Goal: Task Accomplishment & Management: Use online tool/utility

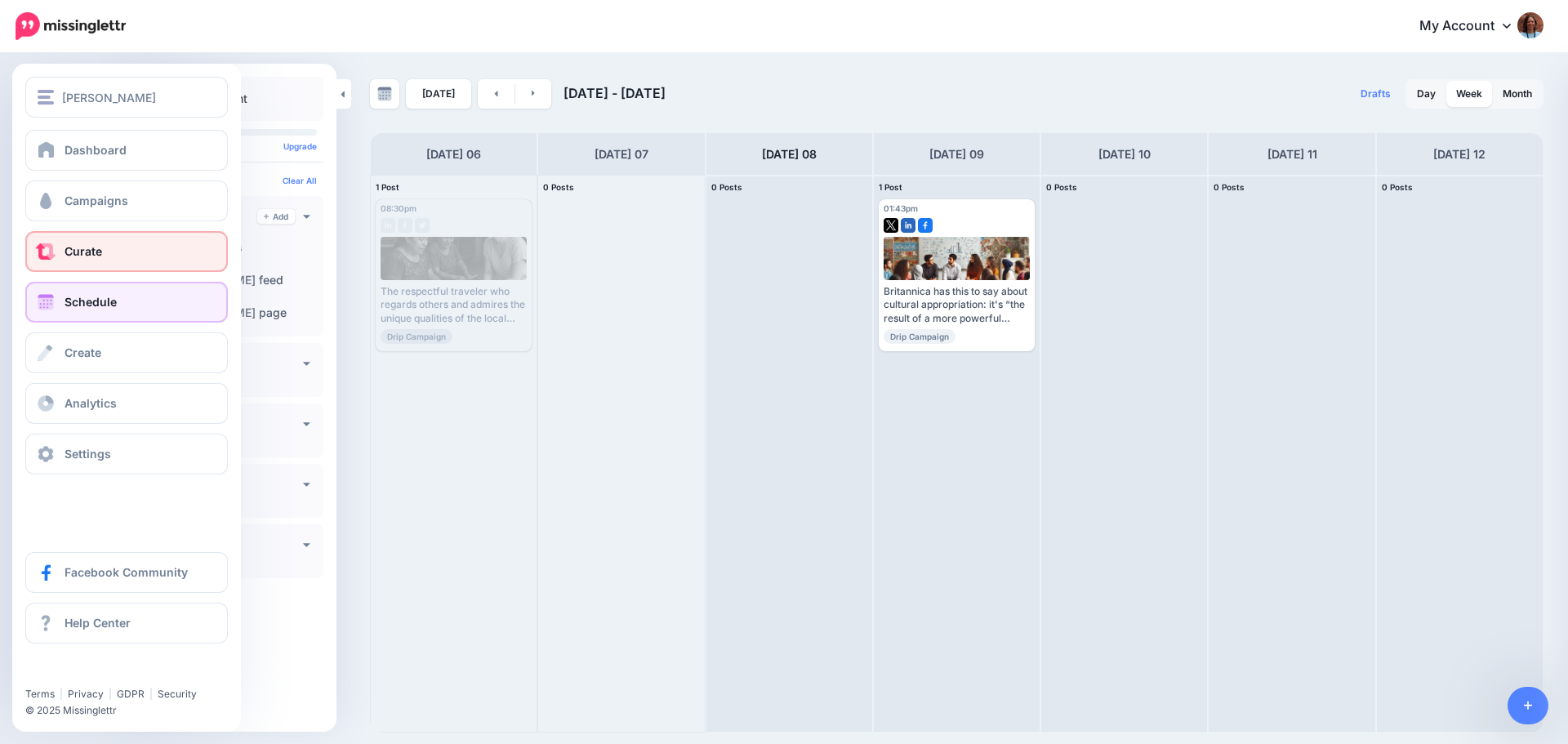
click at [83, 254] on span "Curate" at bounding box center [83, 251] width 38 height 14
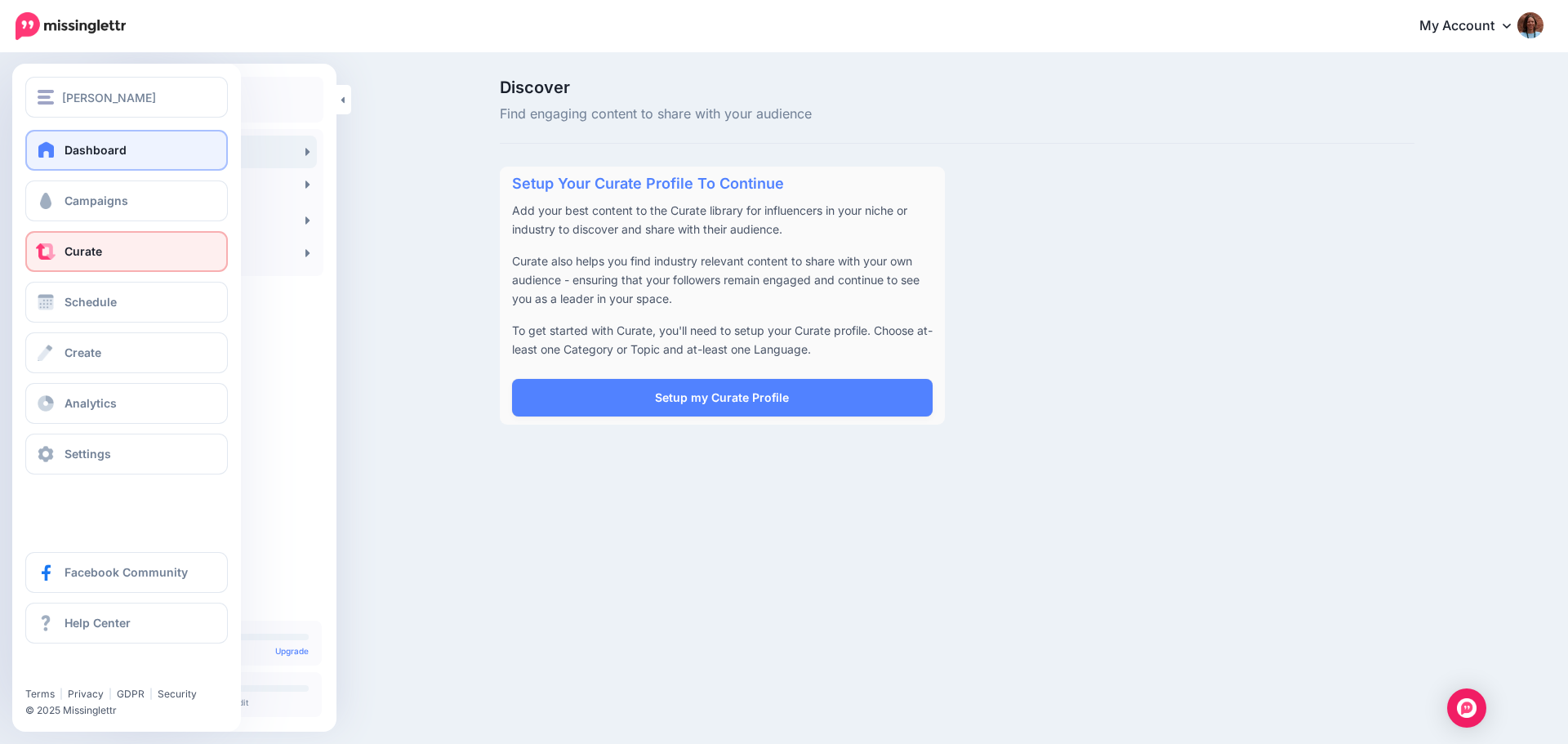
click at [65, 159] on link "Dashboard" at bounding box center [126, 150] width 203 height 41
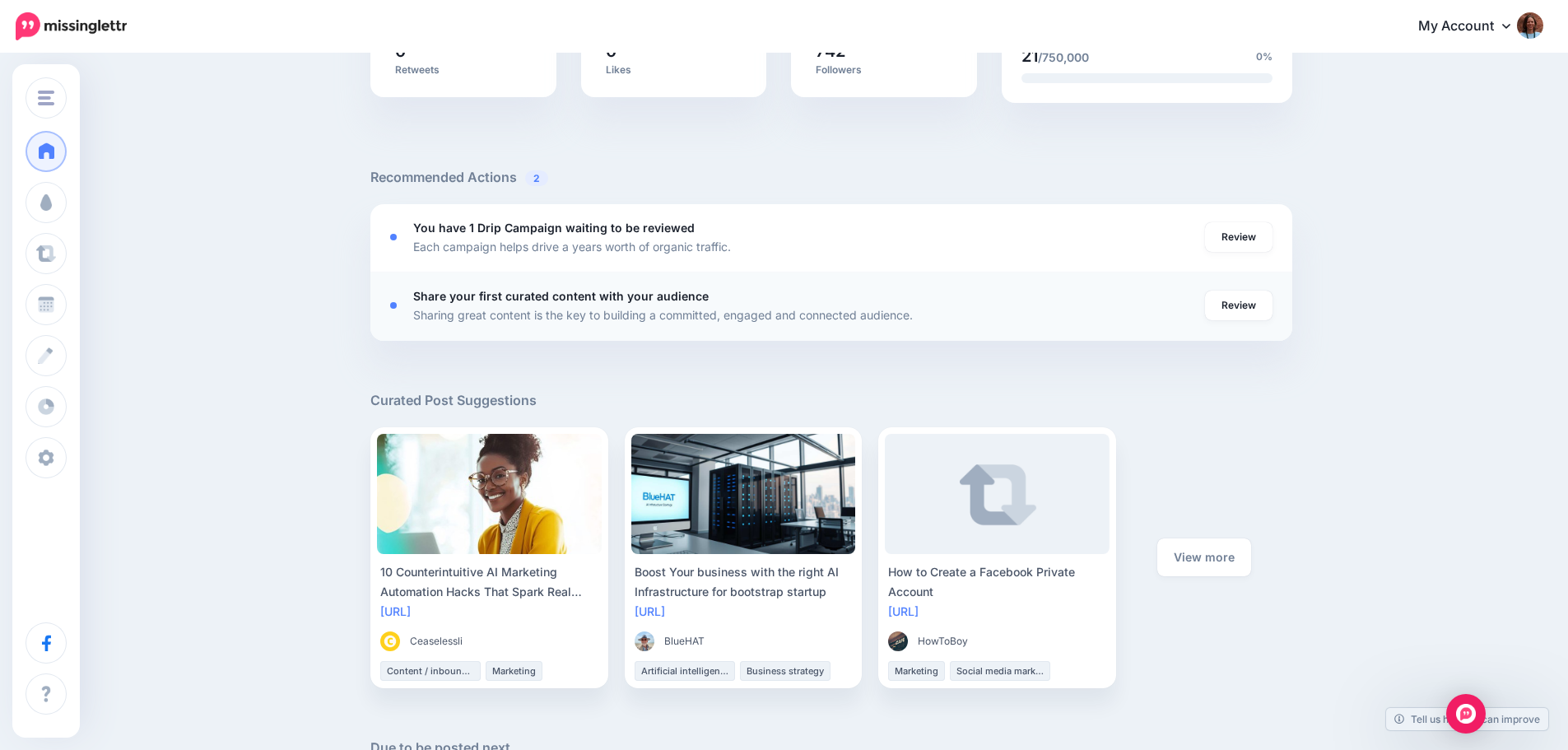
scroll to position [411, 0]
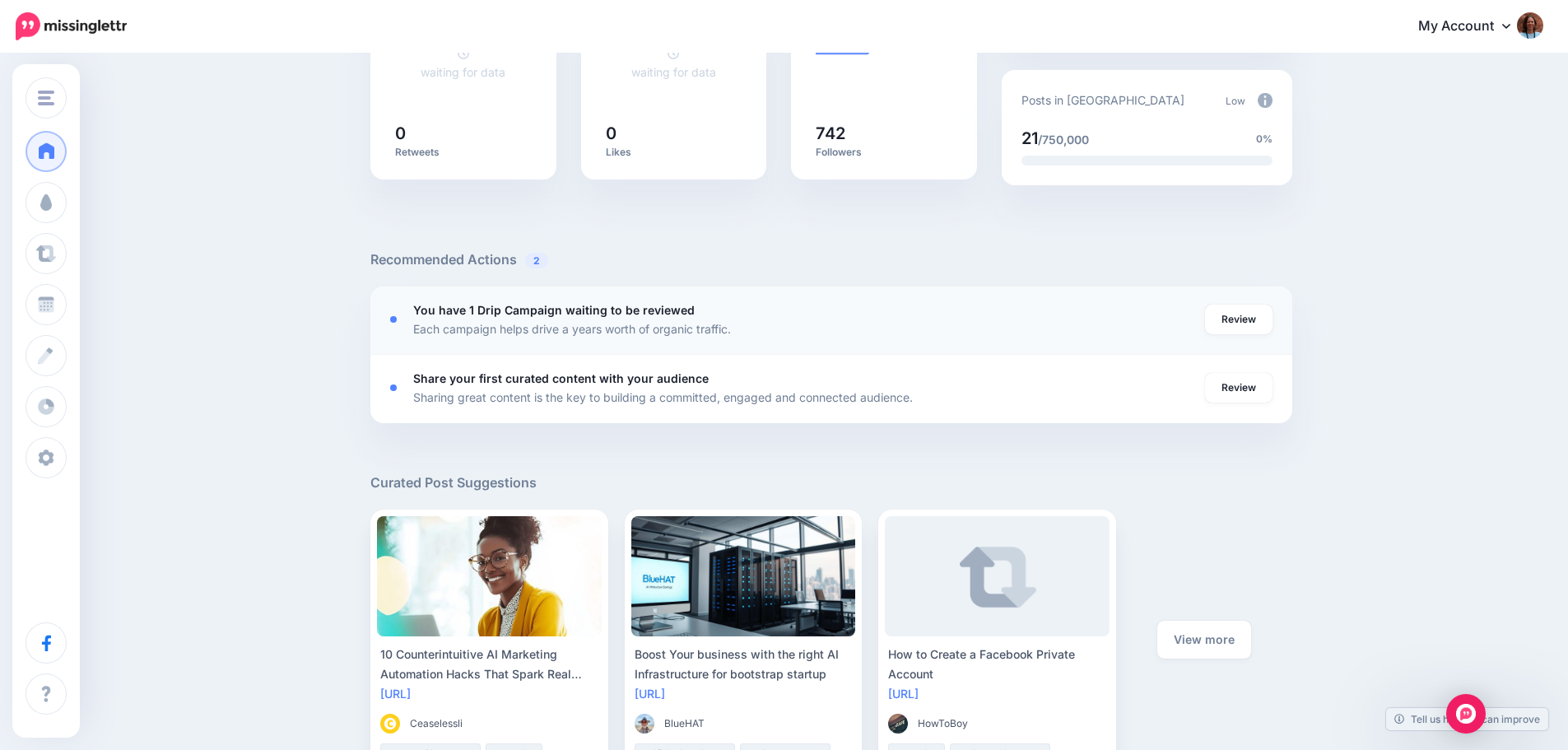
click at [576, 307] on b "You have 1 Drip Campaign waiting to be reviewed" at bounding box center [554, 310] width 281 height 14
click at [1235, 319] on link "Review" at bounding box center [1238, 319] width 67 height 30
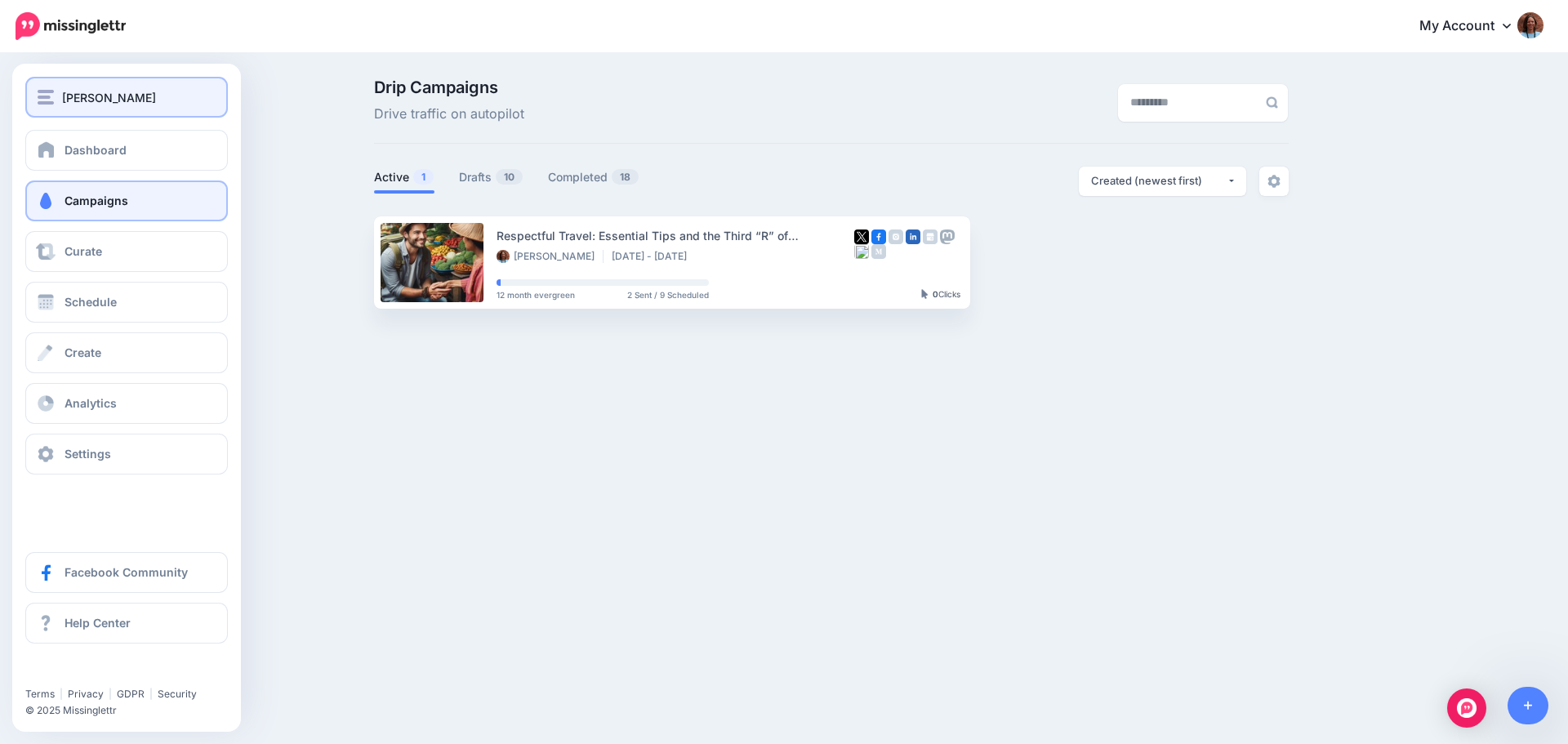
click at [63, 98] on span "[PERSON_NAME]" at bounding box center [109, 97] width 94 height 18
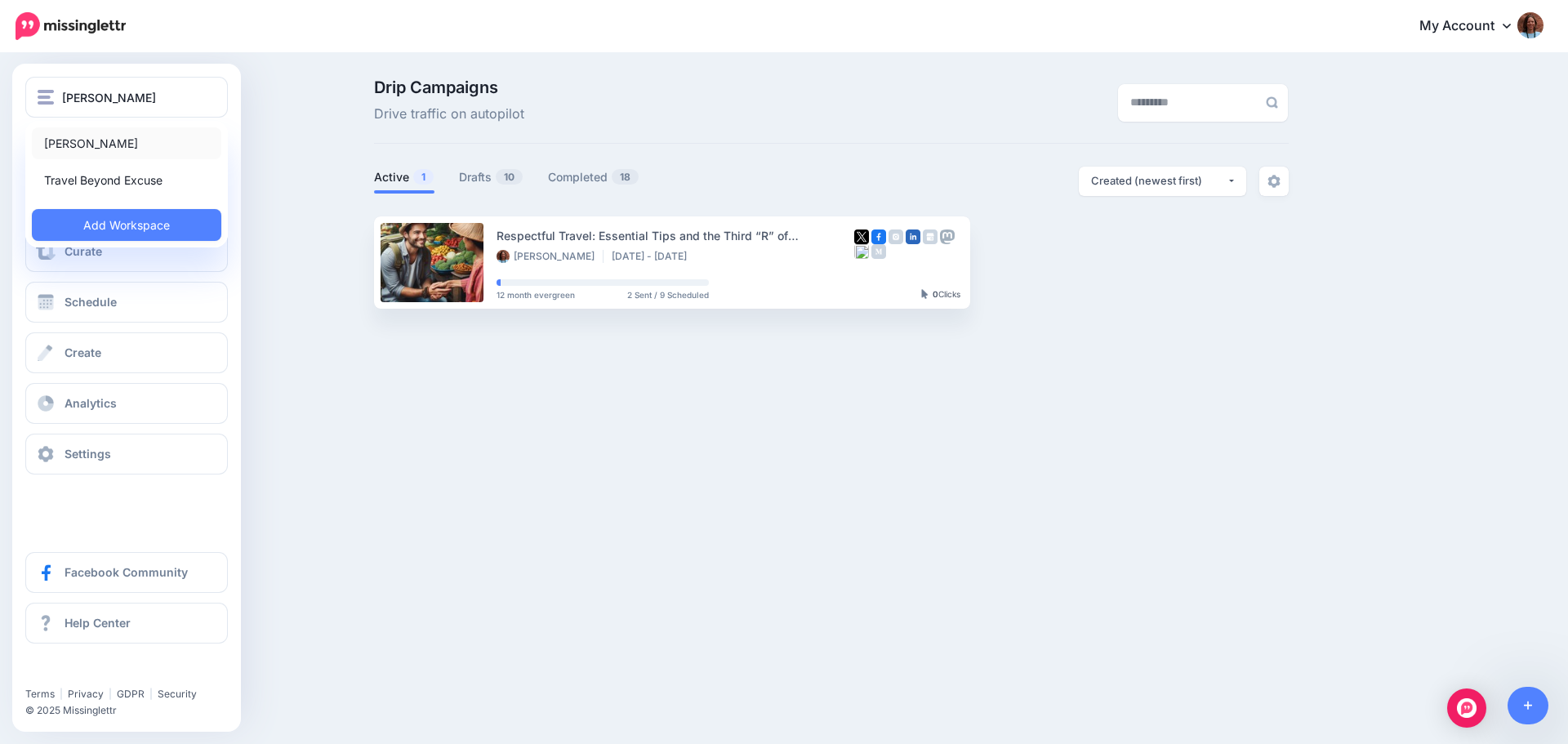
click at [75, 147] on link "[PERSON_NAME]" at bounding box center [126, 143] width 190 height 32
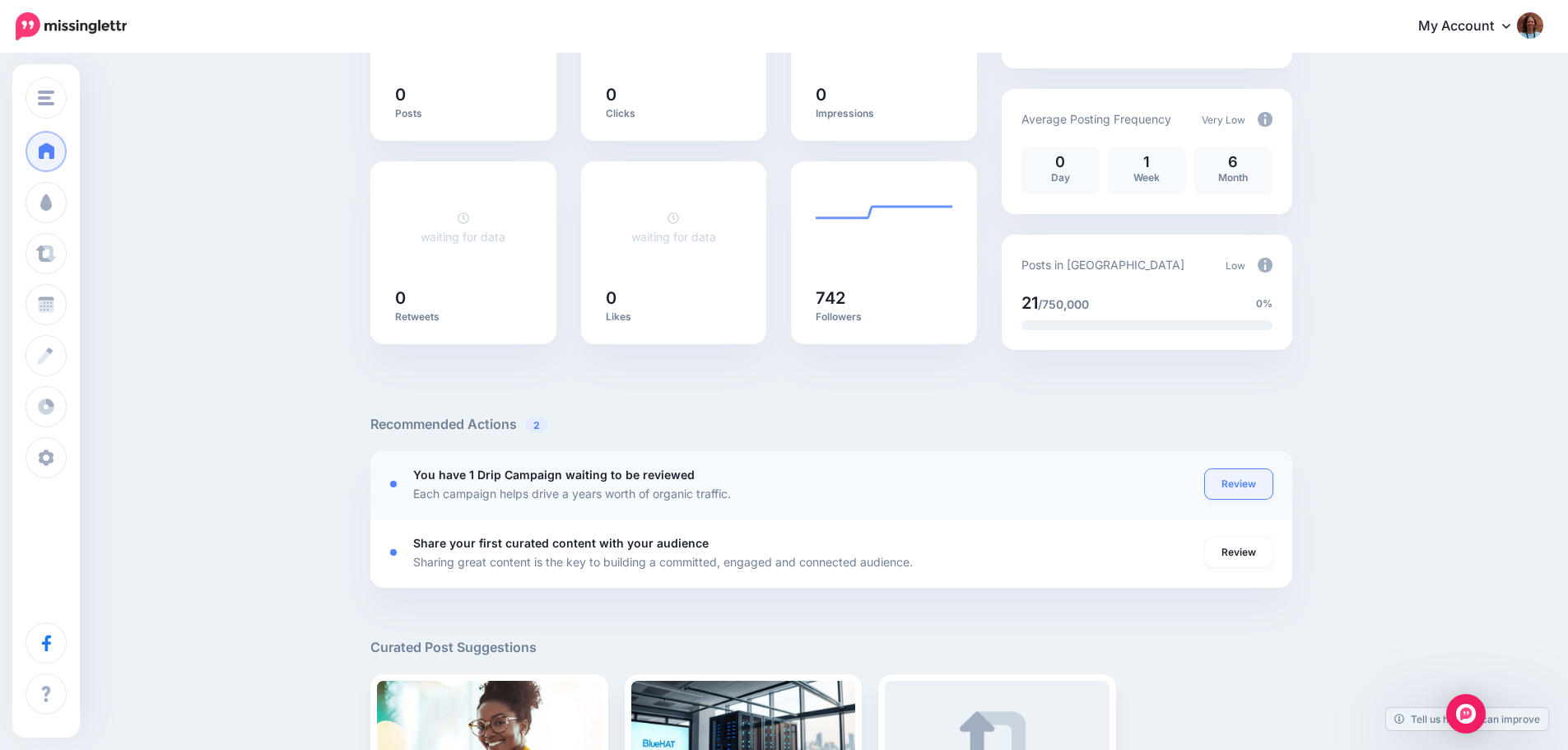
click at [1237, 485] on link "Review" at bounding box center [1238, 484] width 67 height 30
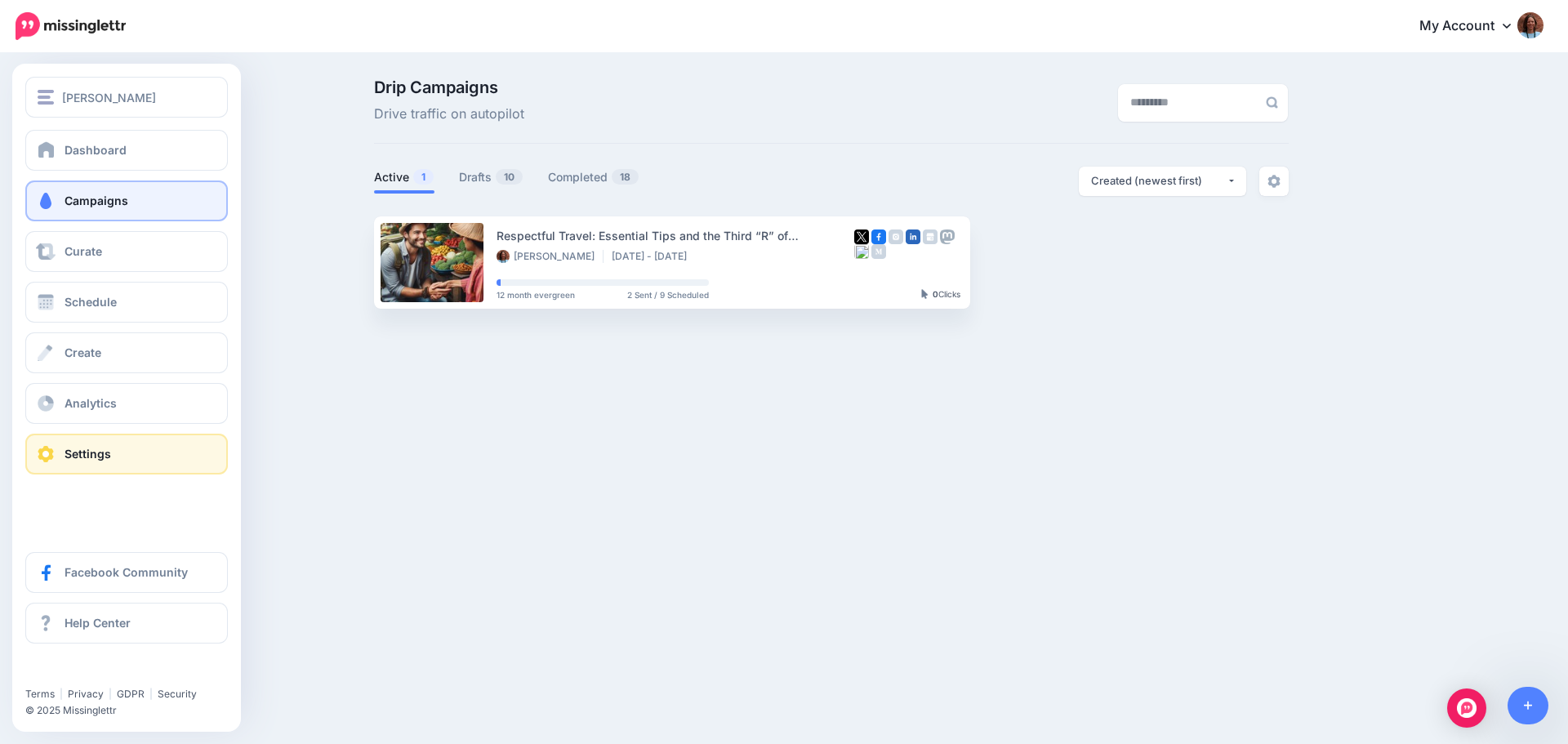
click at [111, 443] on link "Settings" at bounding box center [126, 454] width 203 height 41
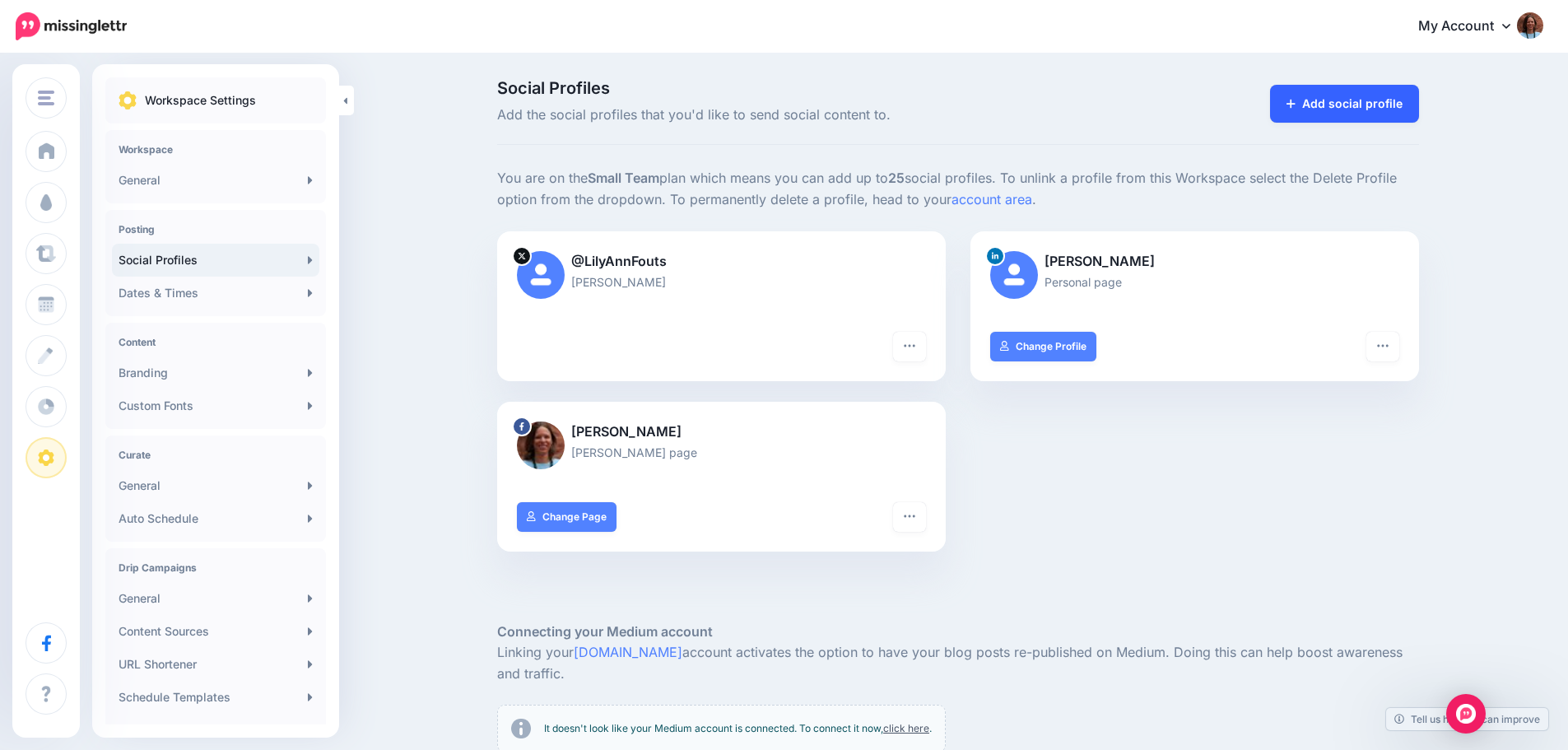
click at [1353, 91] on link "Add social profile" at bounding box center [1344, 103] width 149 height 38
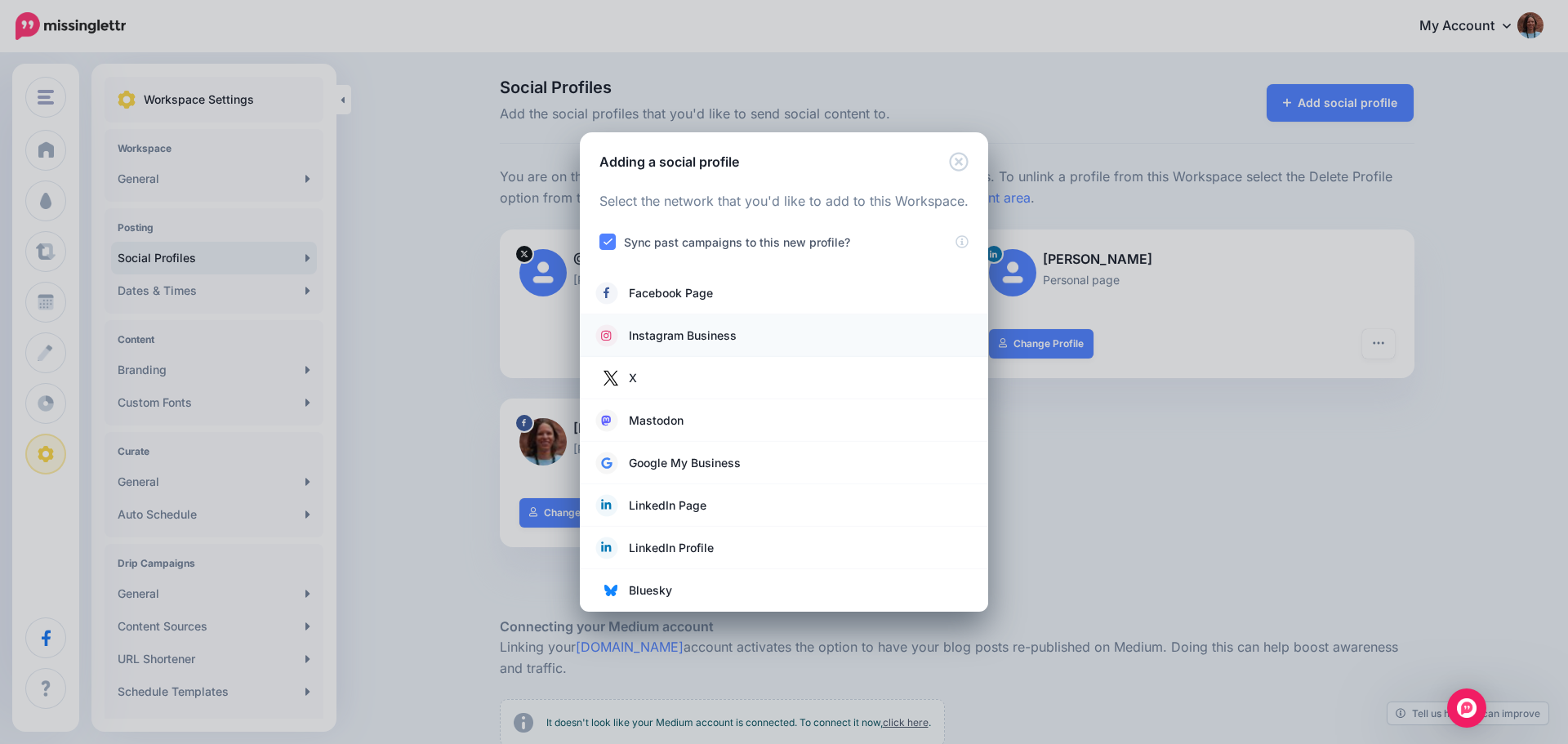
click at [714, 329] on span "Instagram Business" at bounding box center [683, 335] width 108 height 19
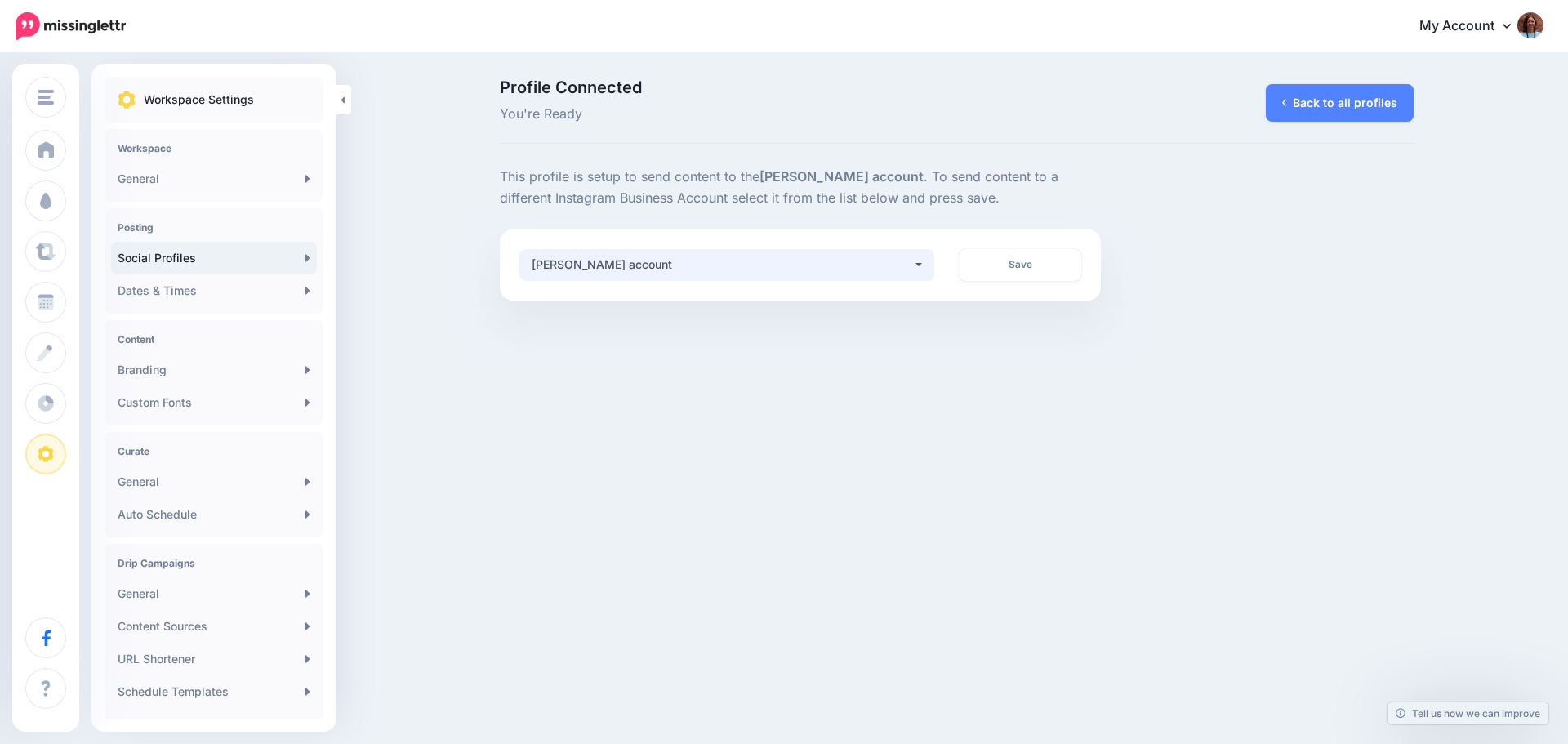
click at [894, 265] on div "[PERSON_NAME] account" at bounding box center [722, 264] width 382 height 19
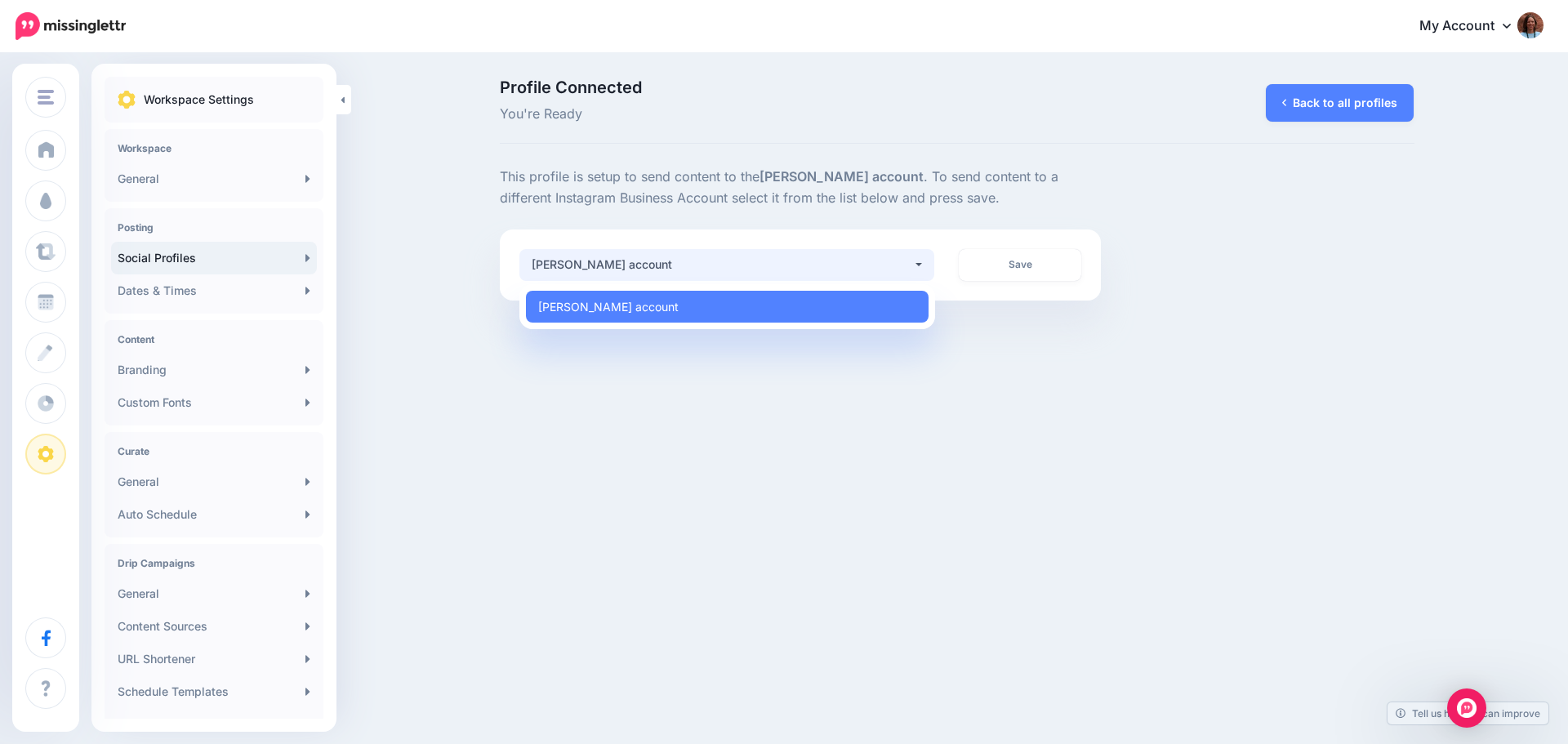
click at [894, 265] on div "[PERSON_NAME] account" at bounding box center [722, 264] width 382 height 19
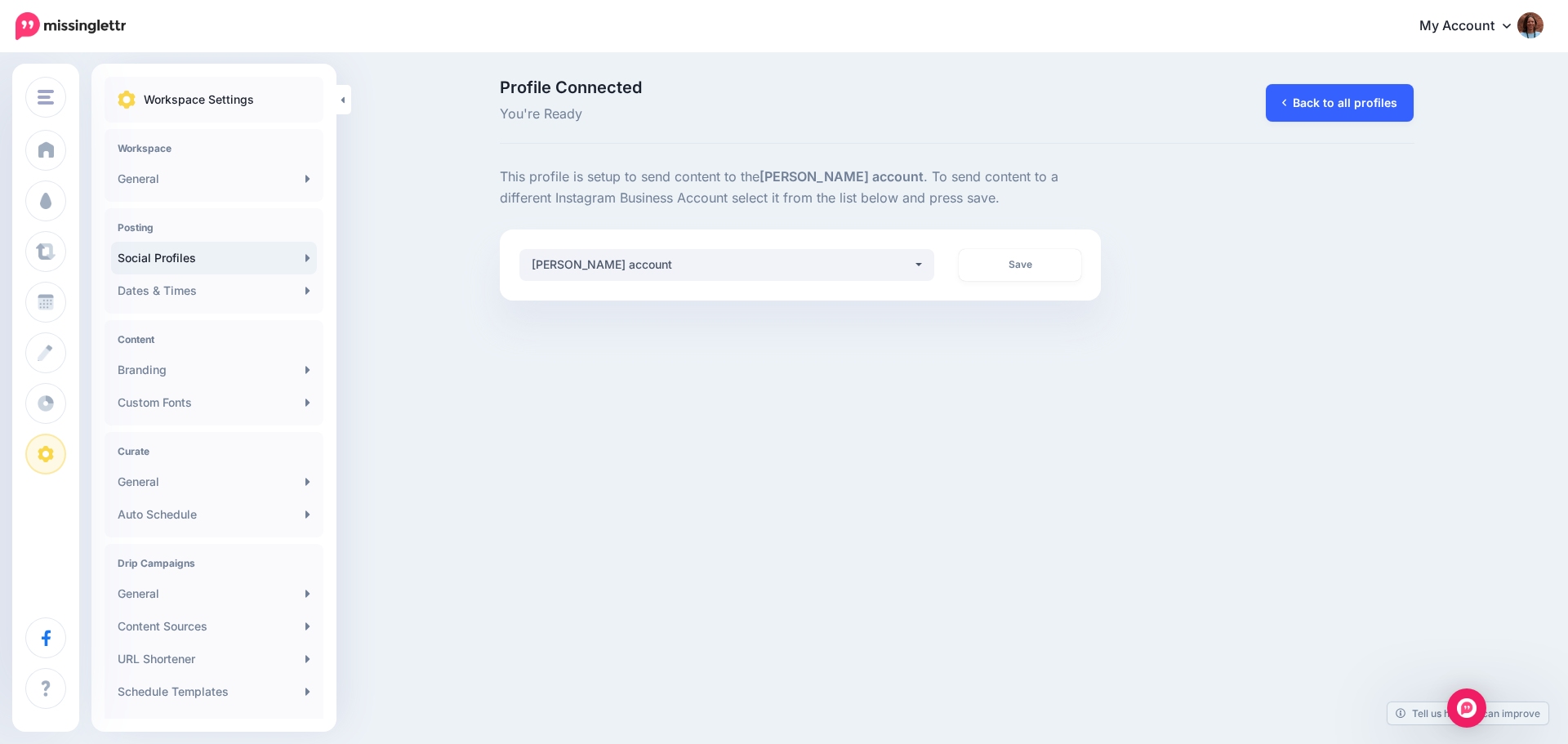
click at [1302, 115] on link "Back to all profiles" at bounding box center [1339, 103] width 147 height 38
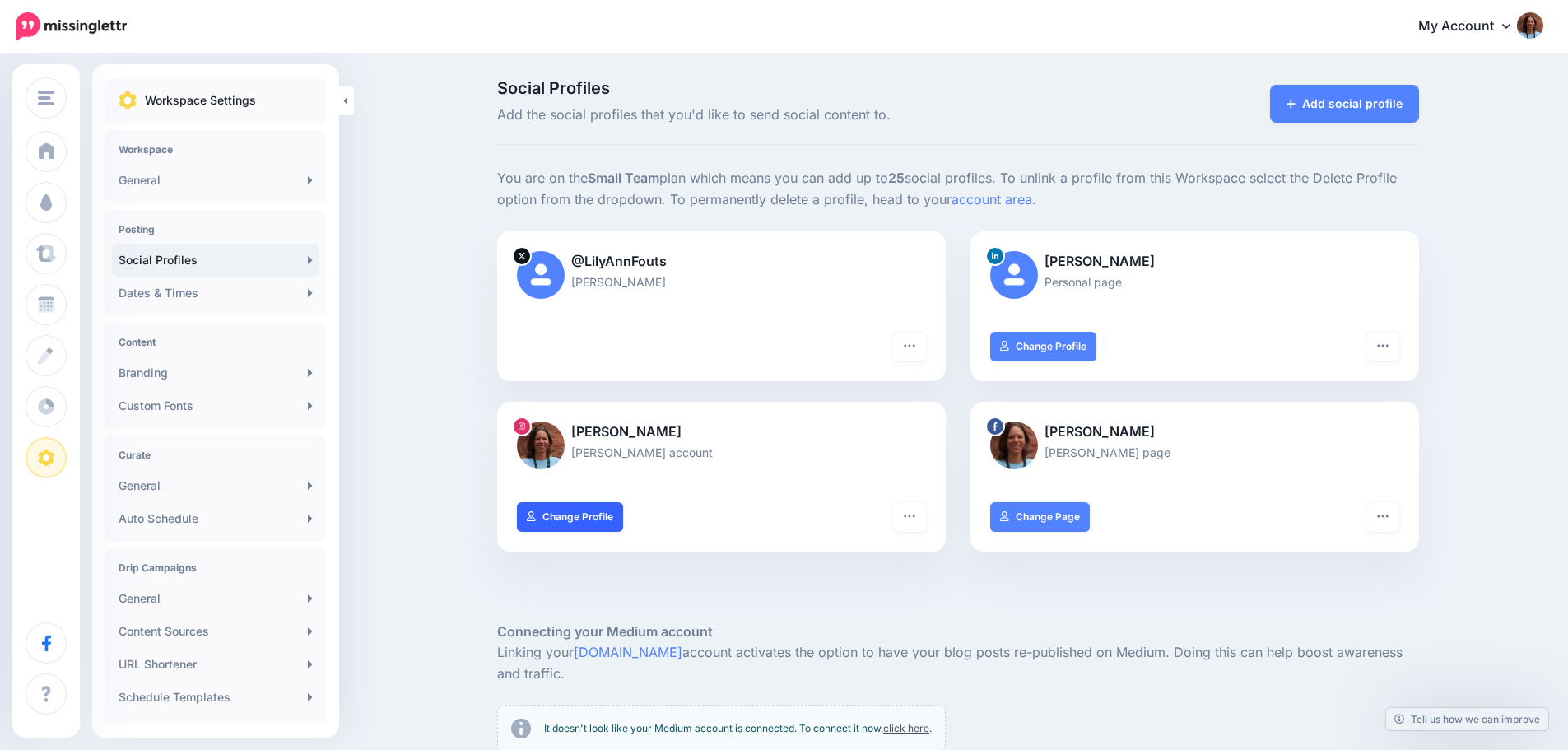
click at [577, 514] on link "Change Profile" at bounding box center [570, 517] width 106 height 30
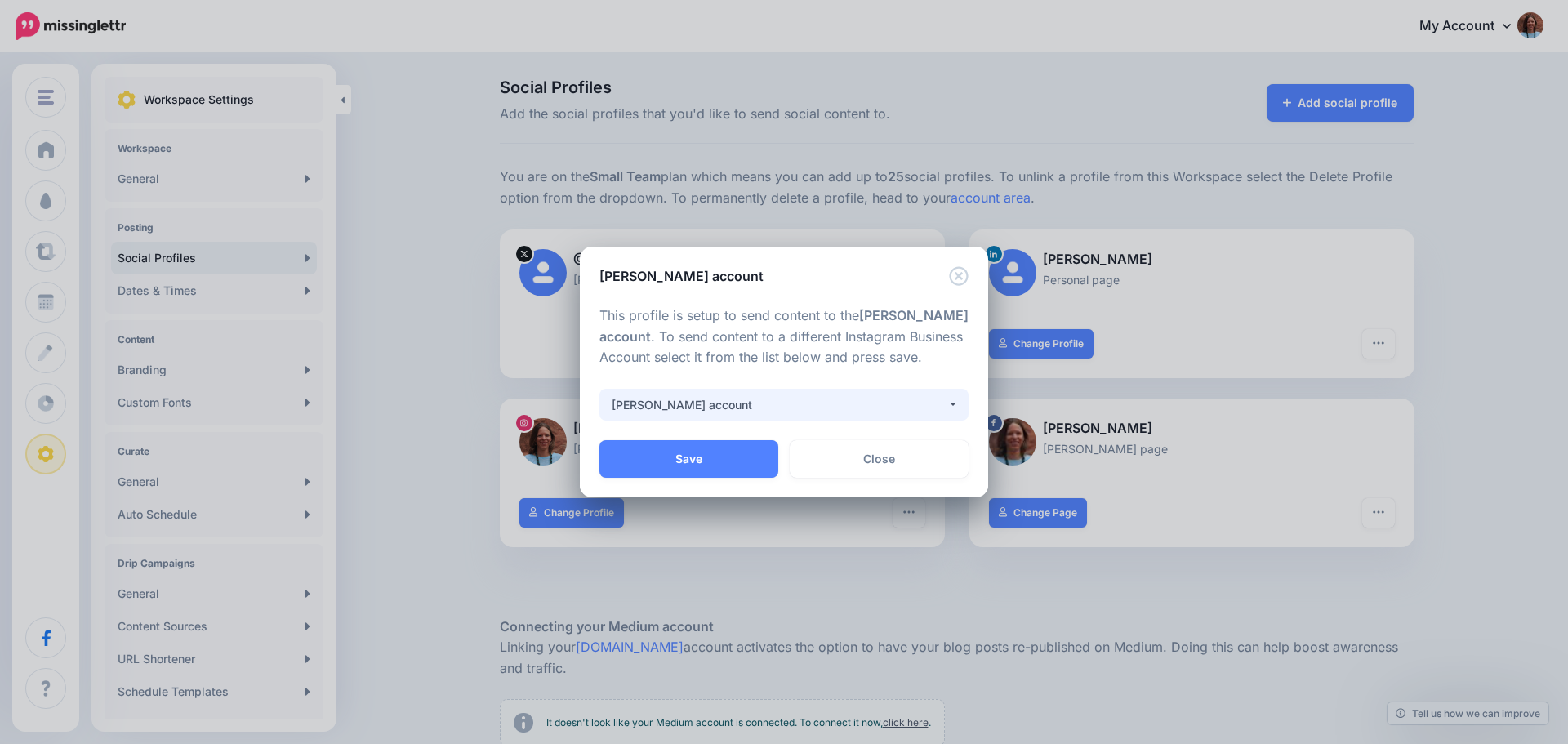
click at [736, 408] on div "[PERSON_NAME] account" at bounding box center [779, 404] width 335 height 19
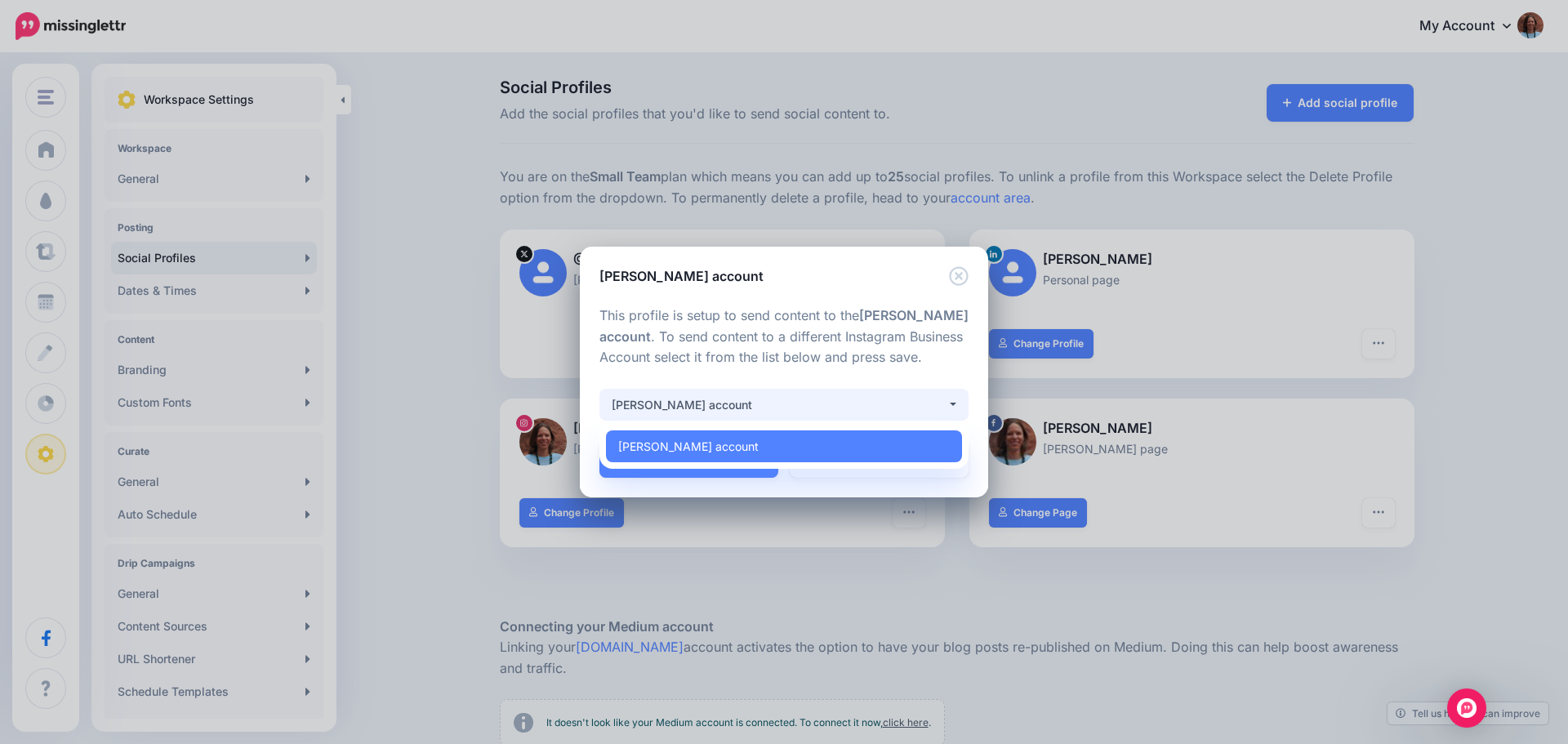
click at [736, 408] on div "[PERSON_NAME] account" at bounding box center [779, 404] width 335 height 19
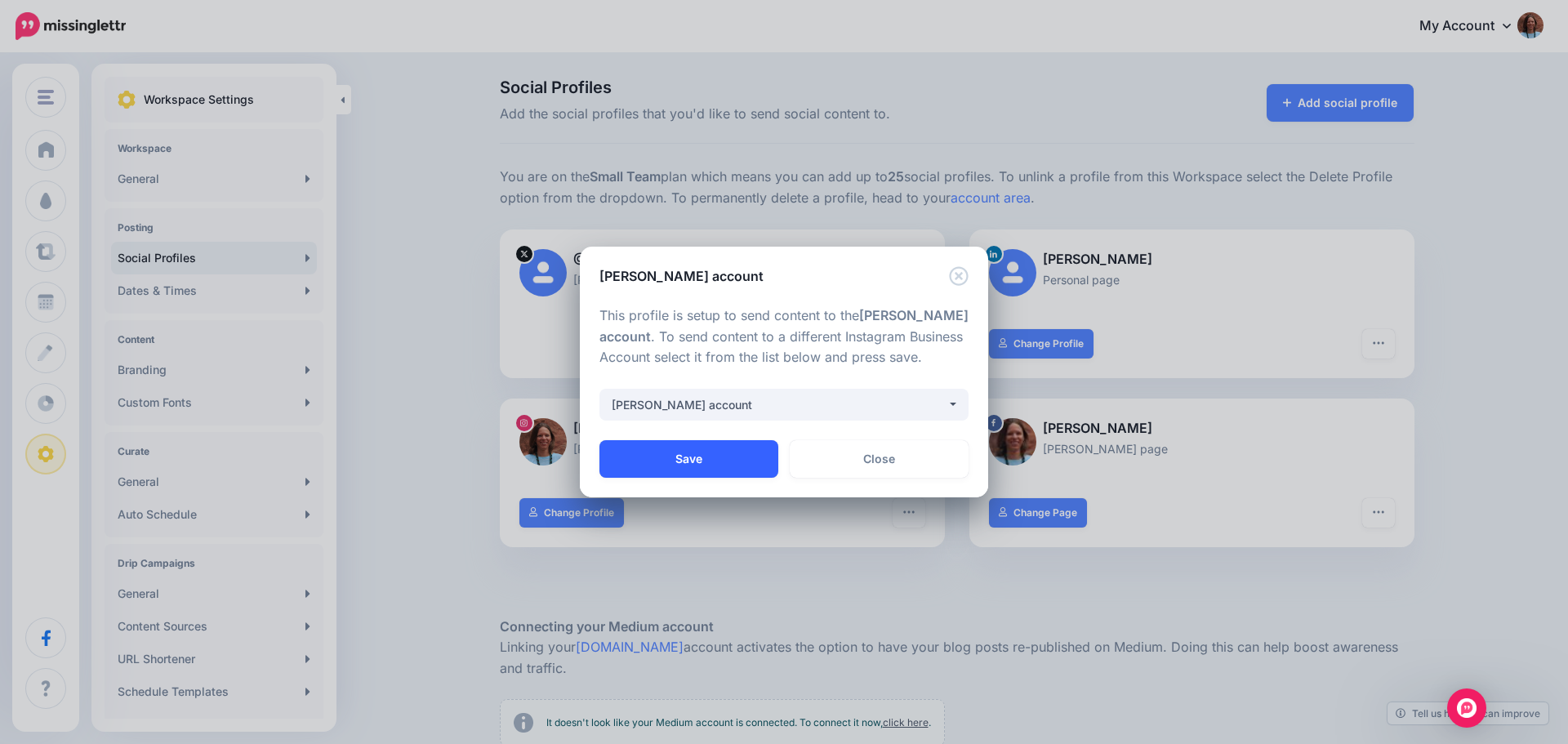
click at [738, 457] on button "Save" at bounding box center [689, 459] width 179 height 38
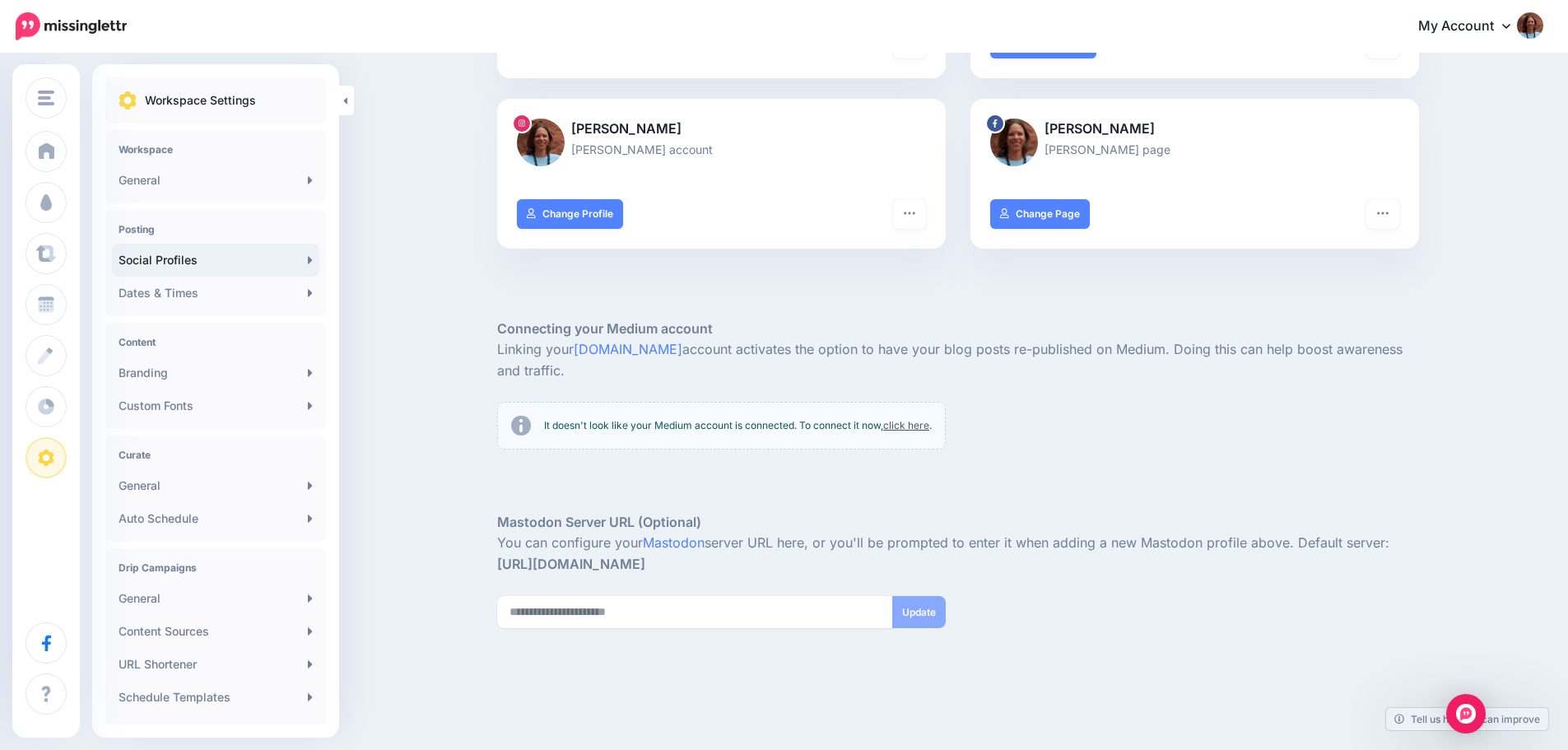
scroll to position [342, 0]
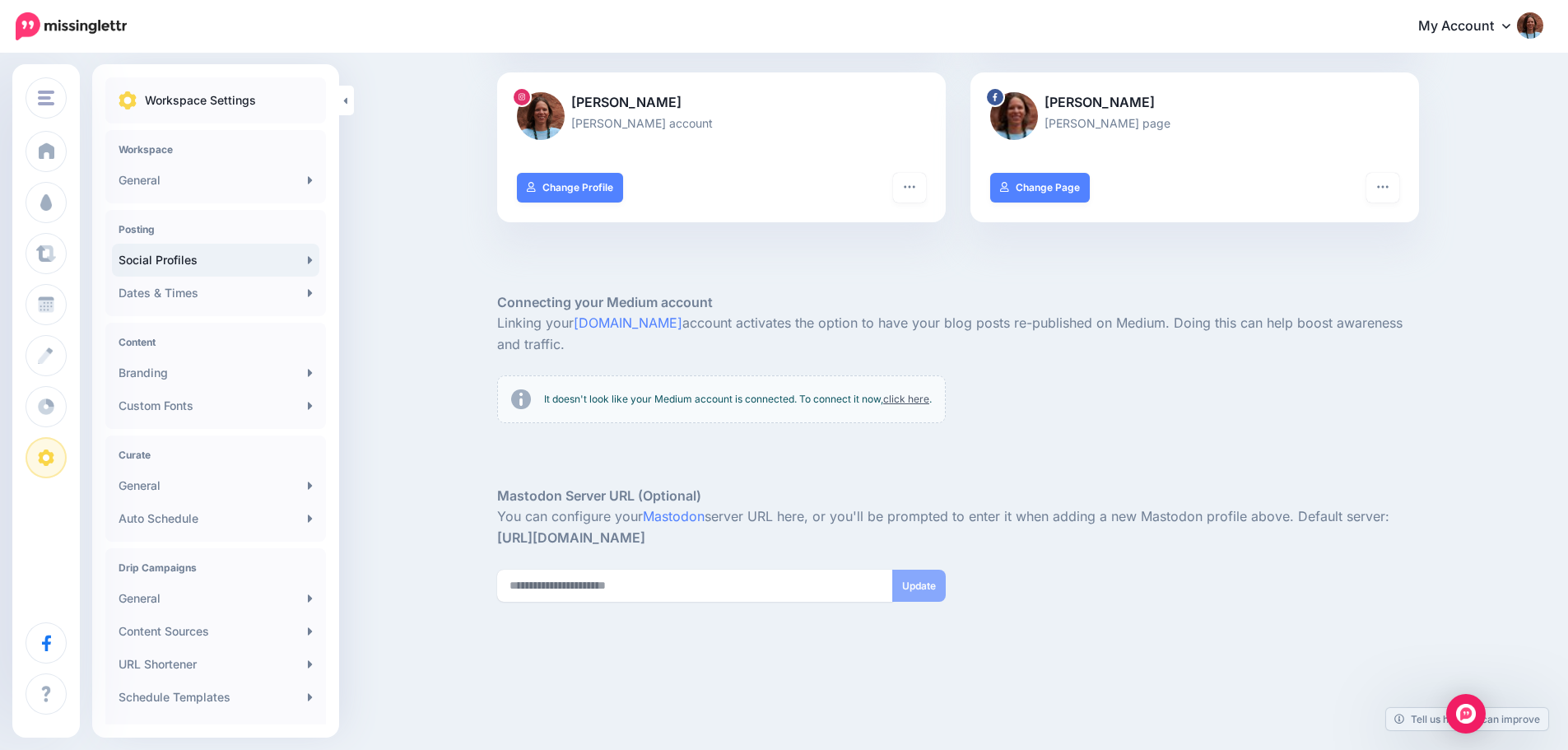
click at [896, 393] on link "click here" at bounding box center [906, 399] width 46 height 12
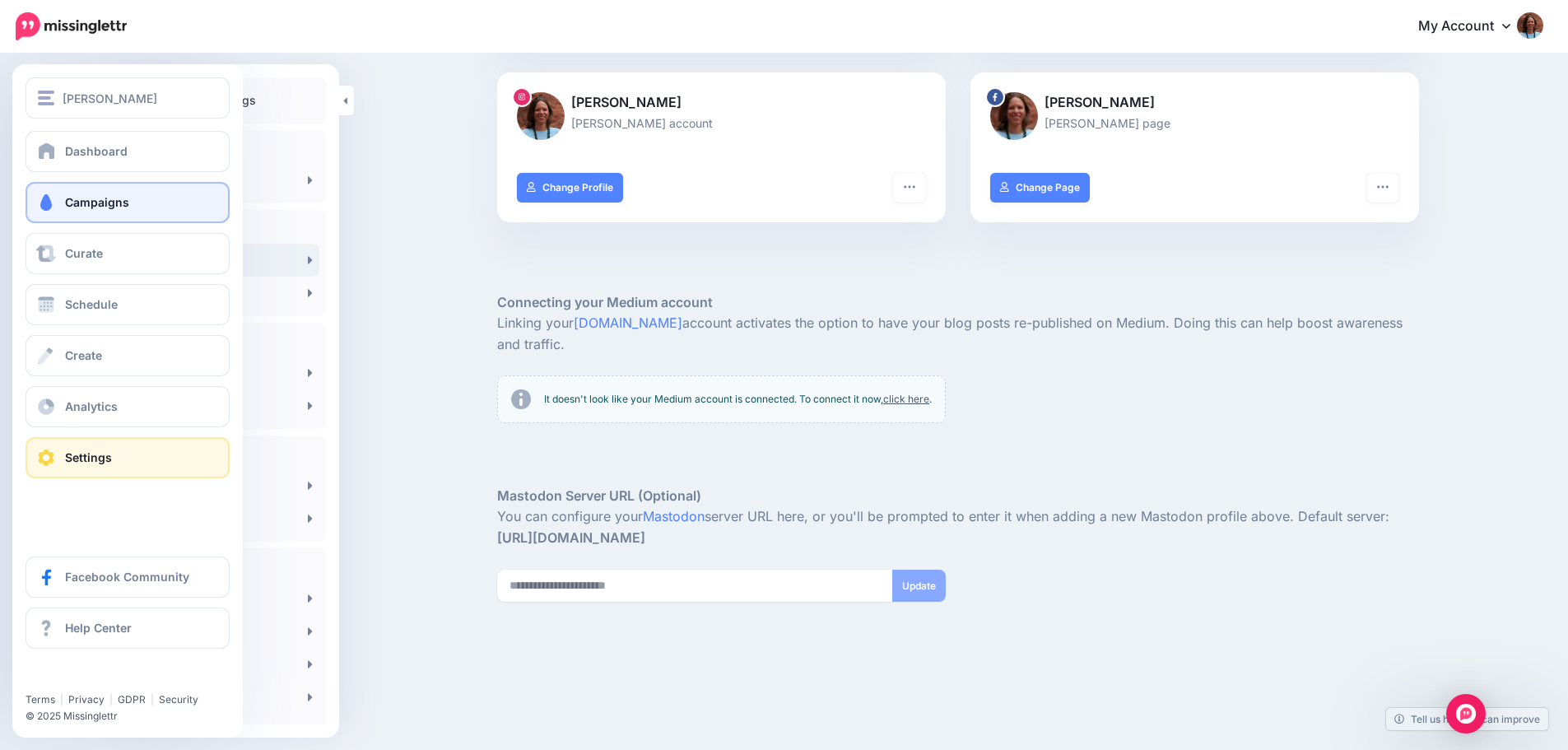
click at [53, 199] on span at bounding box center [46, 203] width 21 height 17
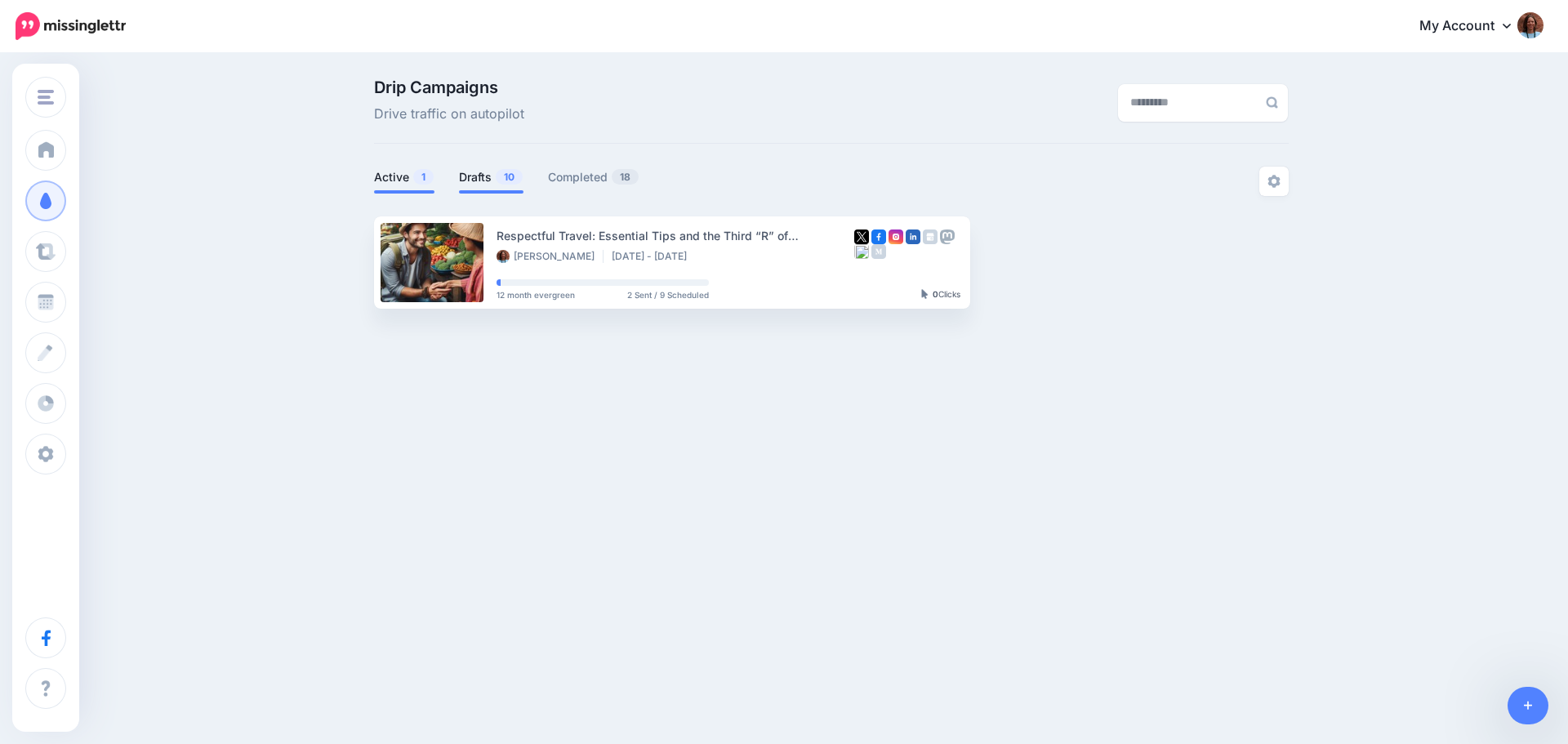
click at [479, 174] on link "Drafts 10" at bounding box center [491, 177] width 65 height 19
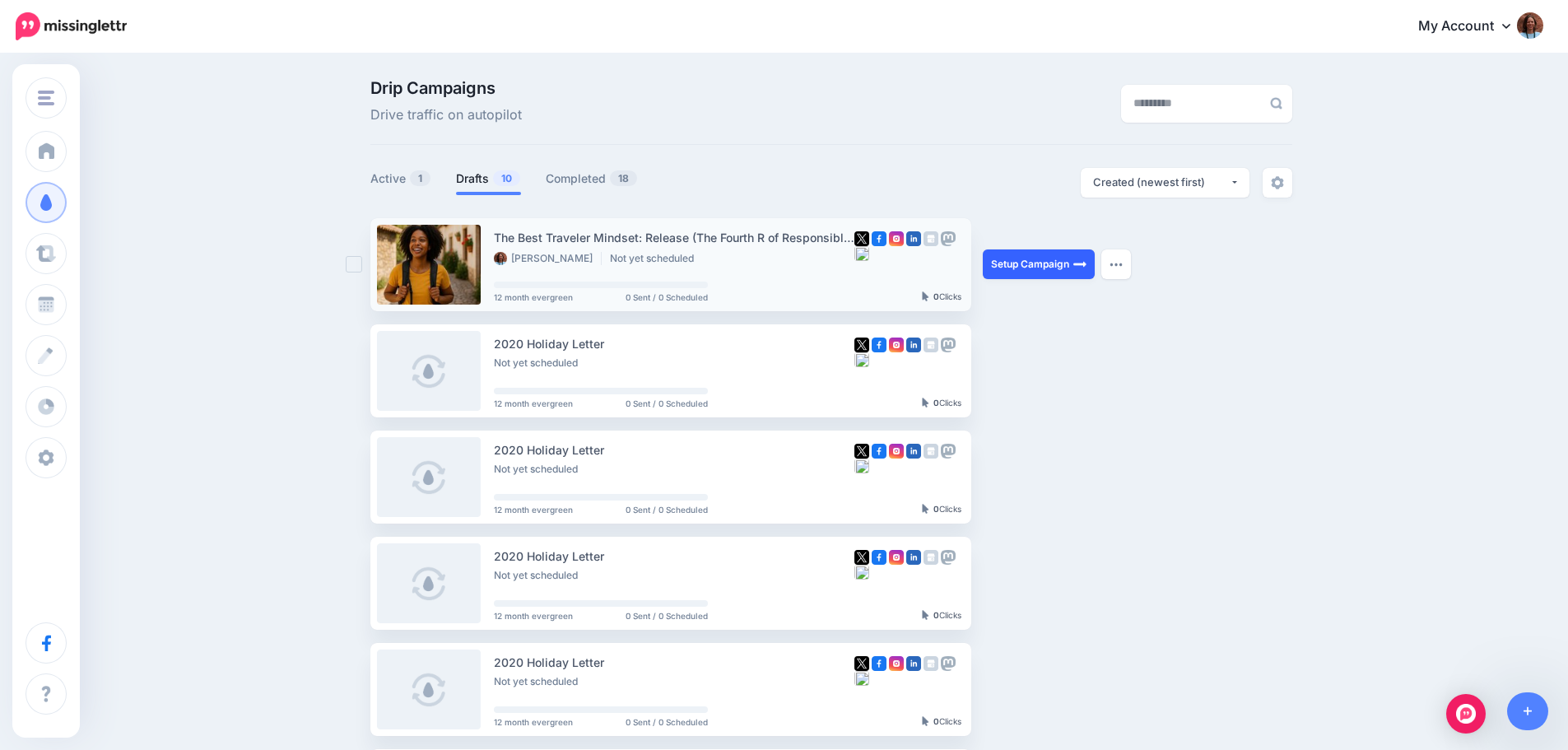
click at [1023, 263] on link "Setup Campaign" at bounding box center [1038, 264] width 112 height 30
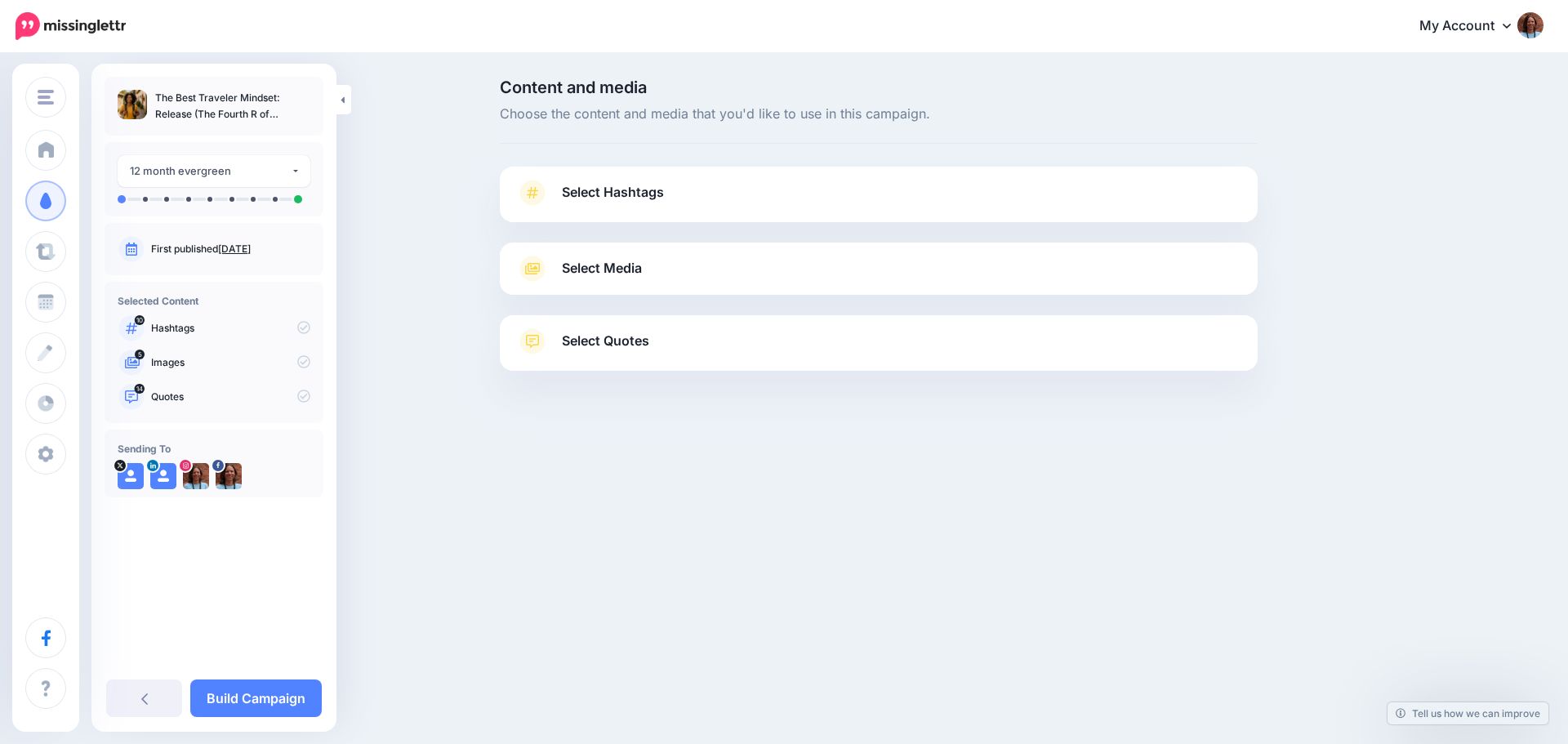
click at [591, 181] on link "Select Hashtags" at bounding box center [878, 201] width 725 height 42
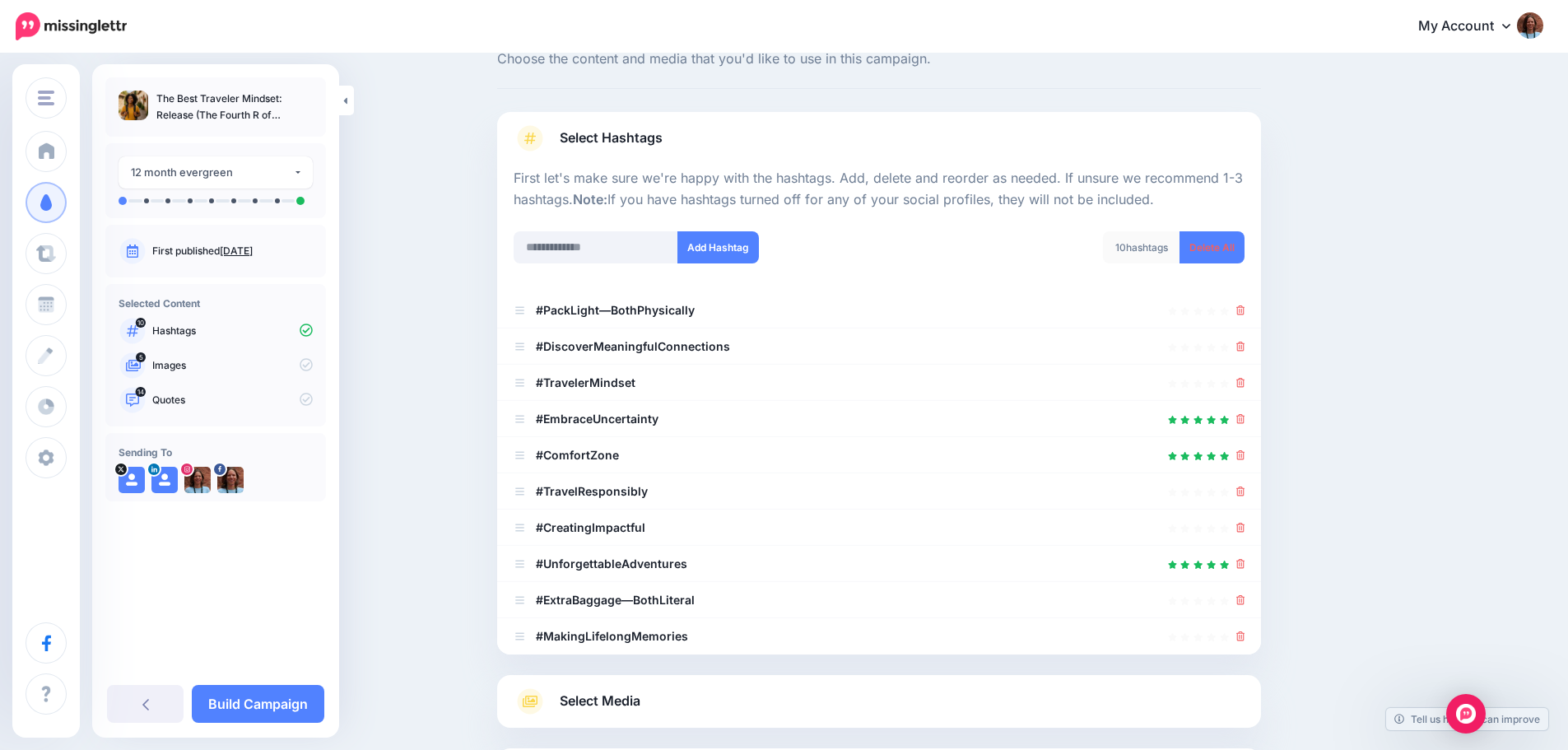
scroll to position [165, 0]
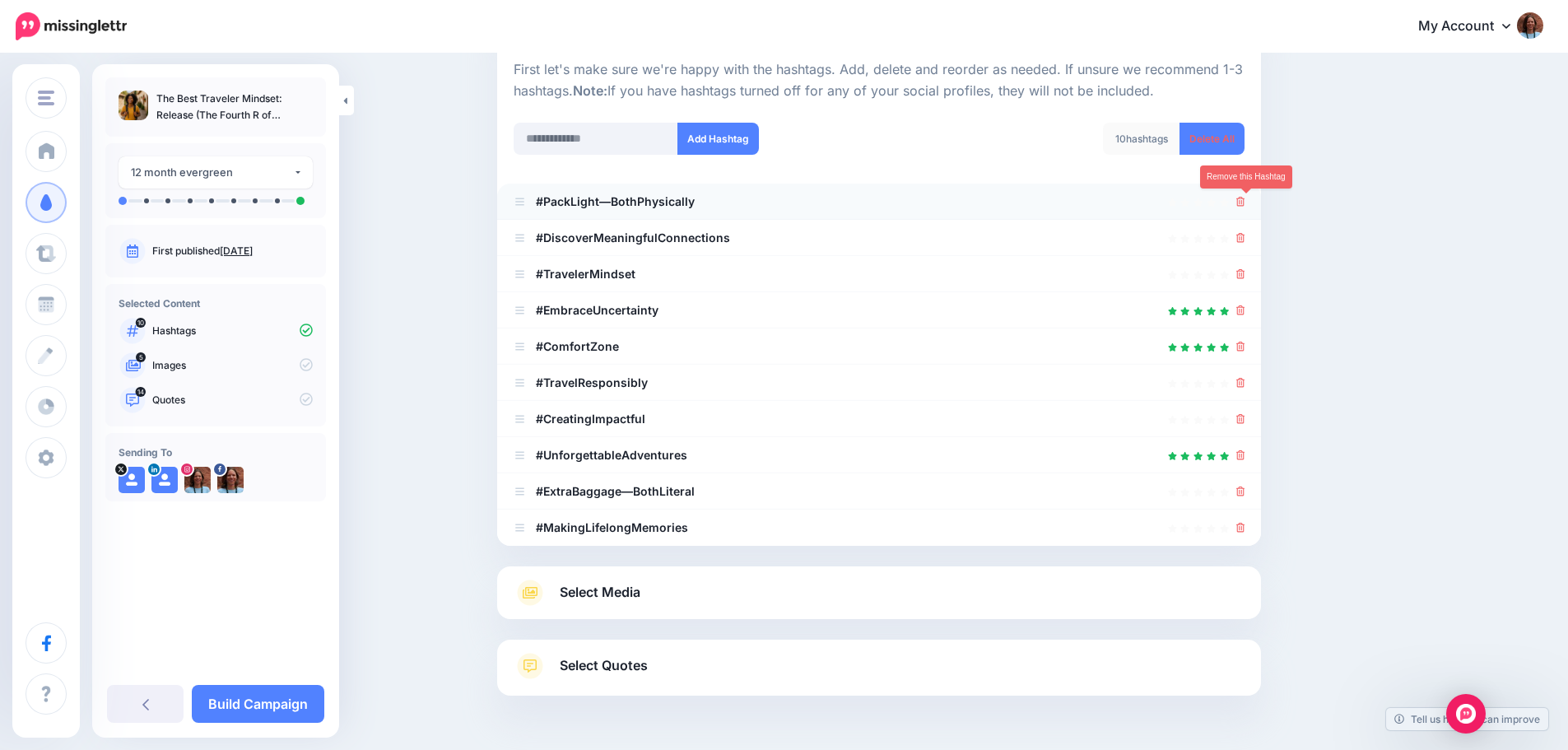
click at [1245, 198] on icon at bounding box center [1241, 201] width 9 height 10
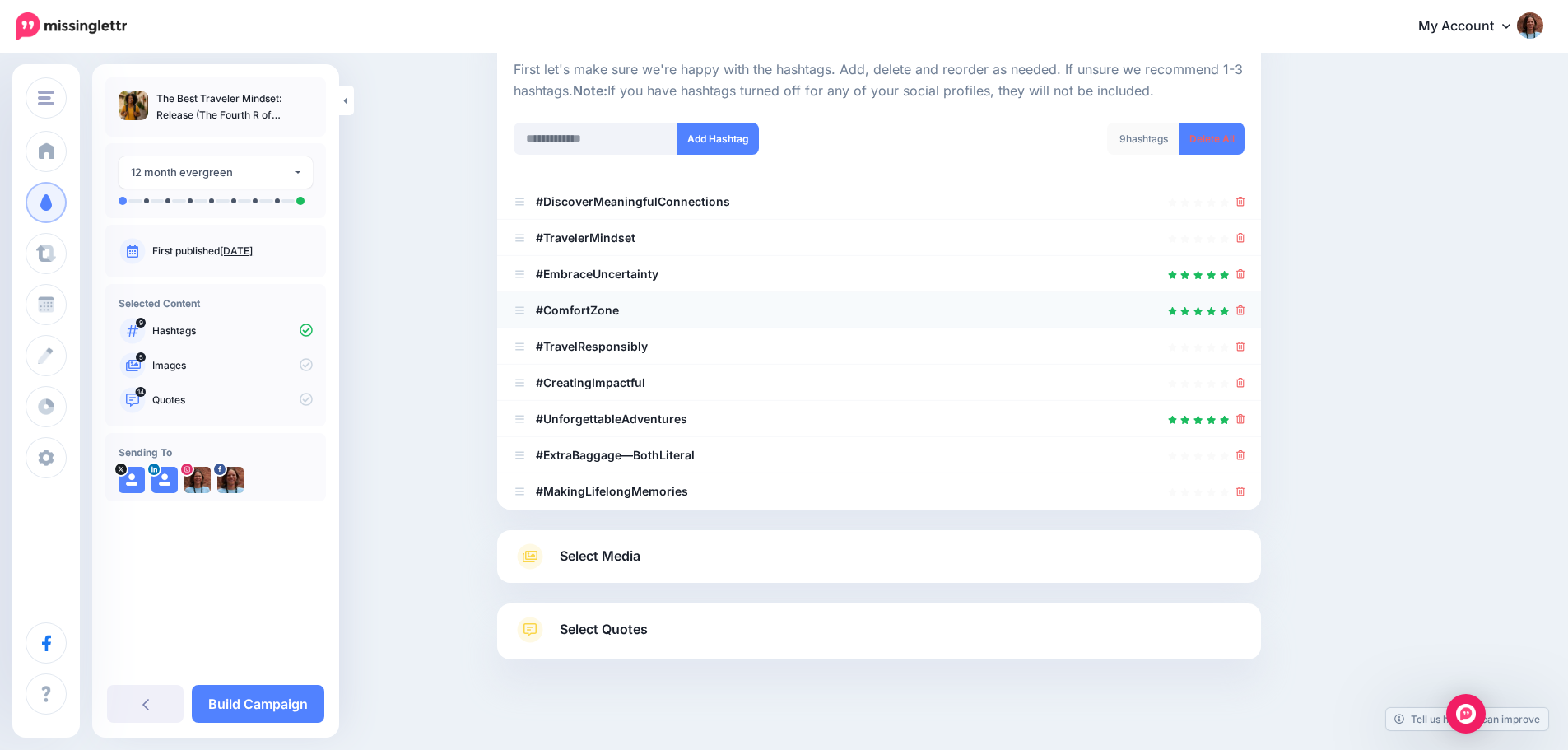
click at [549, 310] on b "#ComfortZone" at bounding box center [577, 310] width 83 height 14
click at [549, 308] on b "#ComfortZone" at bounding box center [577, 310] width 83 height 14
click at [642, 137] on input "text" at bounding box center [596, 139] width 164 height 32
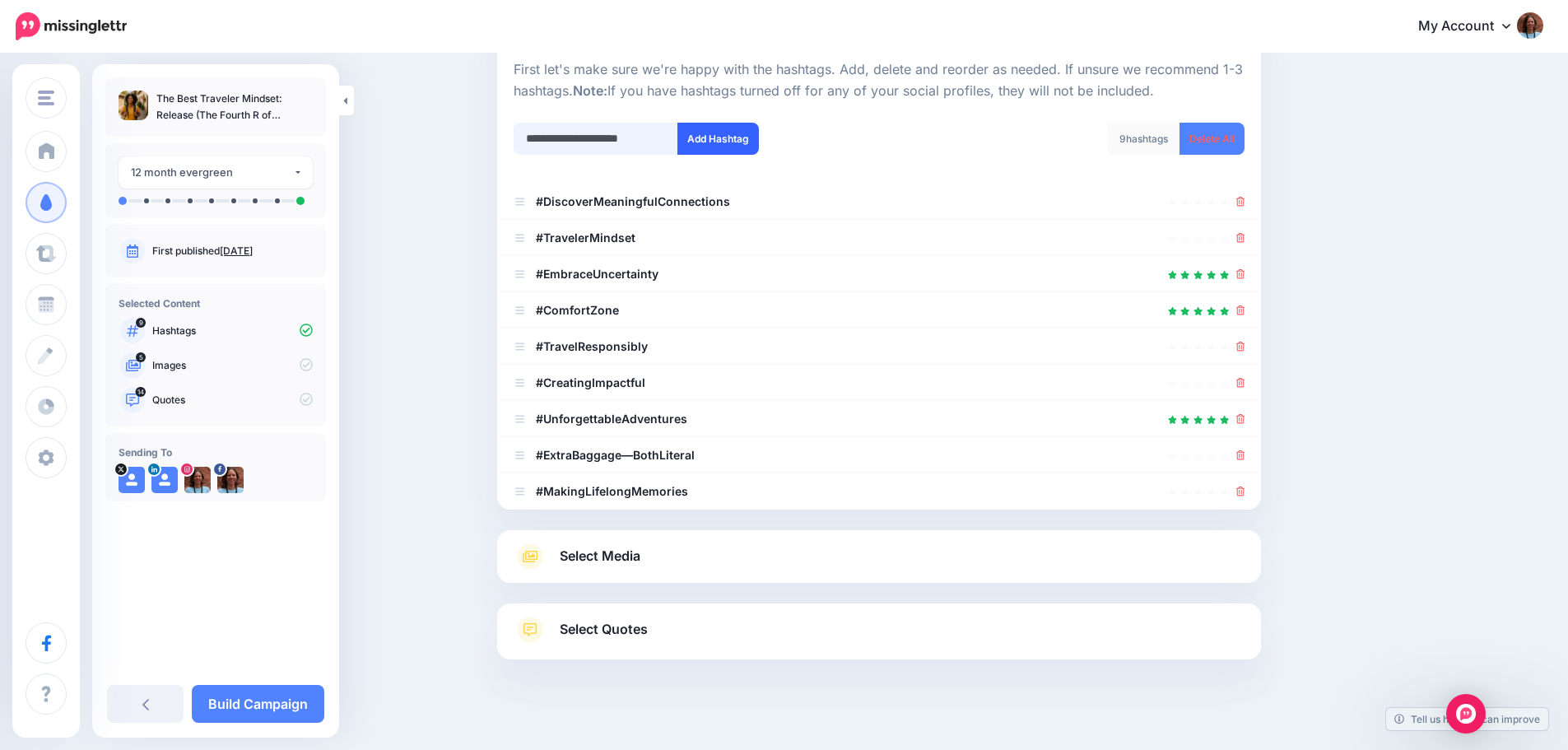
type input "**********"
click at [745, 134] on button "Add Hashtag" at bounding box center [718, 139] width 81 height 32
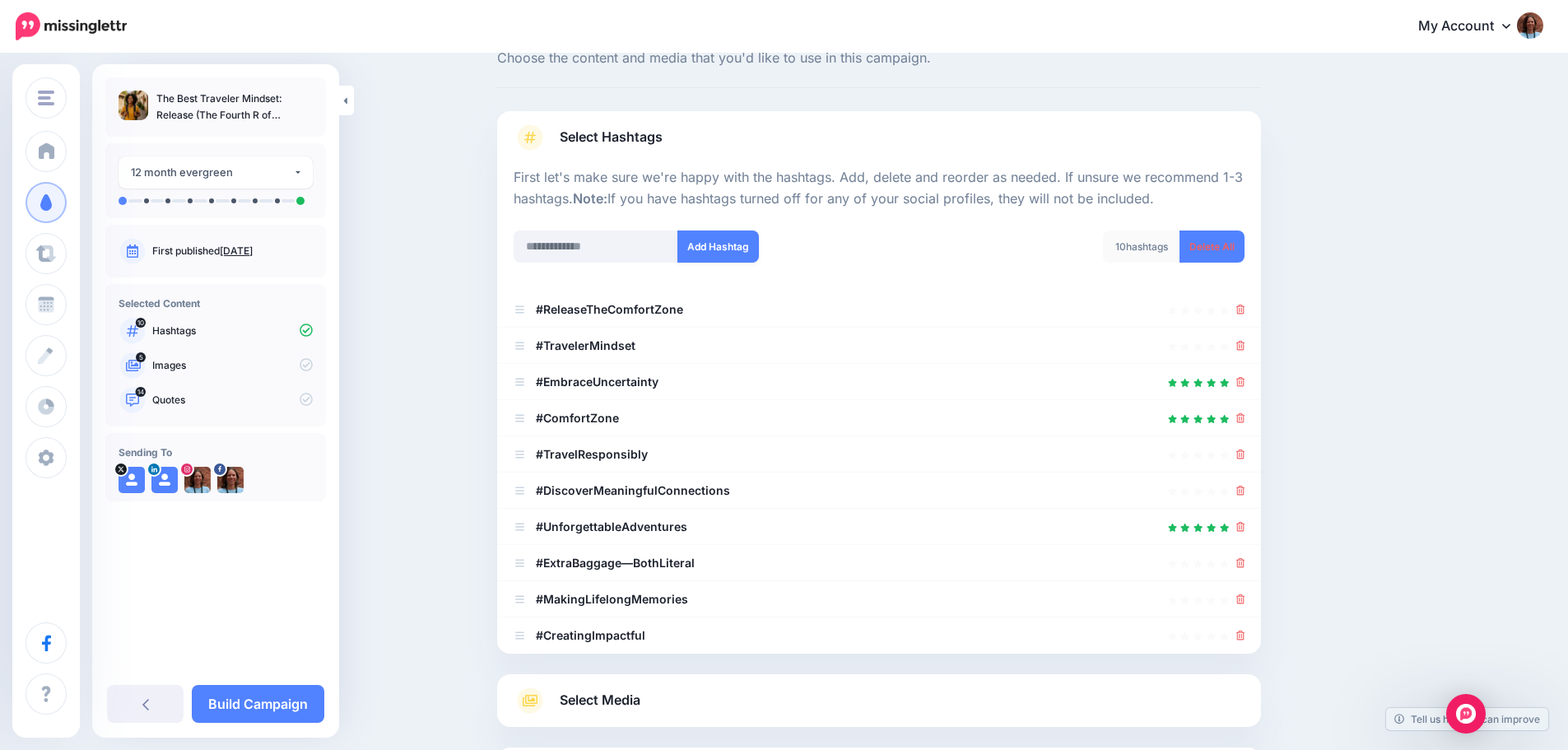
scroll to position [82, 0]
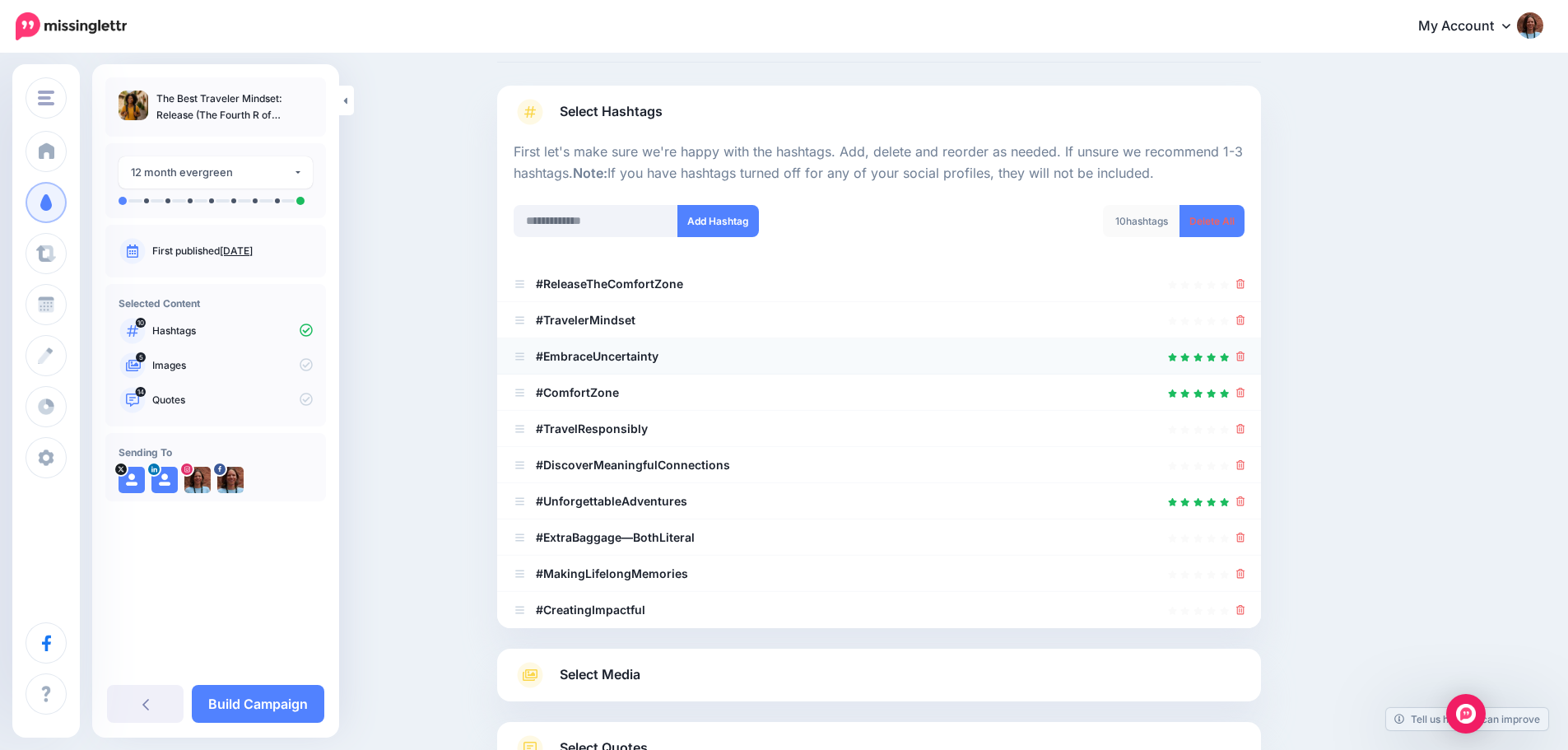
click at [1229, 355] on icon at bounding box center [1224, 357] width 10 height 9
click at [1245, 394] on icon at bounding box center [1241, 392] width 9 height 10
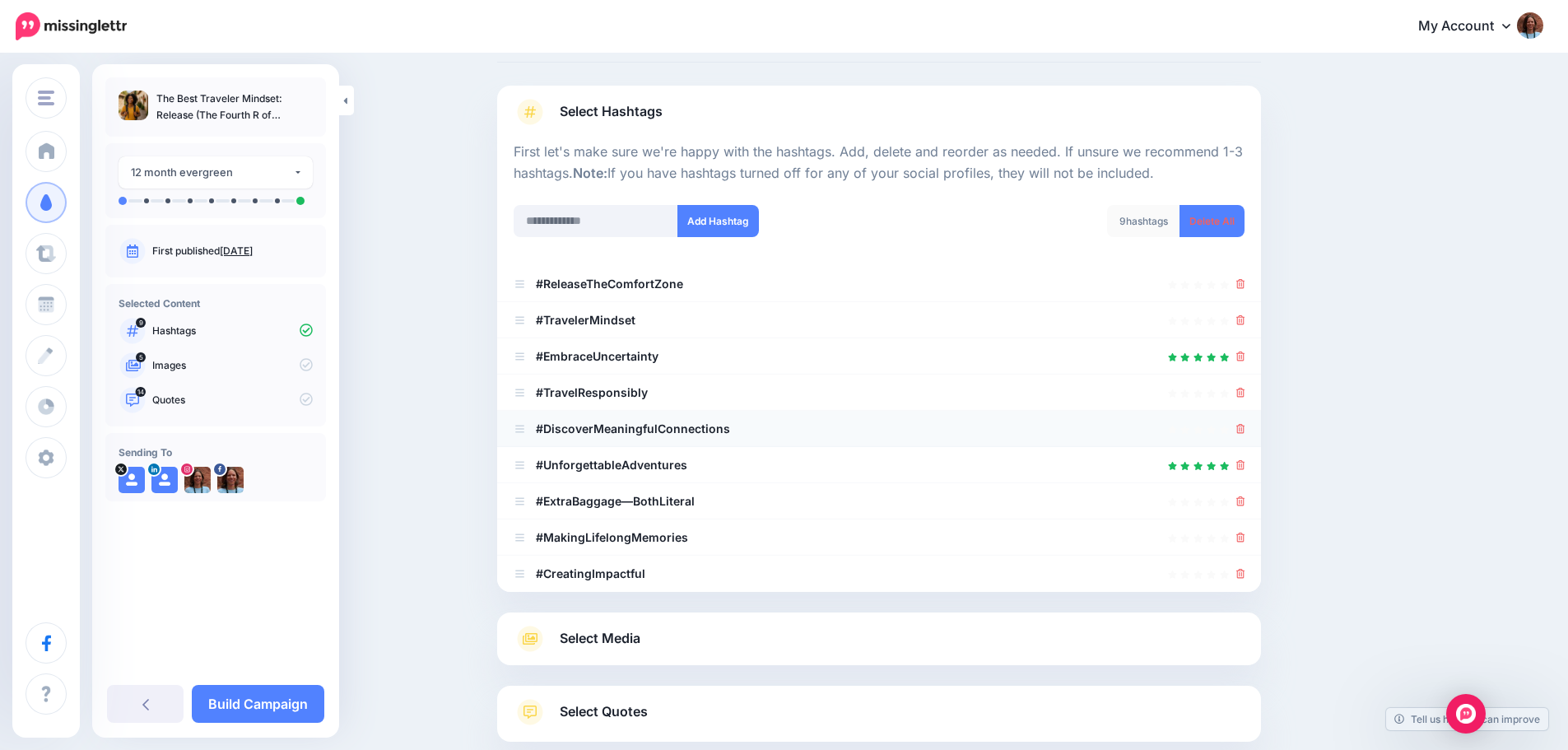
click at [1245, 425] on icon at bounding box center [1241, 428] width 9 height 10
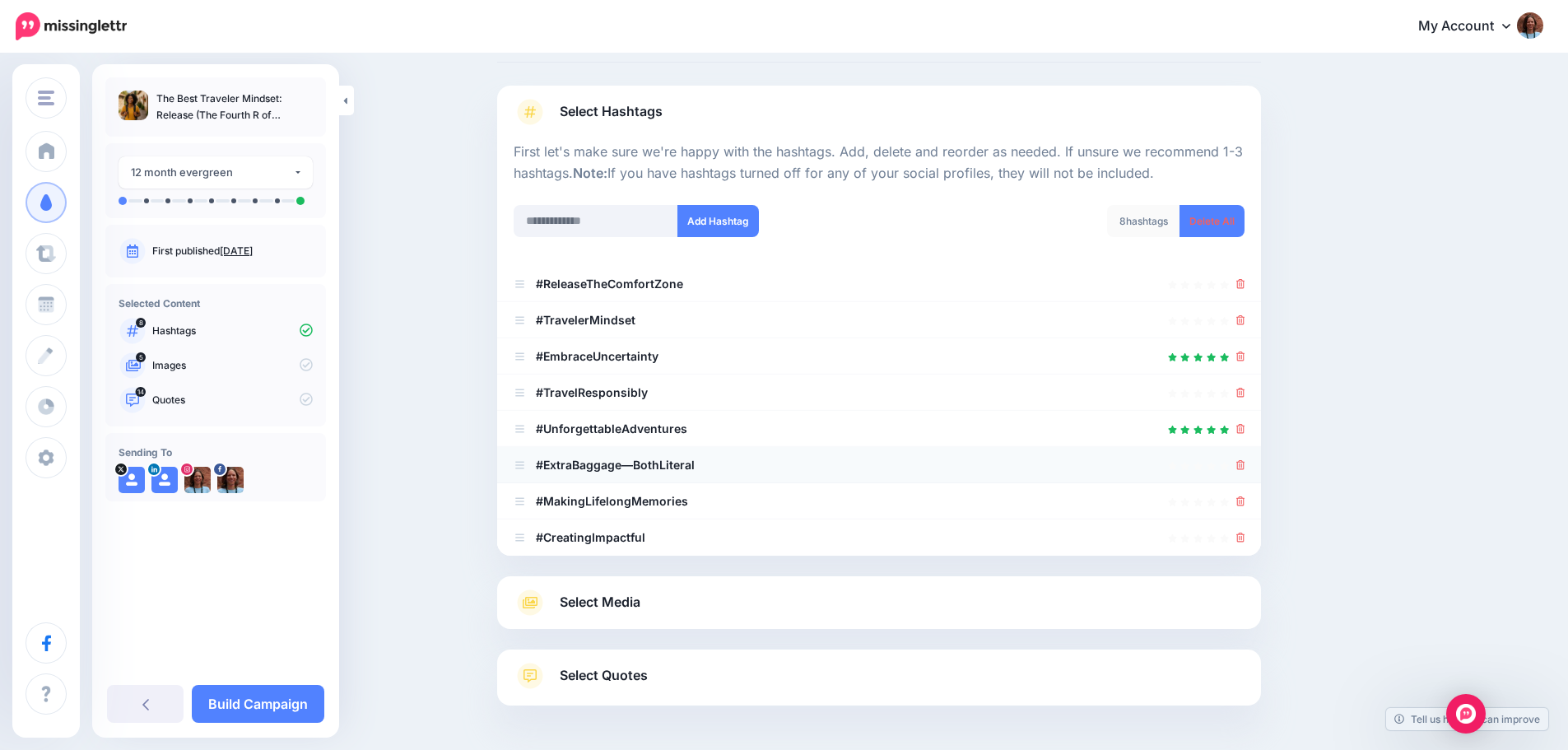
click at [1243, 466] on icon at bounding box center [1241, 464] width 9 height 10
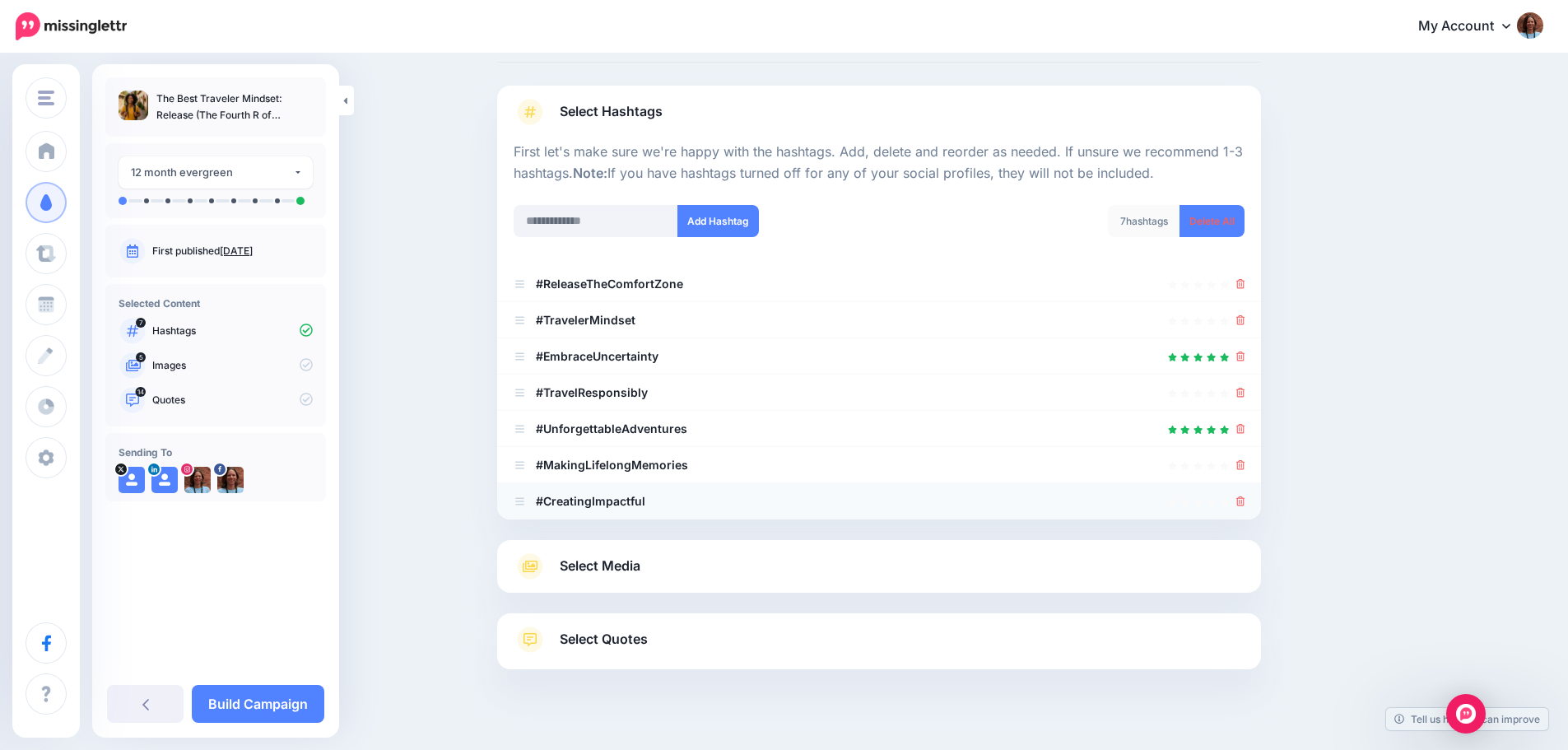
click at [1245, 500] on icon at bounding box center [1241, 501] width 9 height 10
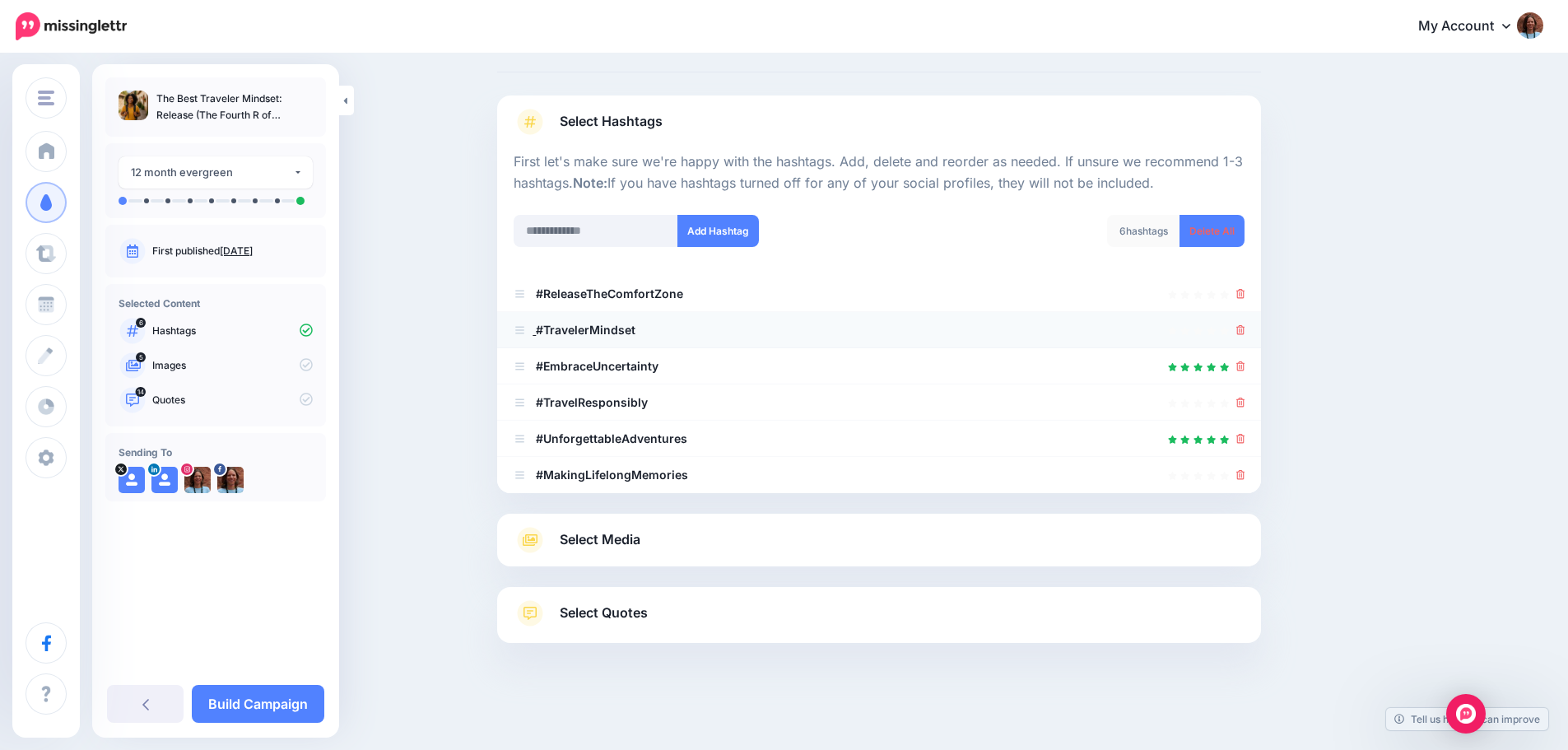
scroll to position [53, 0]
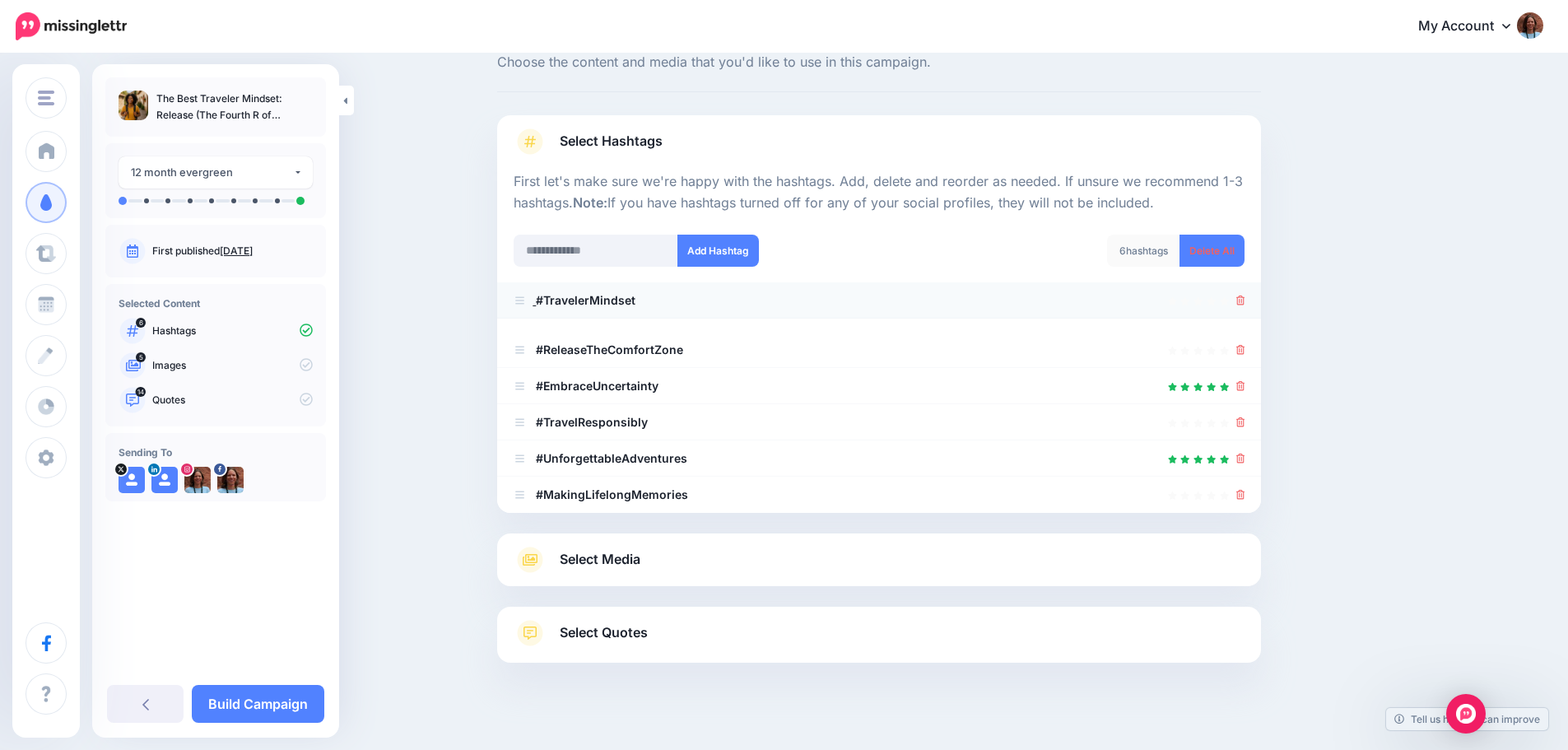
drag, startPoint x: 524, startPoint y: 331, endPoint x: 524, endPoint y: 302, distance: 29.0
drag, startPoint x: 527, startPoint y: 418, endPoint x: 526, endPoint y: 342, distance: 76.0
drag, startPoint x: 522, startPoint y: 491, endPoint x: 518, endPoint y: 418, distance: 73.1
click at [1245, 492] on icon at bounding box center [1241, 494] width 9 height 10
click at [1245, 462] on icon at bounding box center [1241, 458] width 9 height 10
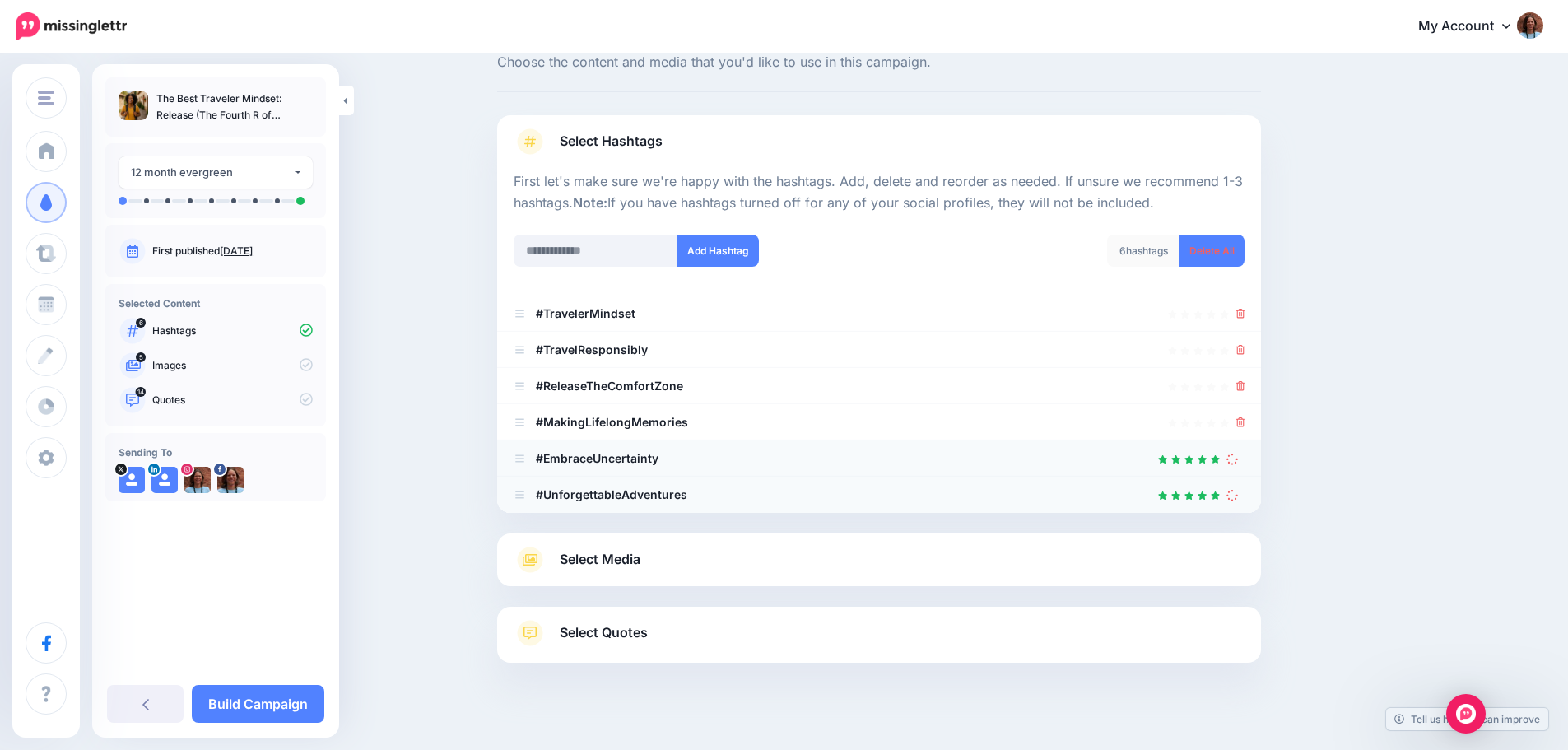
scroll to position [36, 0]
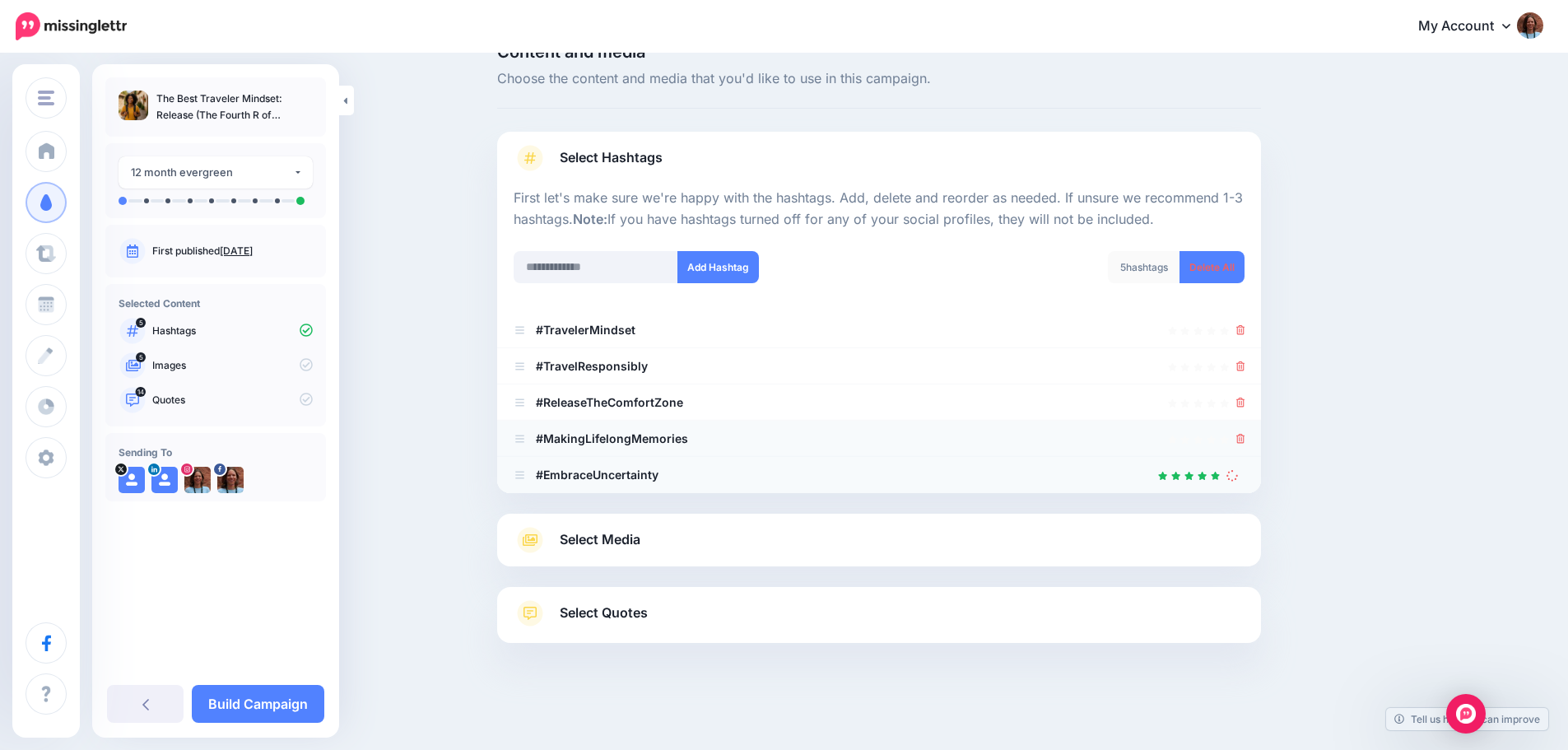
click at [1245, 435] on icon at bounding box center [1241, 438] width 9 height 10
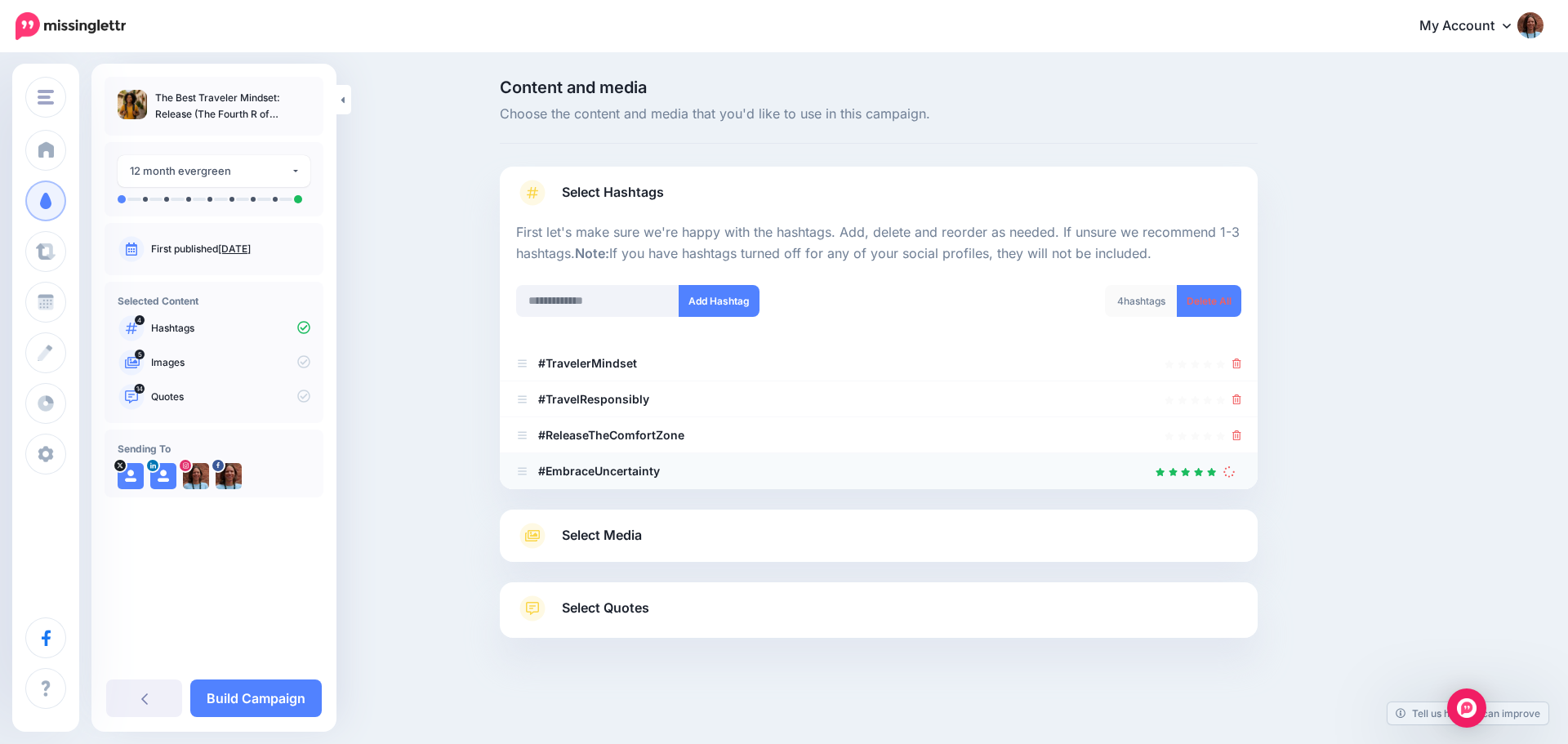
click at [530, 530] on icon at bounding box center [532, 535] width 15 height 11
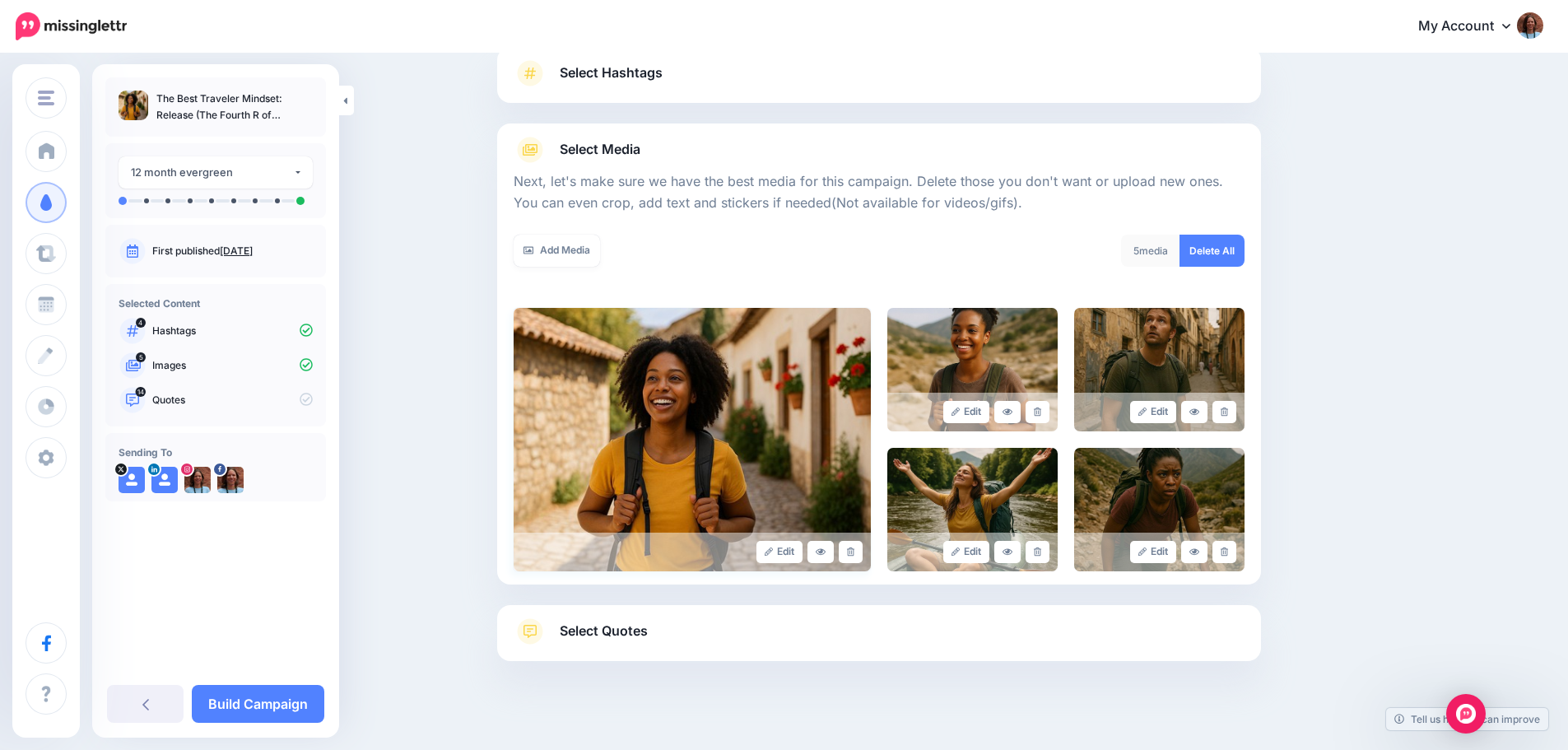
scroll to position [139, 0]
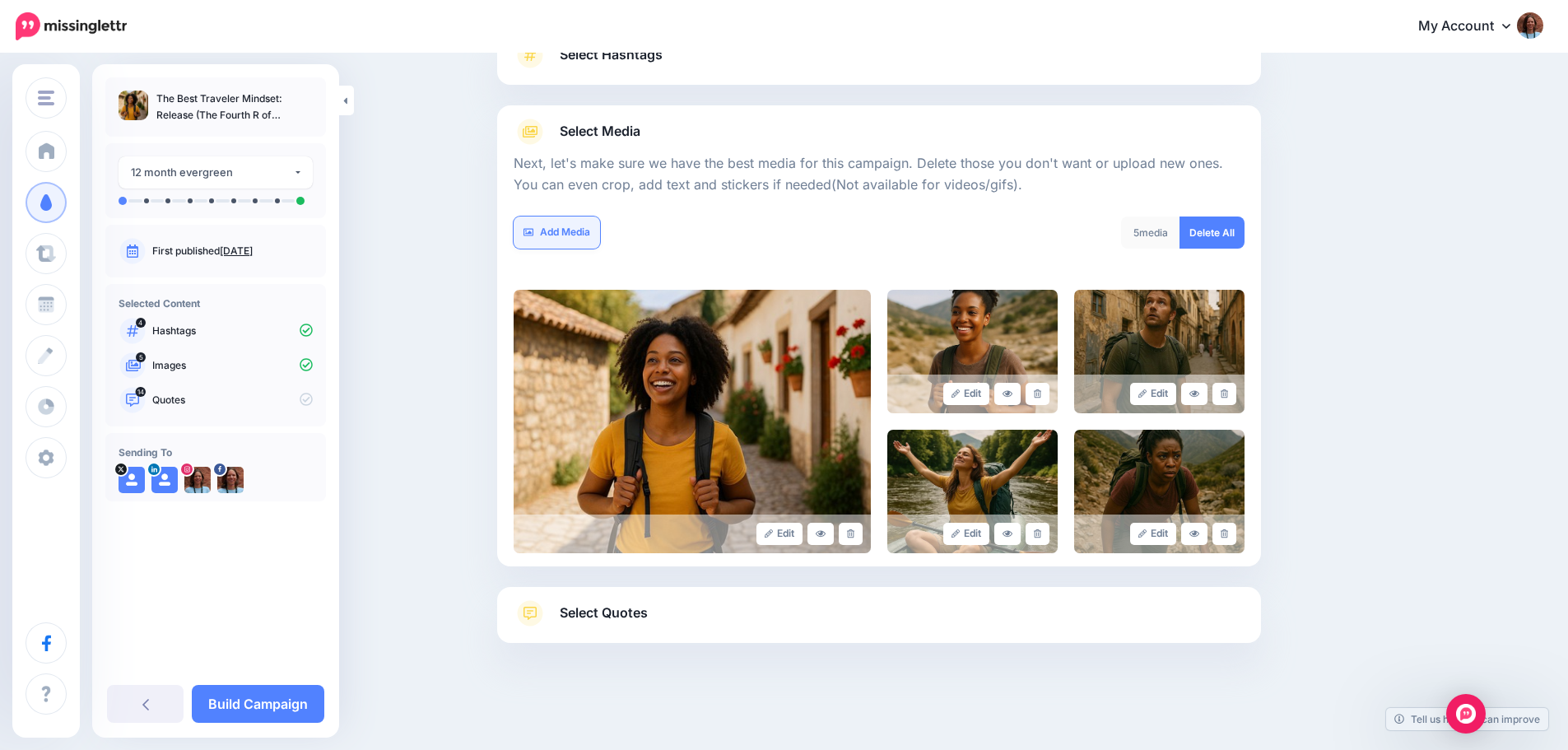
click at [555, 233] on link "Add Media" at bounding box center [557, 233] width 87 height 32
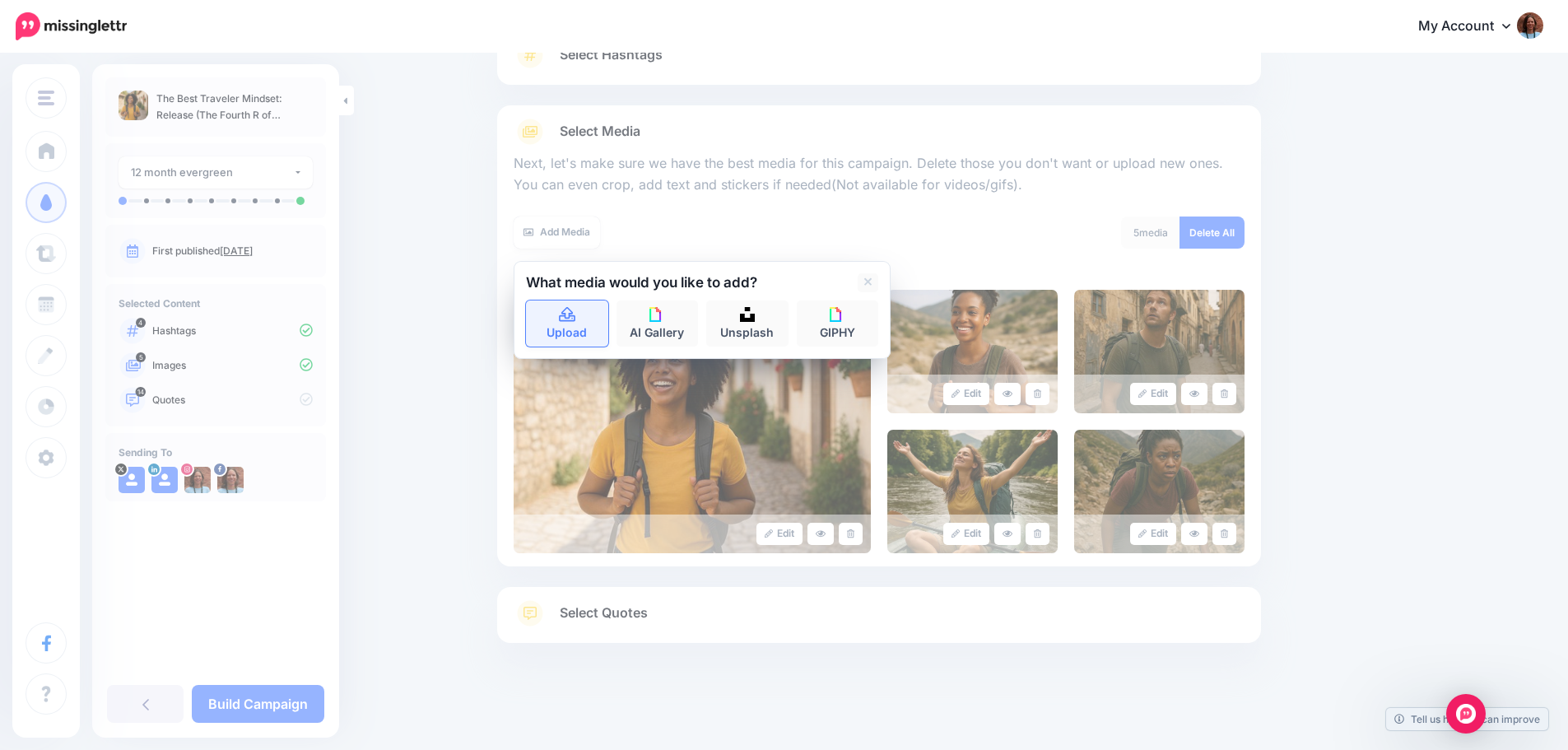
click at [576, 327] on link "Upload" at bounding box center [567, 324] width 82 height 46
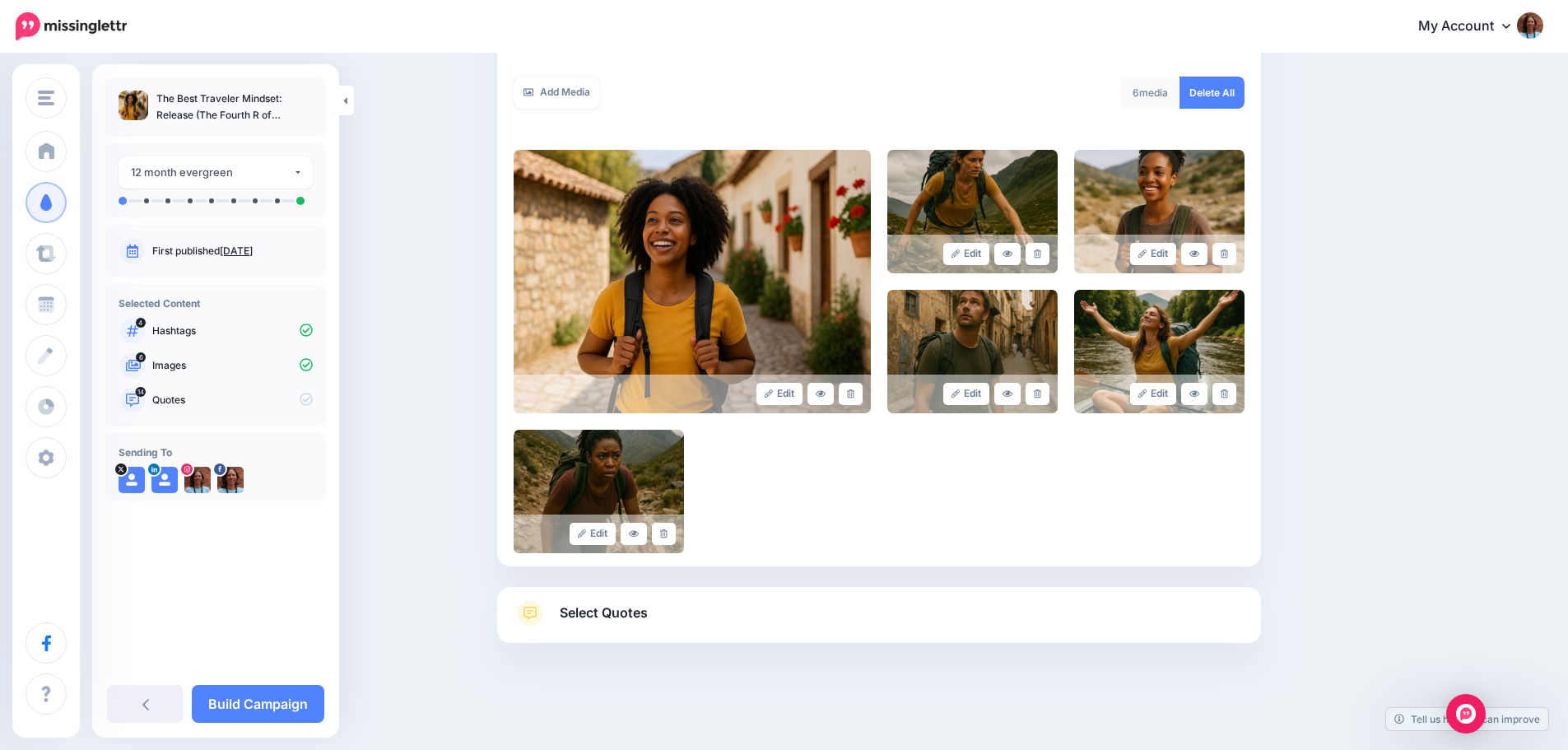
scroll to position [0, 0]
click at [558, 92] on link "Add Media" at bounding box center [557, 93] width 87 height 32
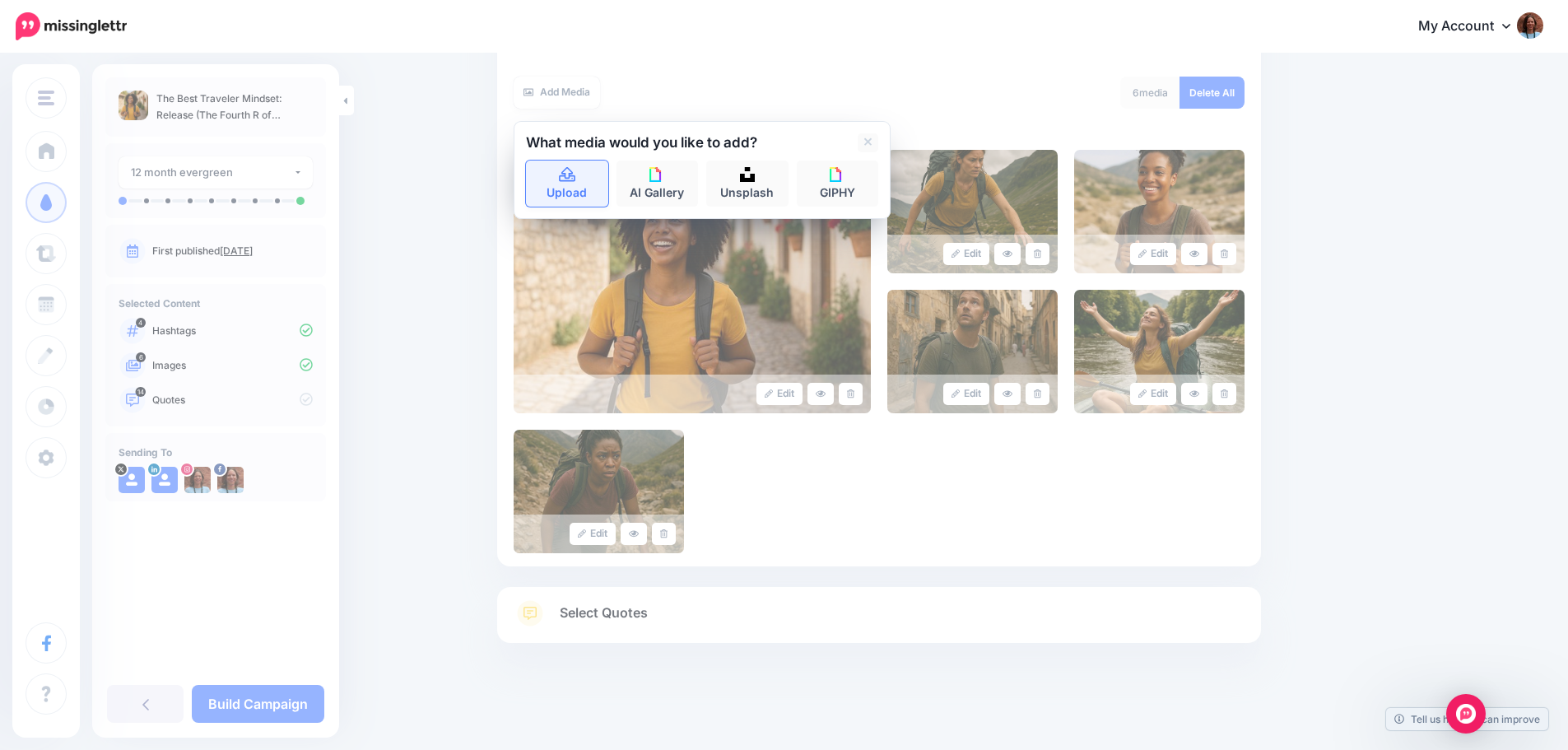
click at [564, 183] on link "Upload" at bounding box center [567, 183] width 82 height 46
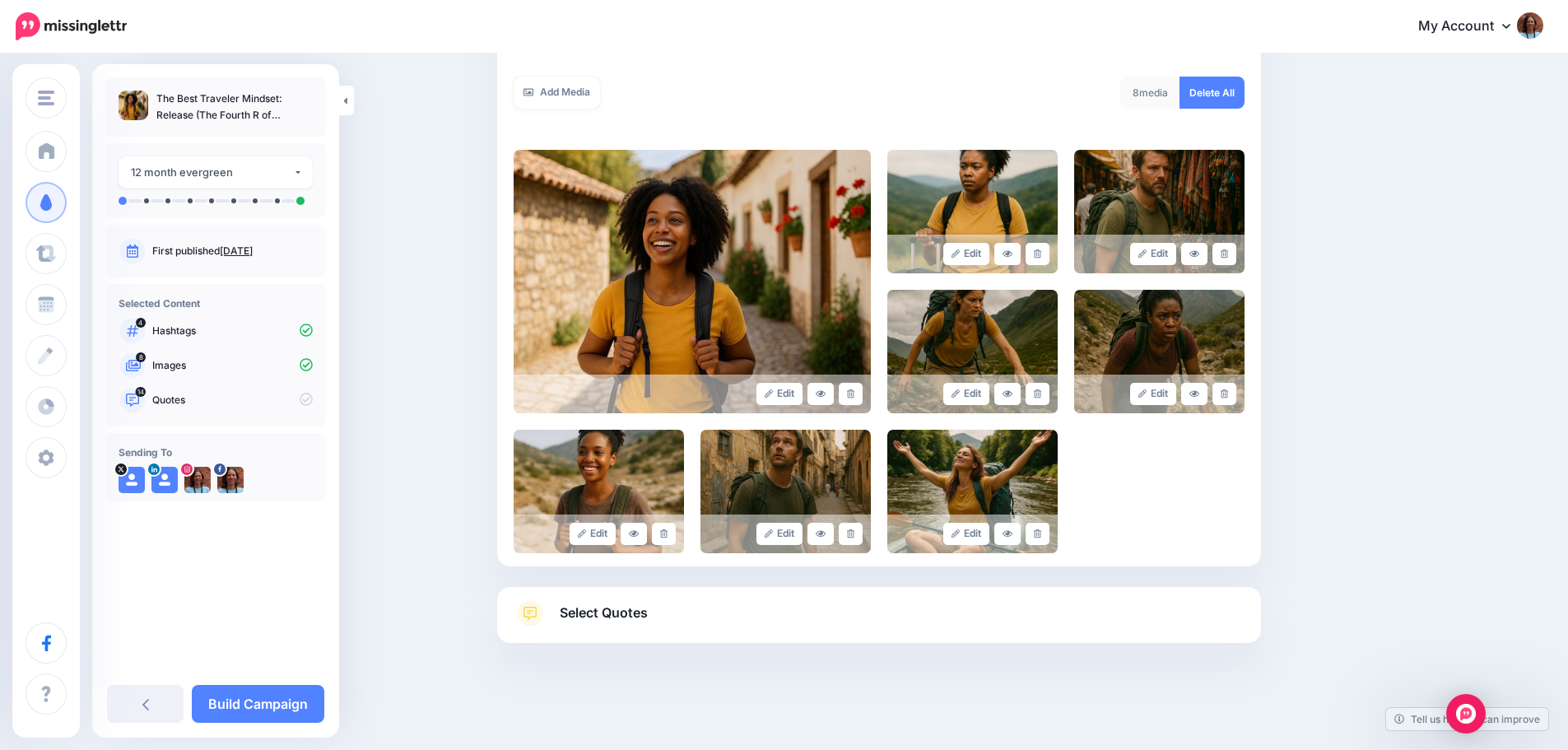
click at [618, 617] on span "Select Quotes" at bounding box center [604, 612] width 88 height 22
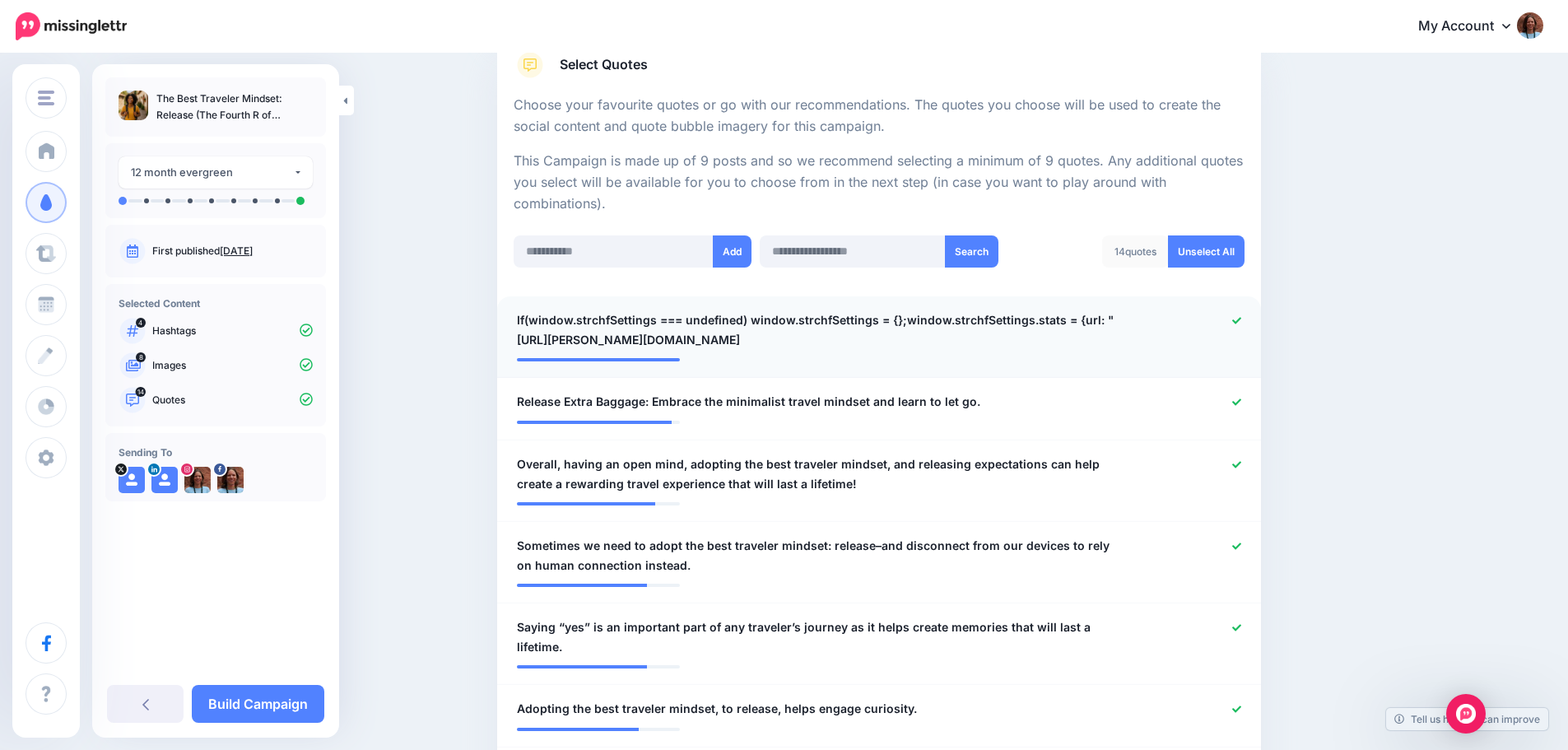
click at [1241, 316] on icon at bounding box center [1236, 320] width 9 height 9
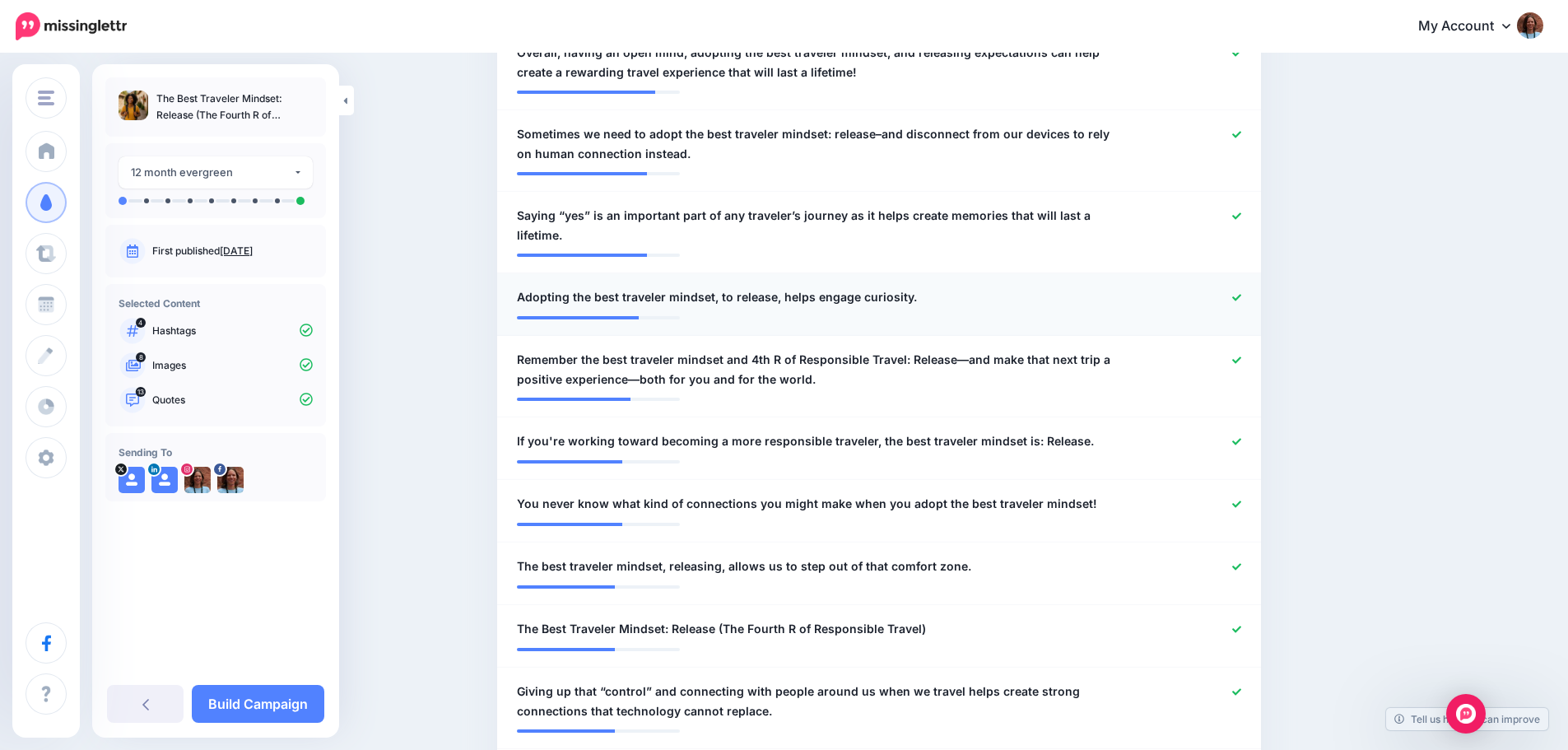
scroll to position [773, 0]
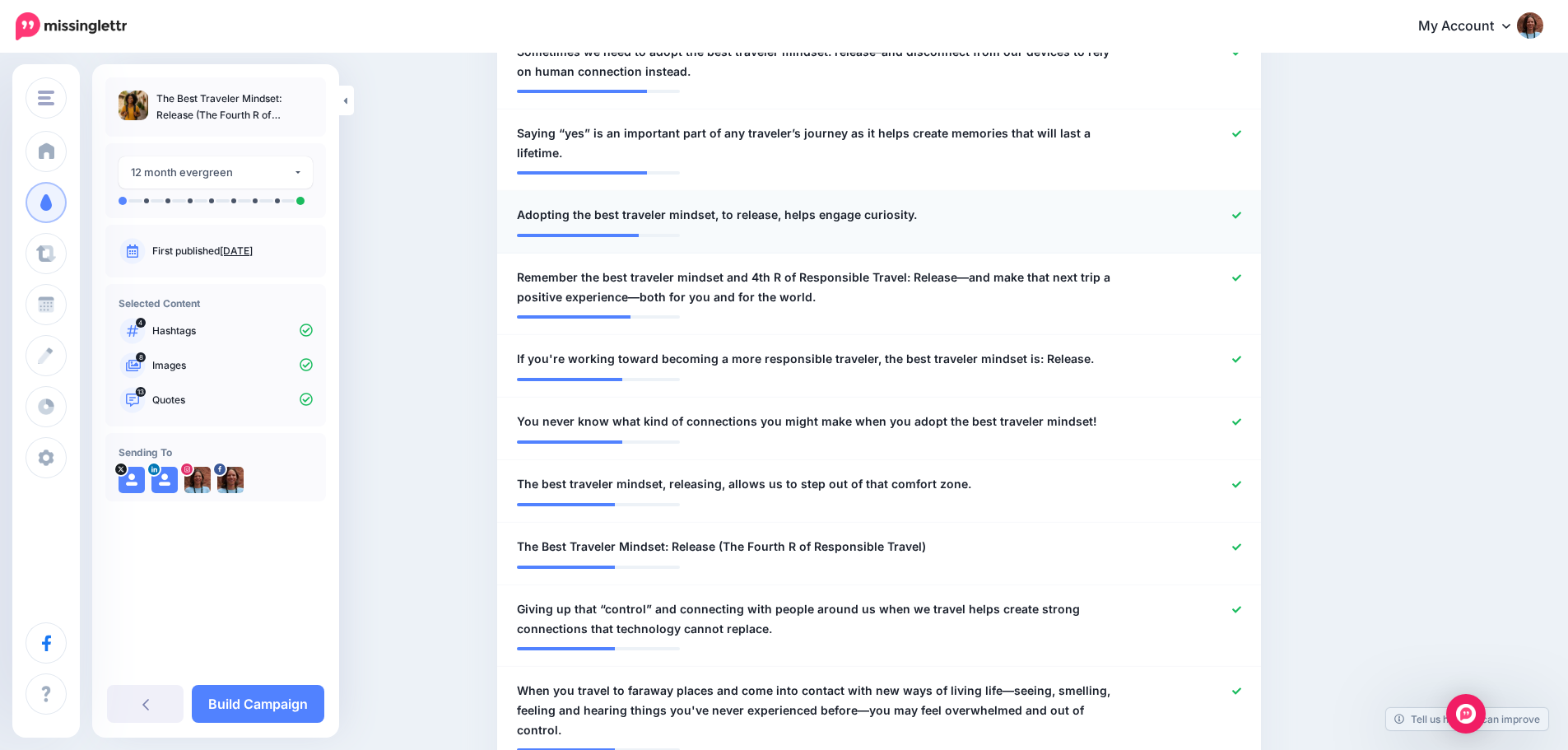
click at [1241, 212] on icon at bounding box center [1236, 215] width 9 height 9
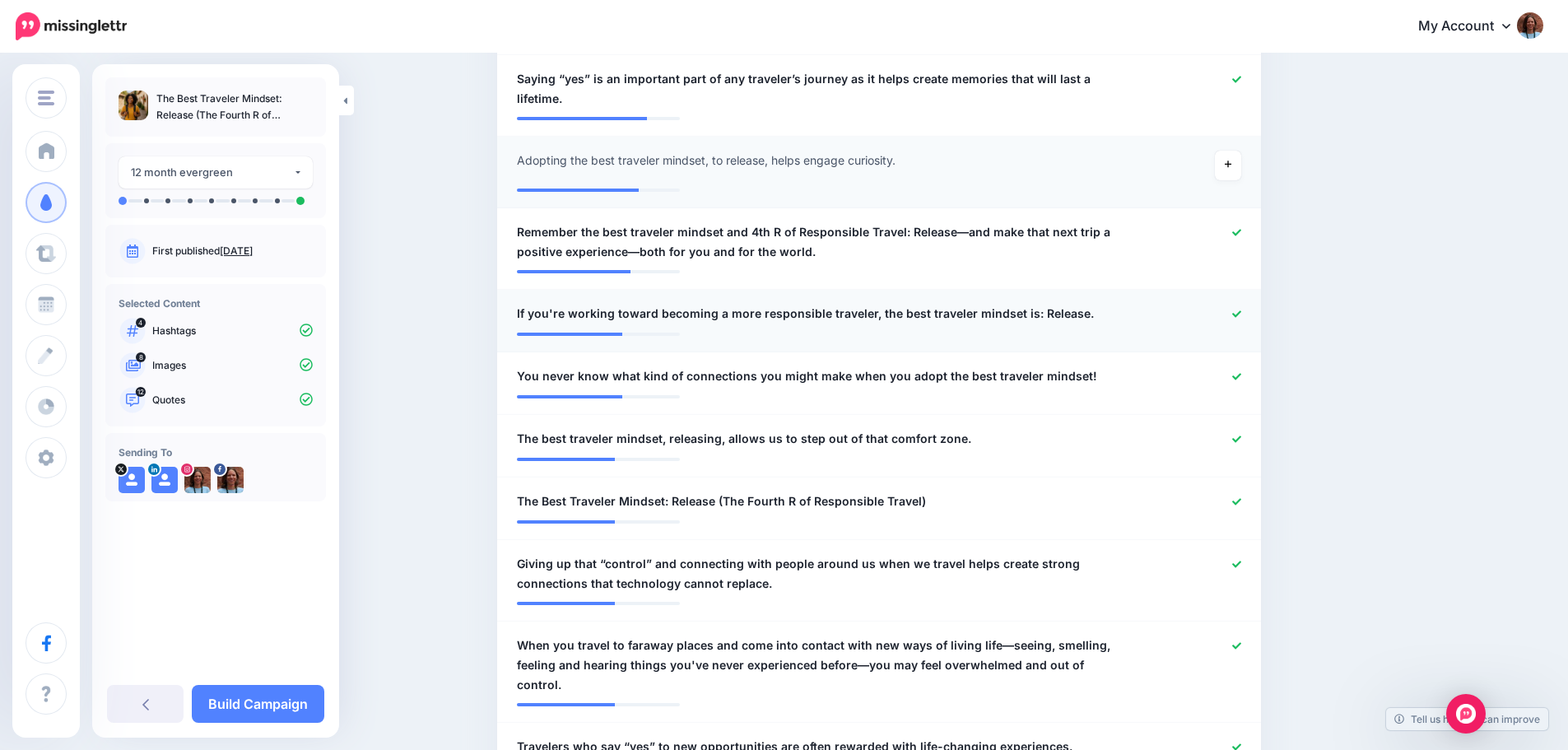
scroll to position [855, 0]
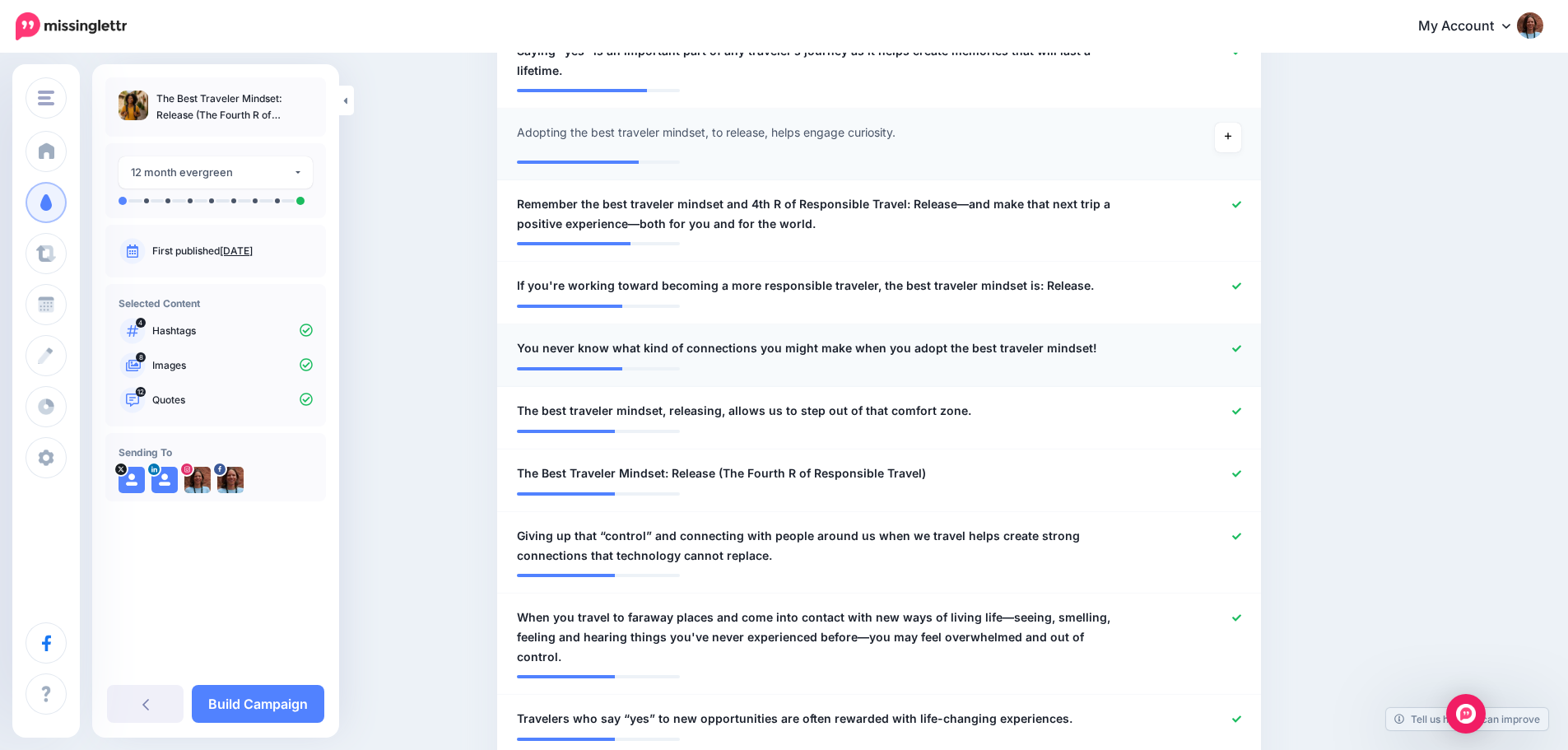
click at [1241, 348] on icon at bounding box center [1236, 348] width 9 height 6
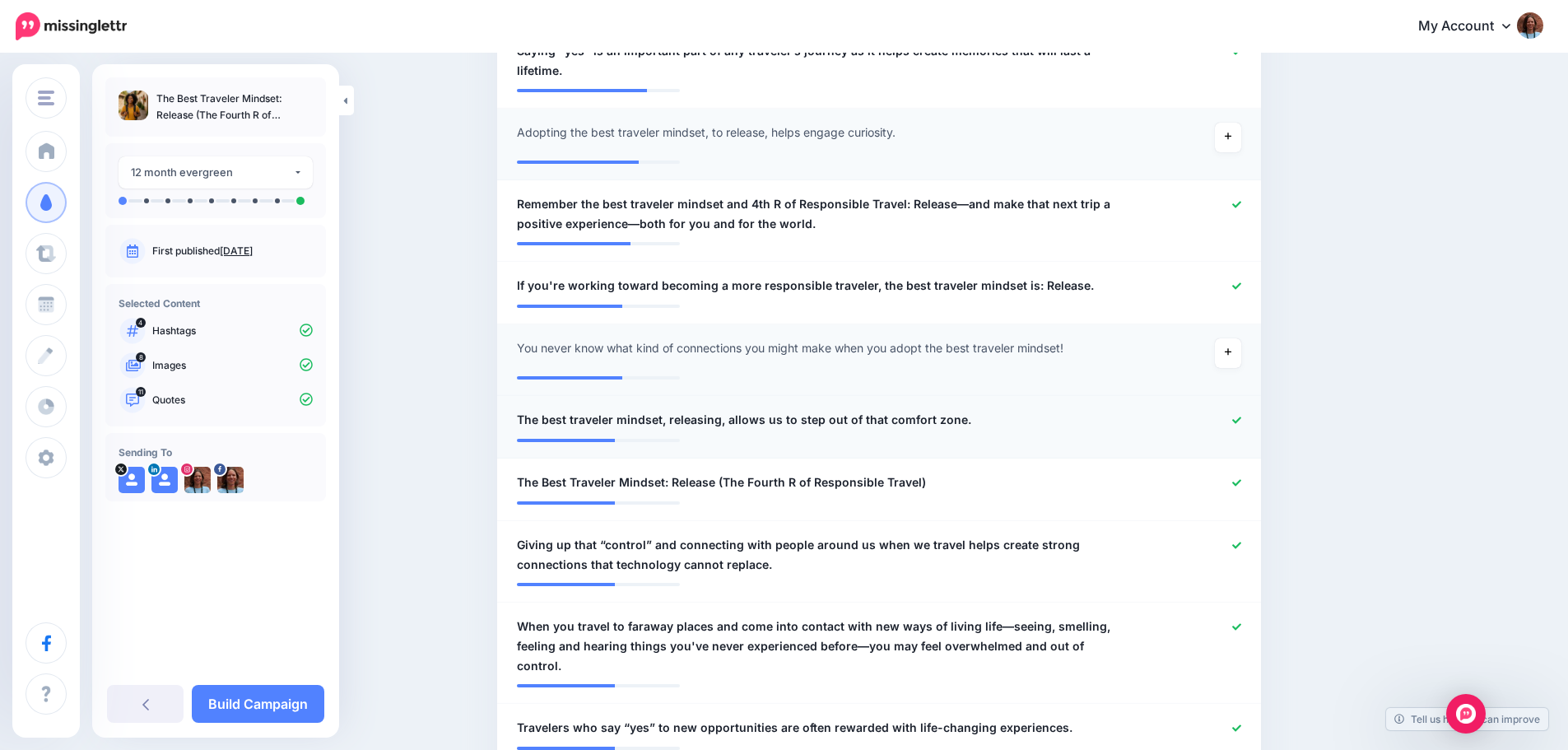
click at [1241, 421] on icon at bounding box center [1236, 419] width 9 height 6
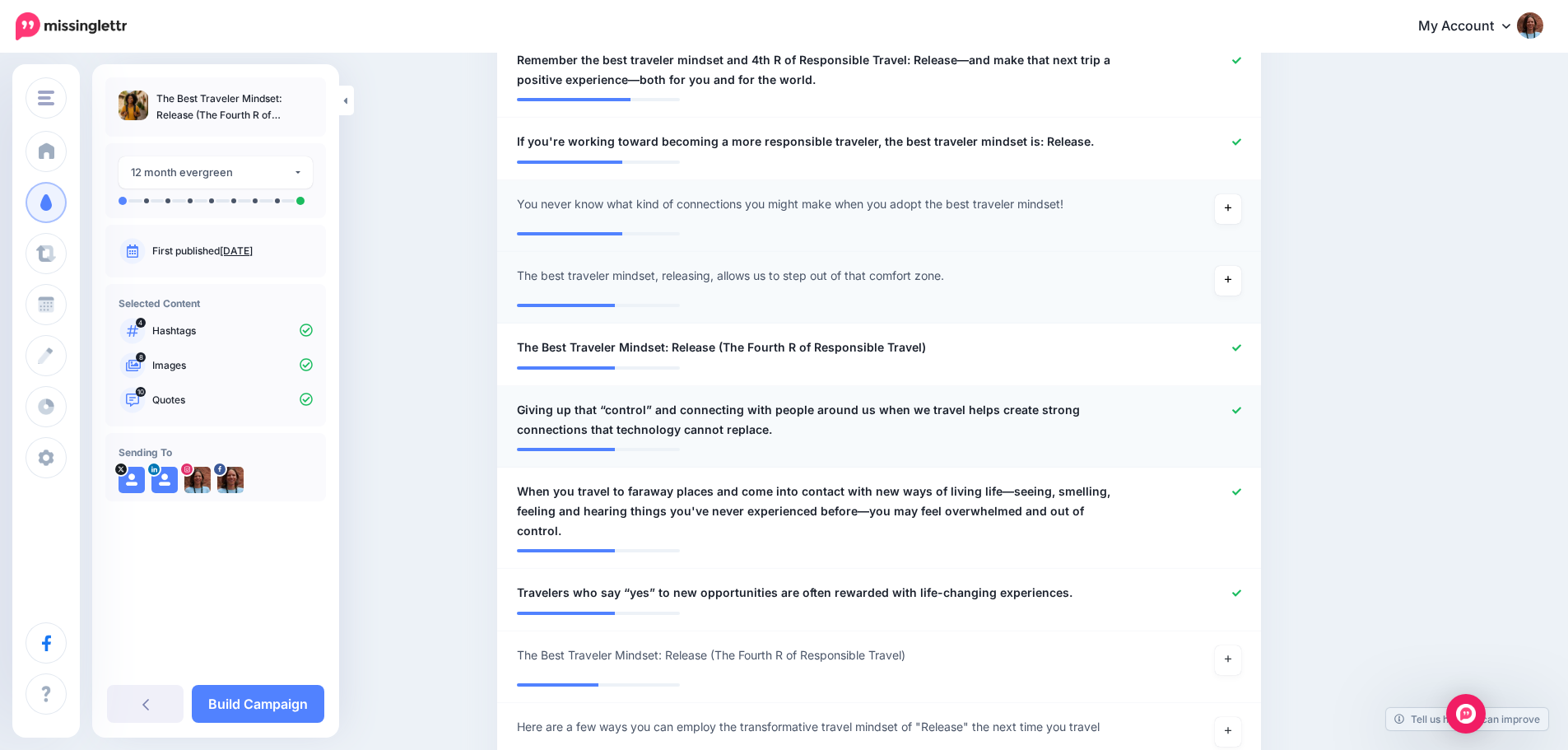
scroll to position [1020, 0]
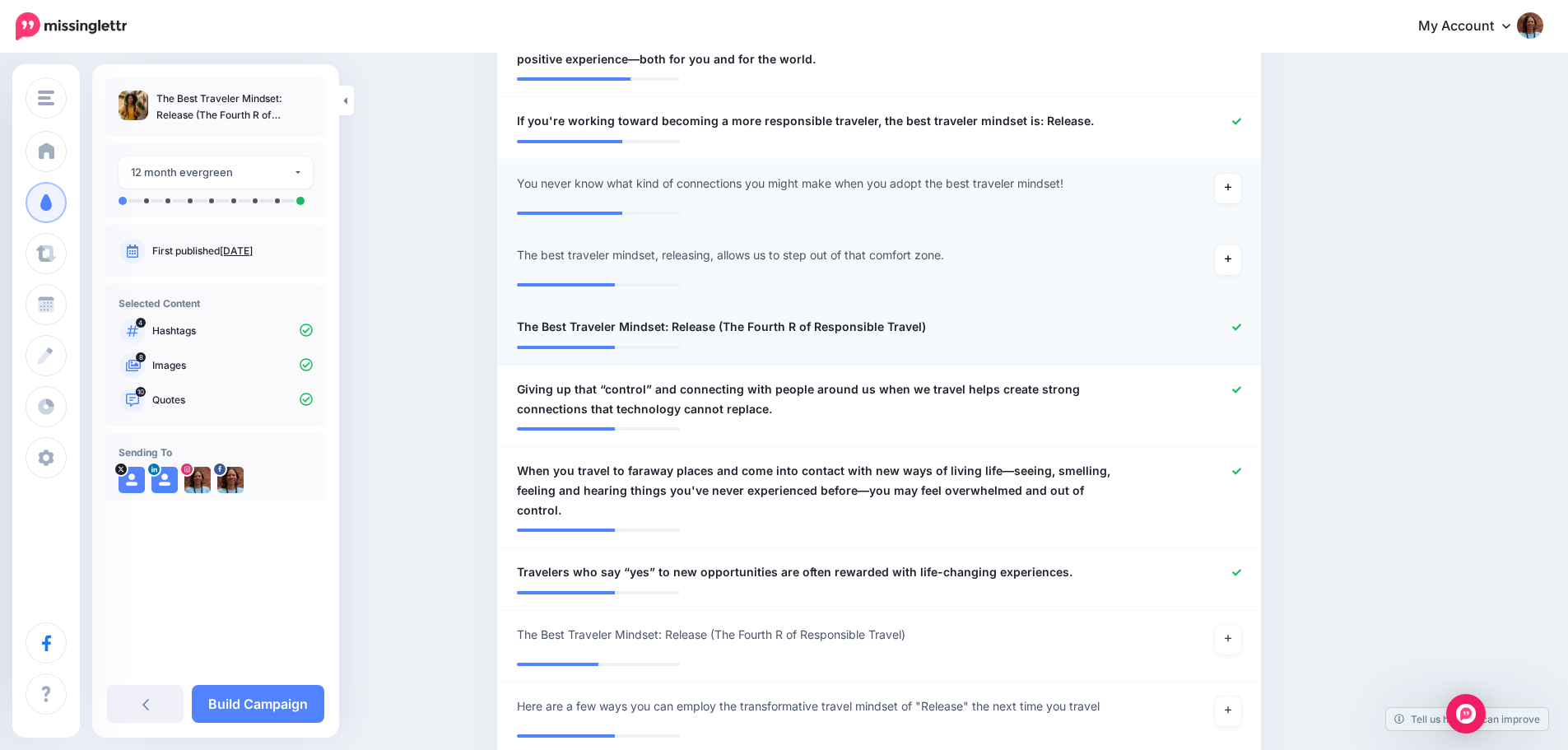
click at [1236, 326] on div at bounding box center [1191, 326] width 125 height 20
click at [1241, 326] on icon at bounding box center [1236, 326] width 9 height 6
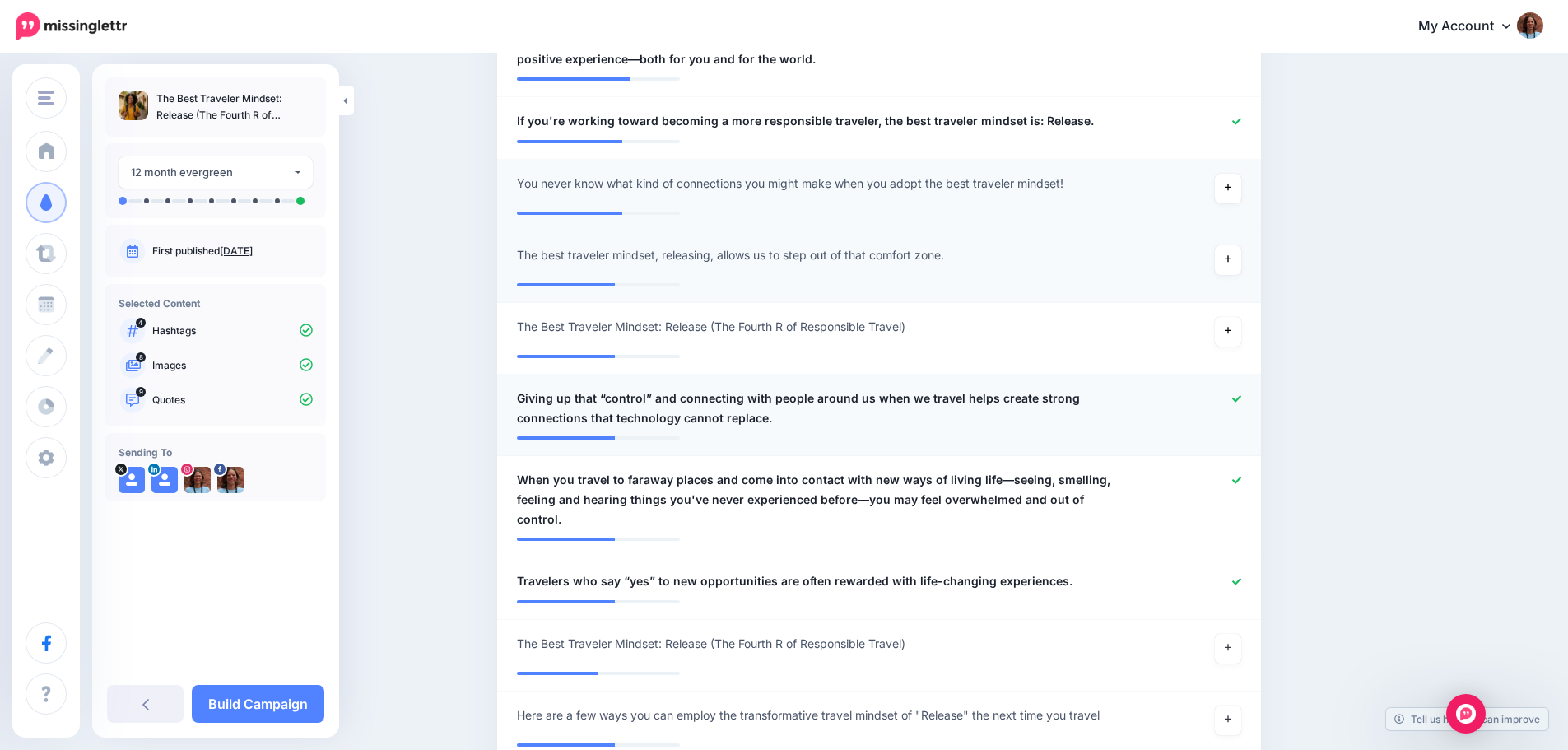
click at [1241, 402] on icon at bounding box center [1236, 399] width 9 height 9
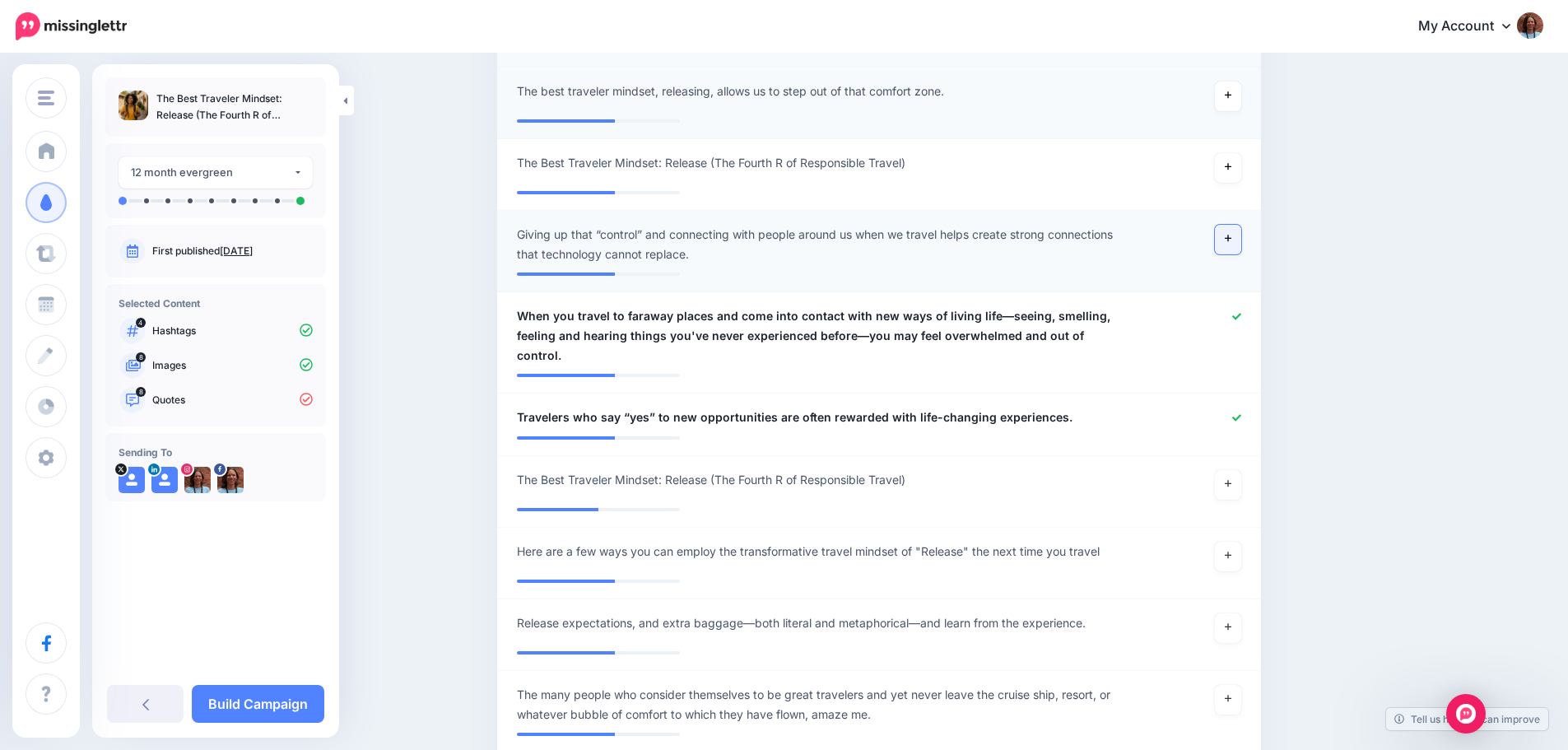
scroll to position [1184, 0]
click at [1241, 315] on icon at bounding box center [1236, 315] width 9 height 6
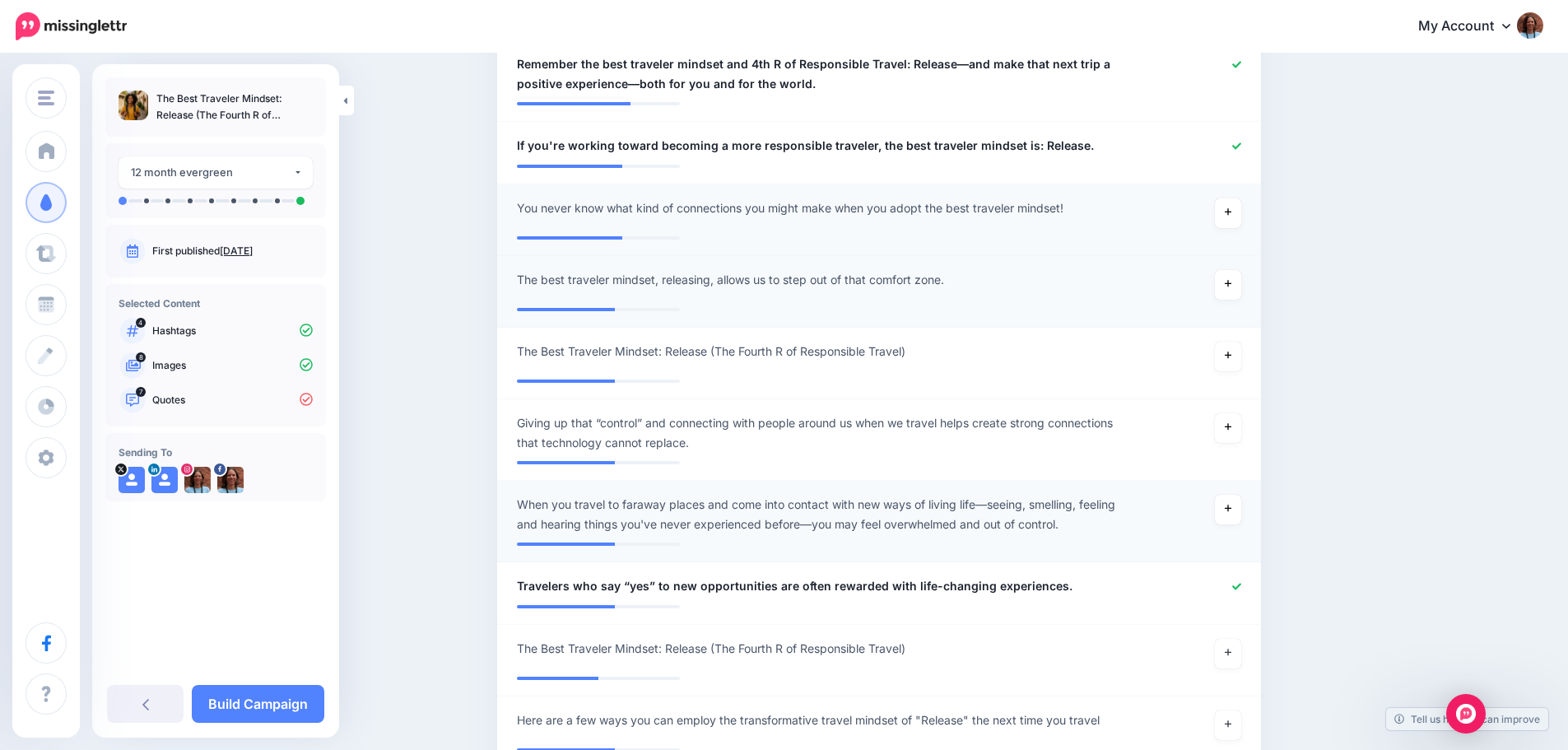
scroll to position [1102, 0]
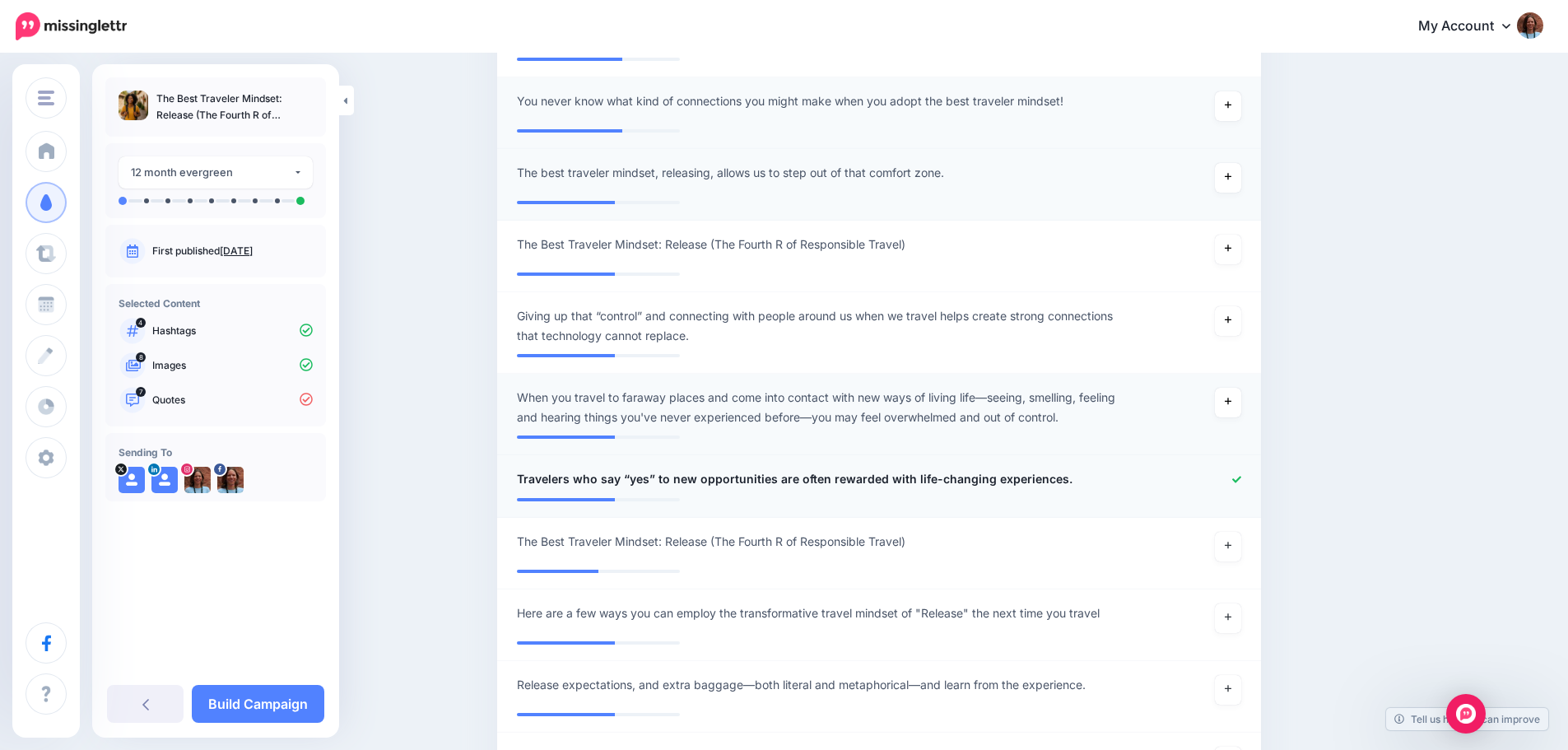
click at [1239, 480] on icon at bounding box center [1236, 479] width 9 height 9
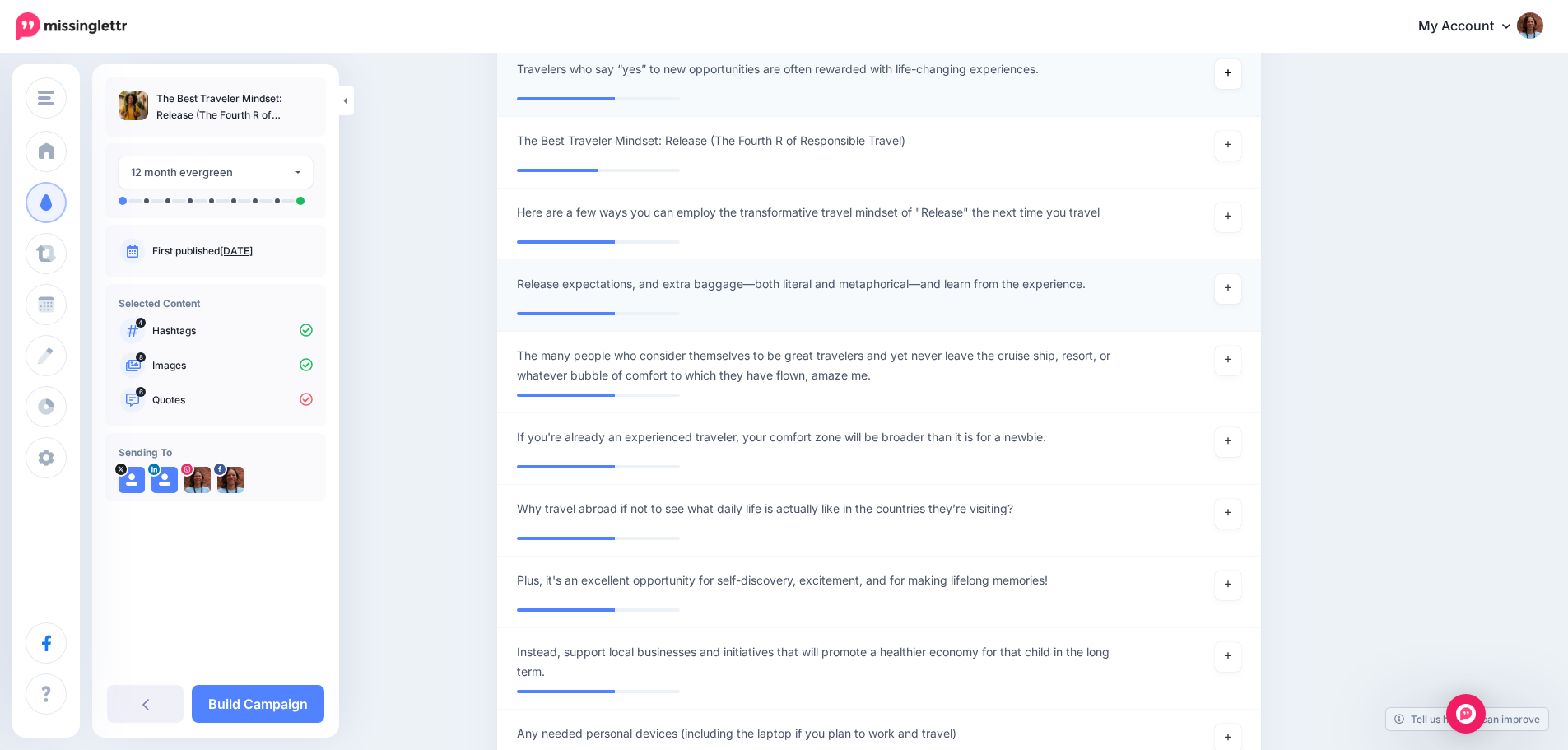
scroll to position [1513, 0]
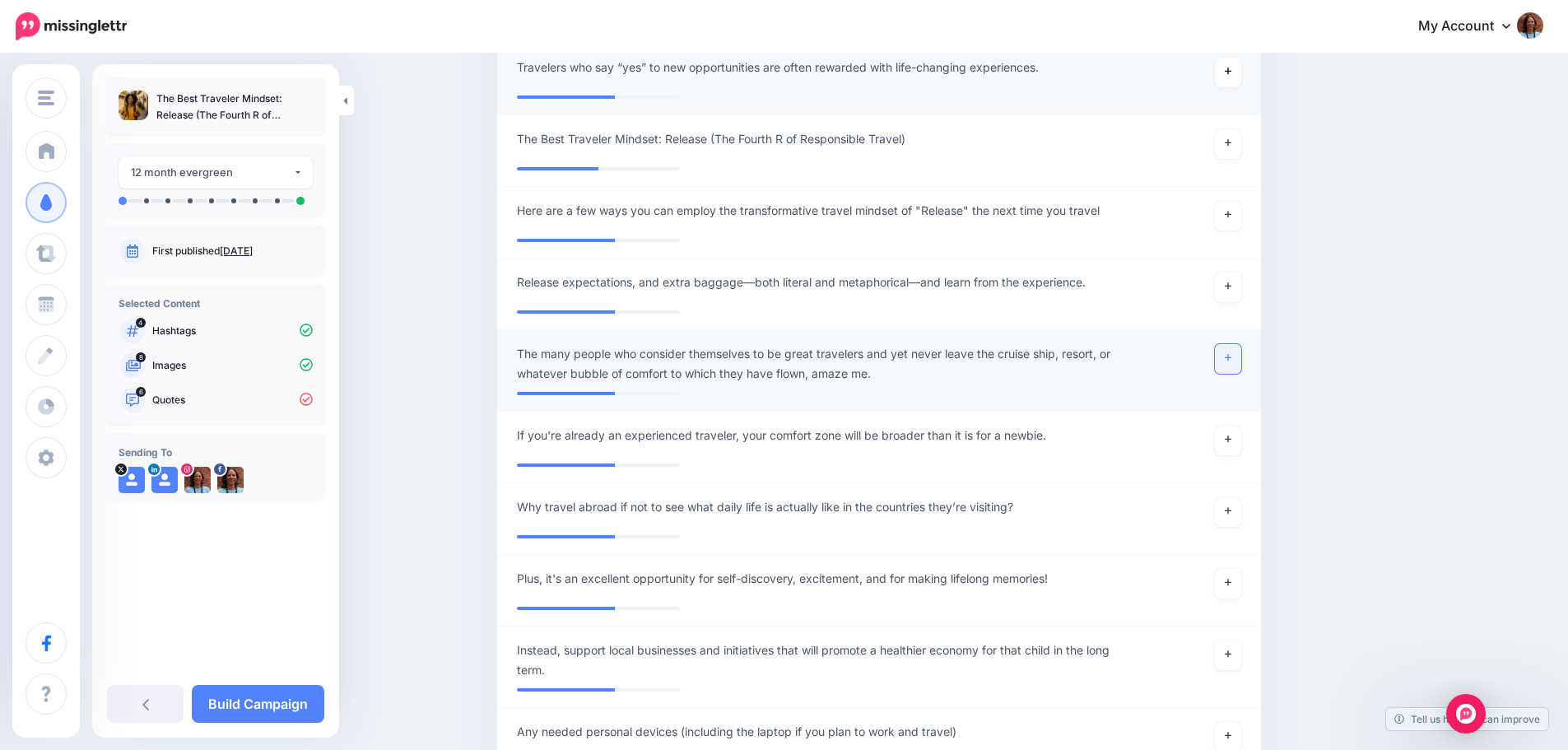
click at [1240, 355] on link at bounding box center [1228, 359] width 27 height 30
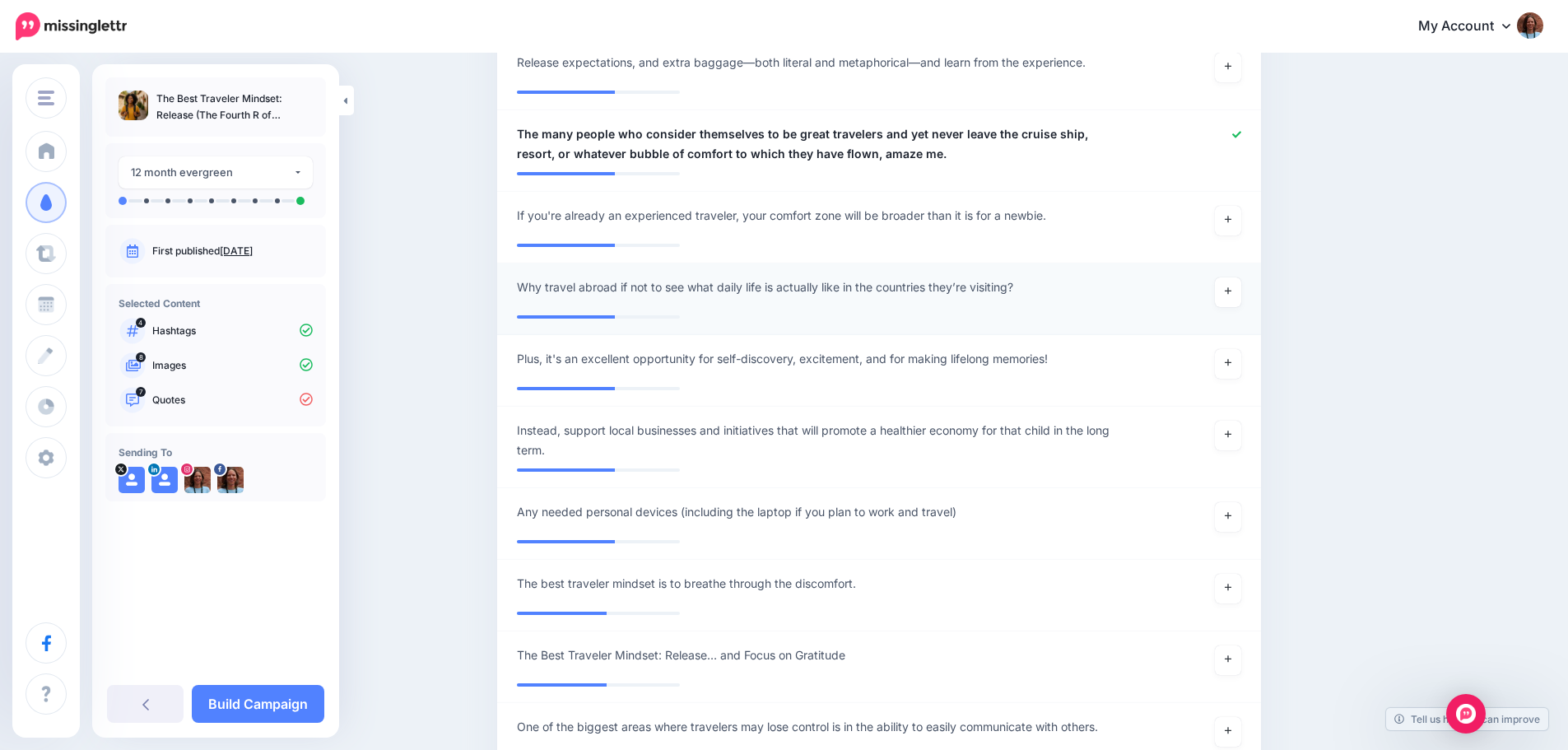
scroll to position [1761, 0]
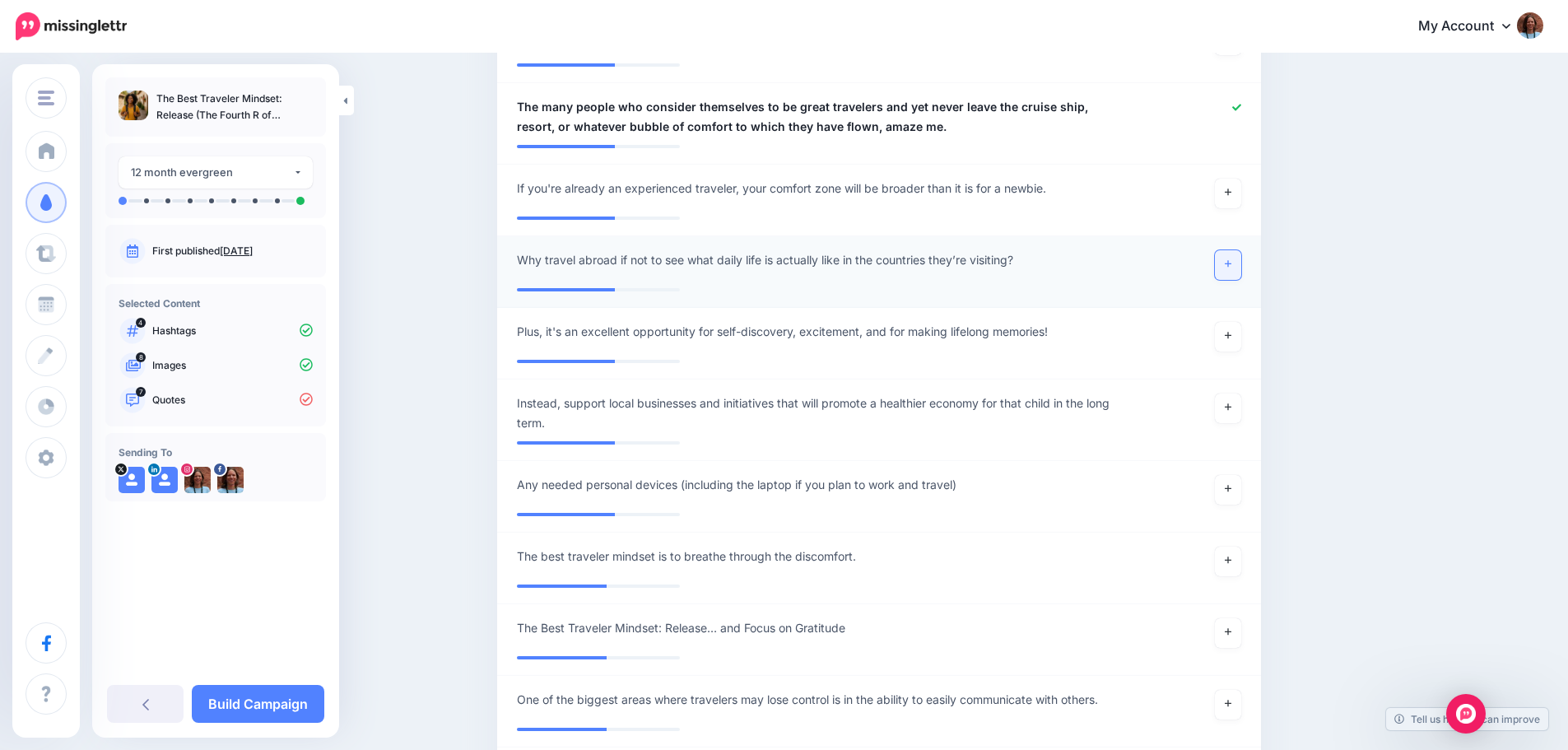
click at [1230, 261] on icon at bounding box center [1228, 264] width 6 height 9
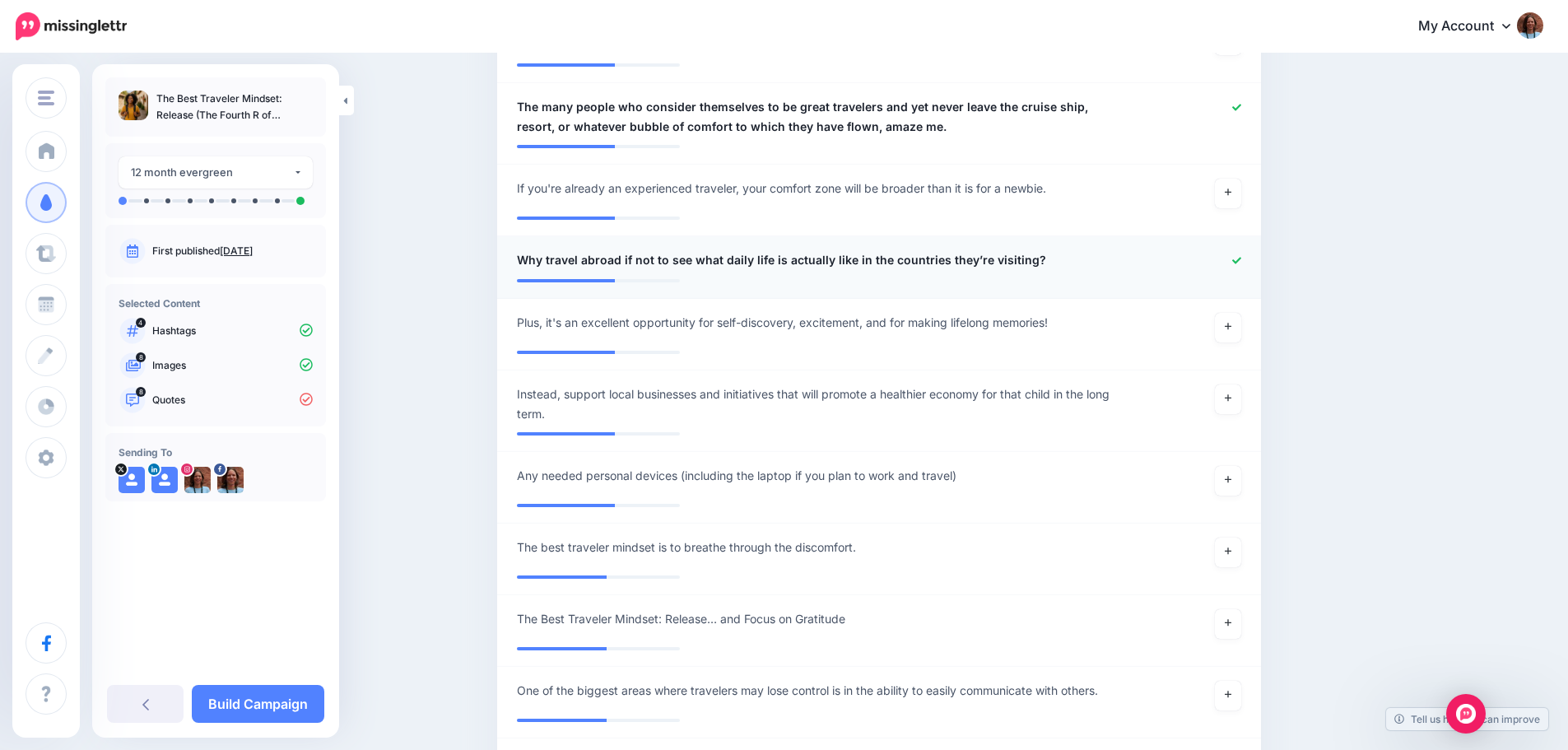
click at [956, 257] on span "Why travel abroad if not to see what daily life is actually like in the countri…" at bounding box center [781, 260] width 529 height 19
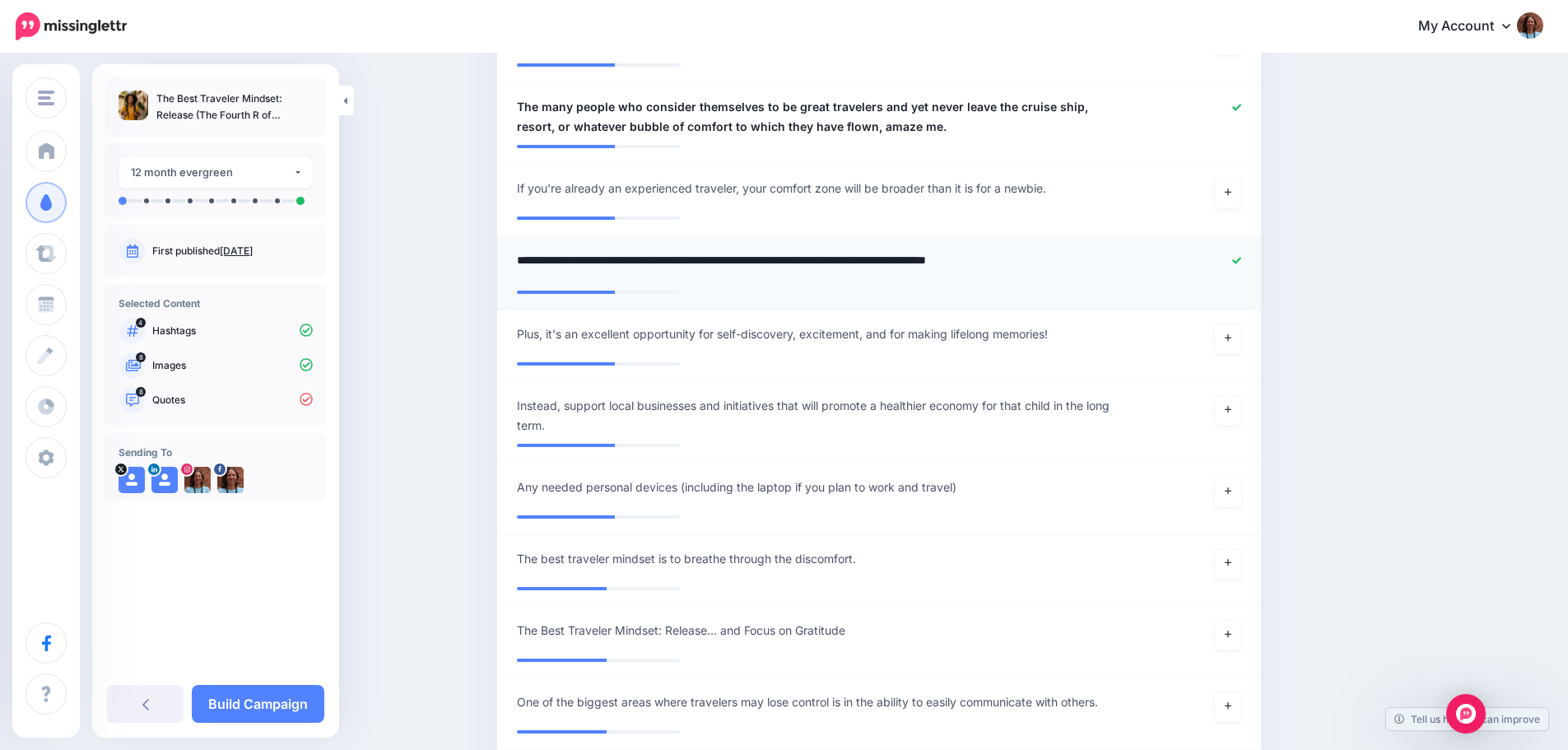
click at [956, 257] on textarea "**********" at bounding box center [816, 266] width 600 height 32
drag, startPoint x: 962, startPoint y: 256, endPoint x: 944, endPoint y: 255, distance: 18.0
click at [944, 255] on textarea "**********" at bounding box center [816, 266] width 600 height 32
type textarea "**********"
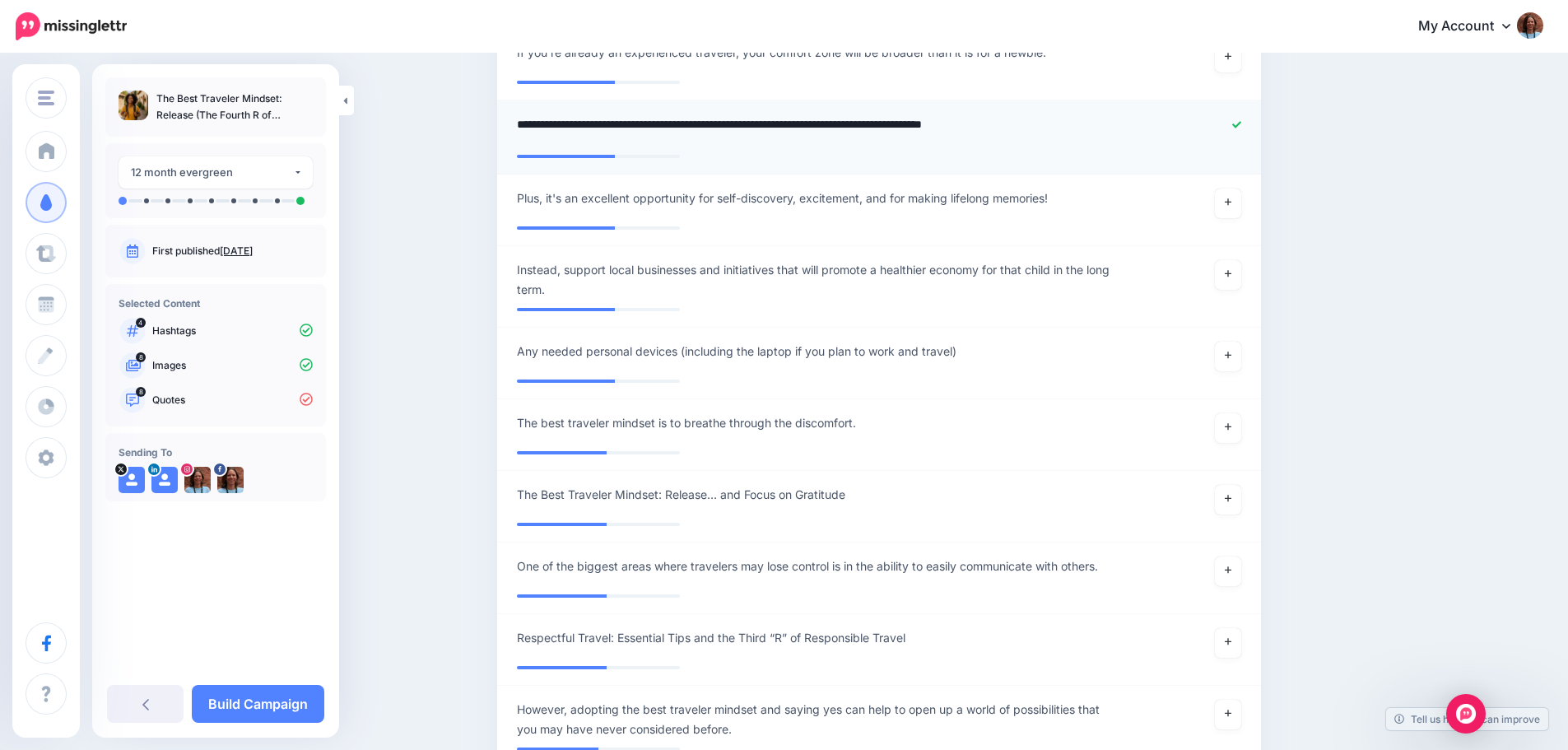
scroll to position [1925, 0]
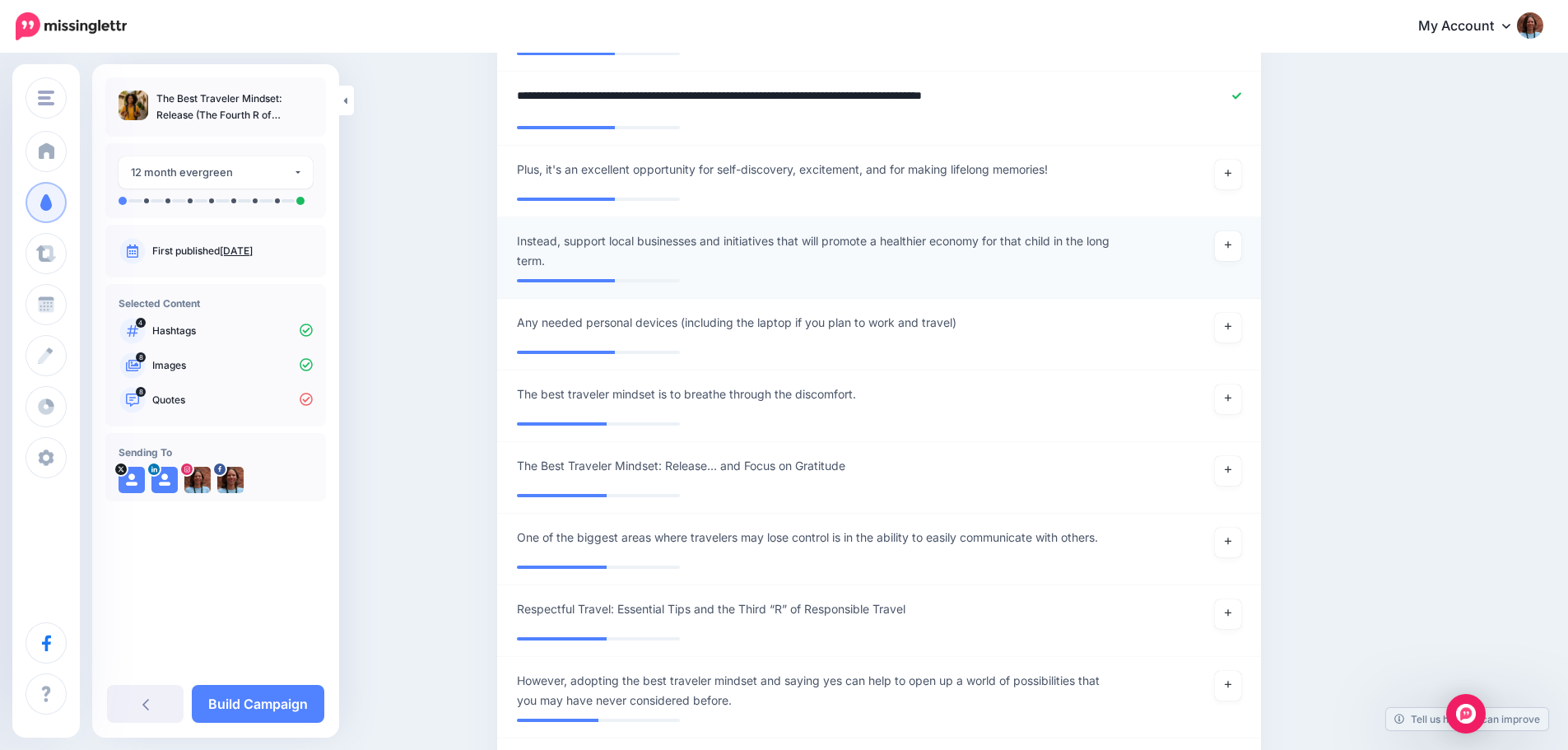
click at [523, 238] on span "Instead, support local businesses and initiatives that will promote a healthier…" at bounding box center [816, 251] width 600 height 40
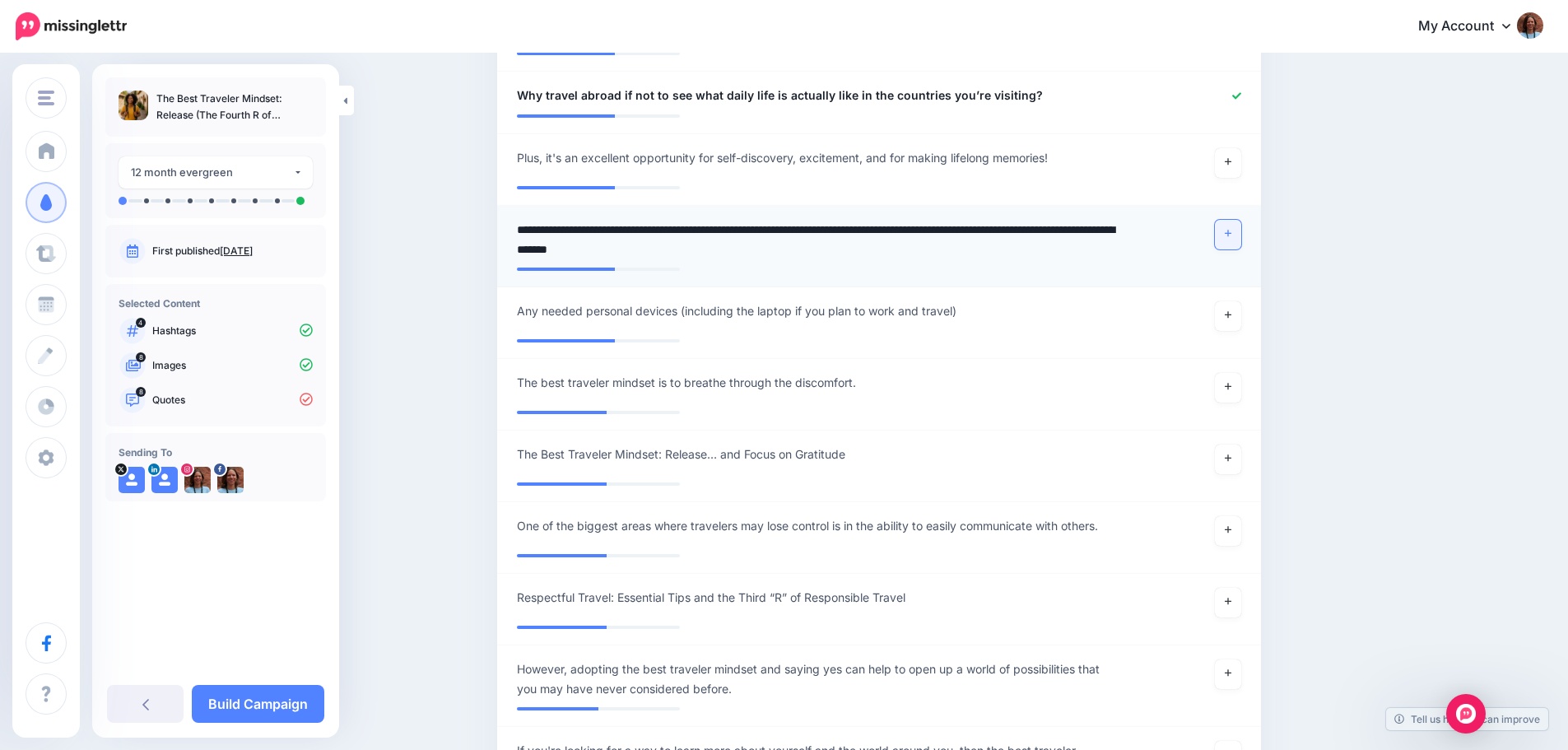
click at [1223, 233] on link at bounding box center [1228, 234] width 27 height 30
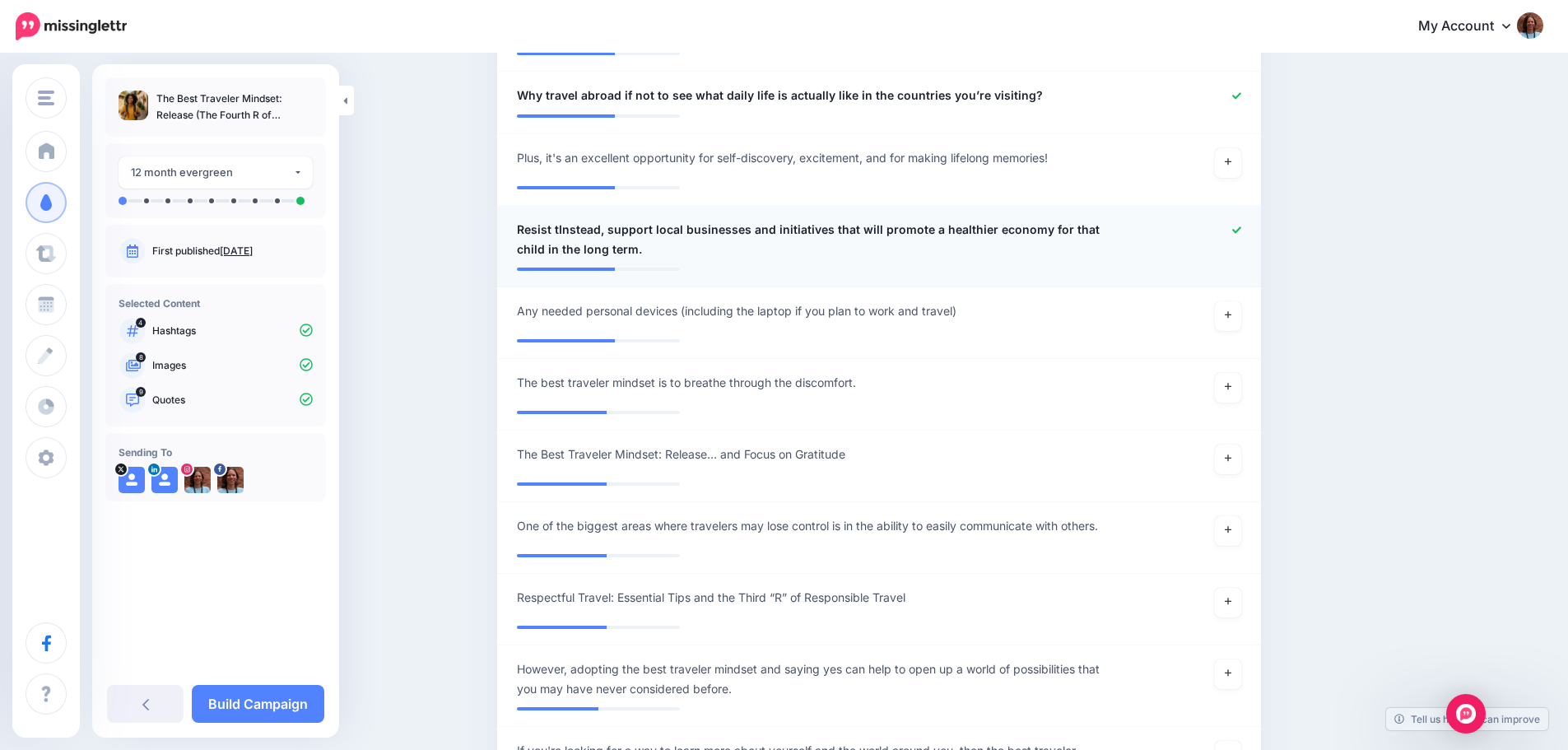
click at [562, 227] on span "Resist tInstead, support local businesses and initiatives that will promote a h…" at bounding box center [816, 239] width 600 height 40
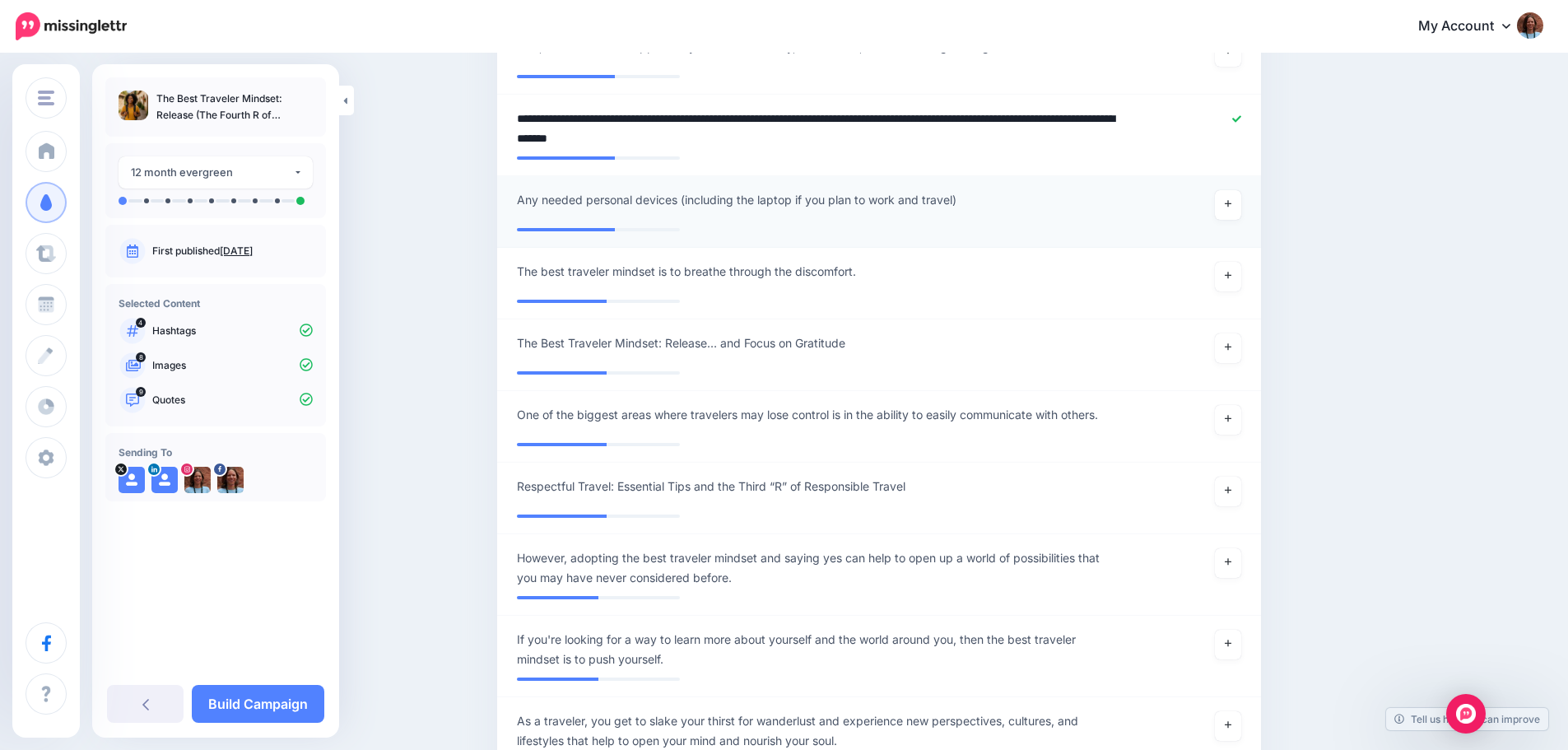
scroll to position [2008, 0]
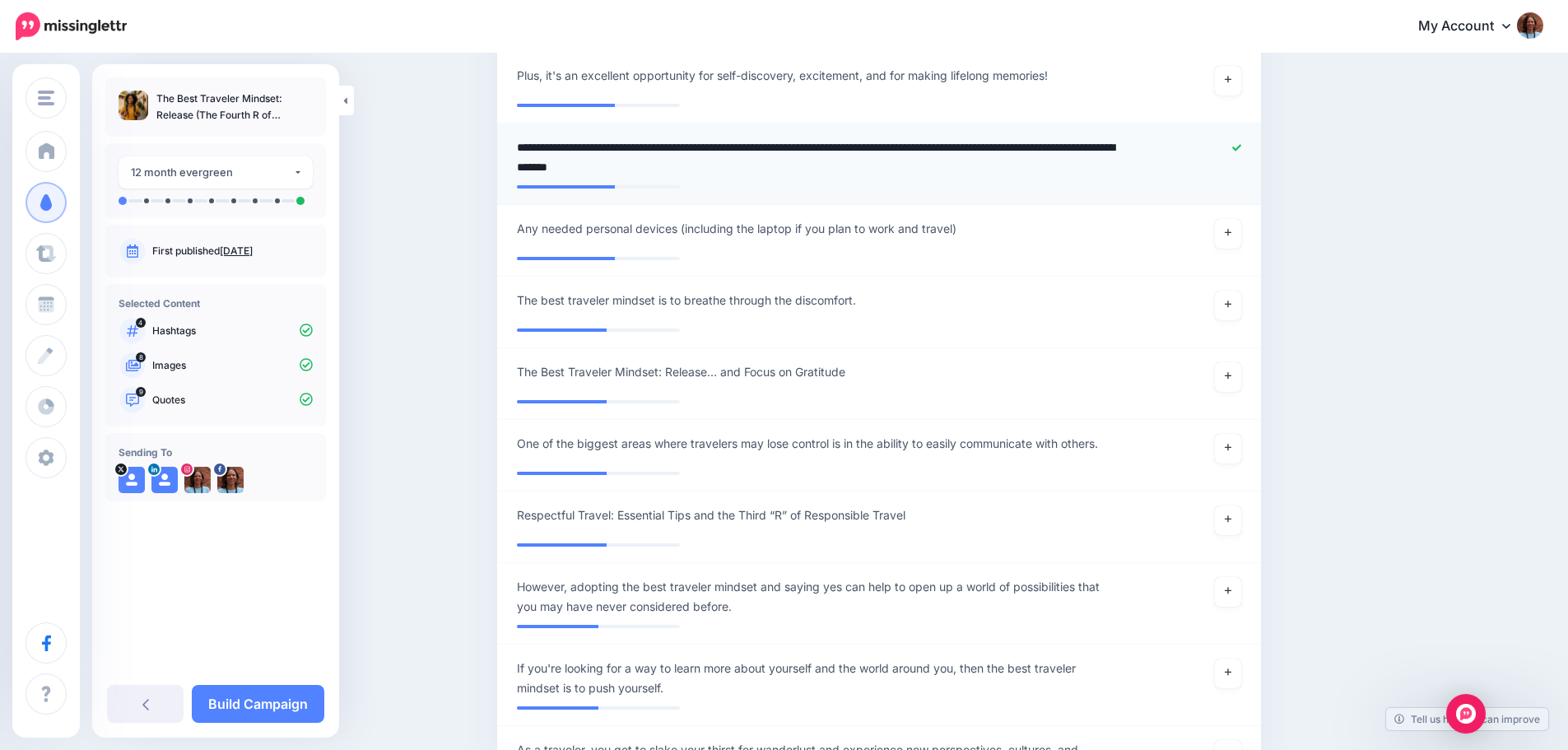
click at [686, 149] on textarea "**********" at bounding box center [816, 157] width 600 height 40
type textarea "**********"
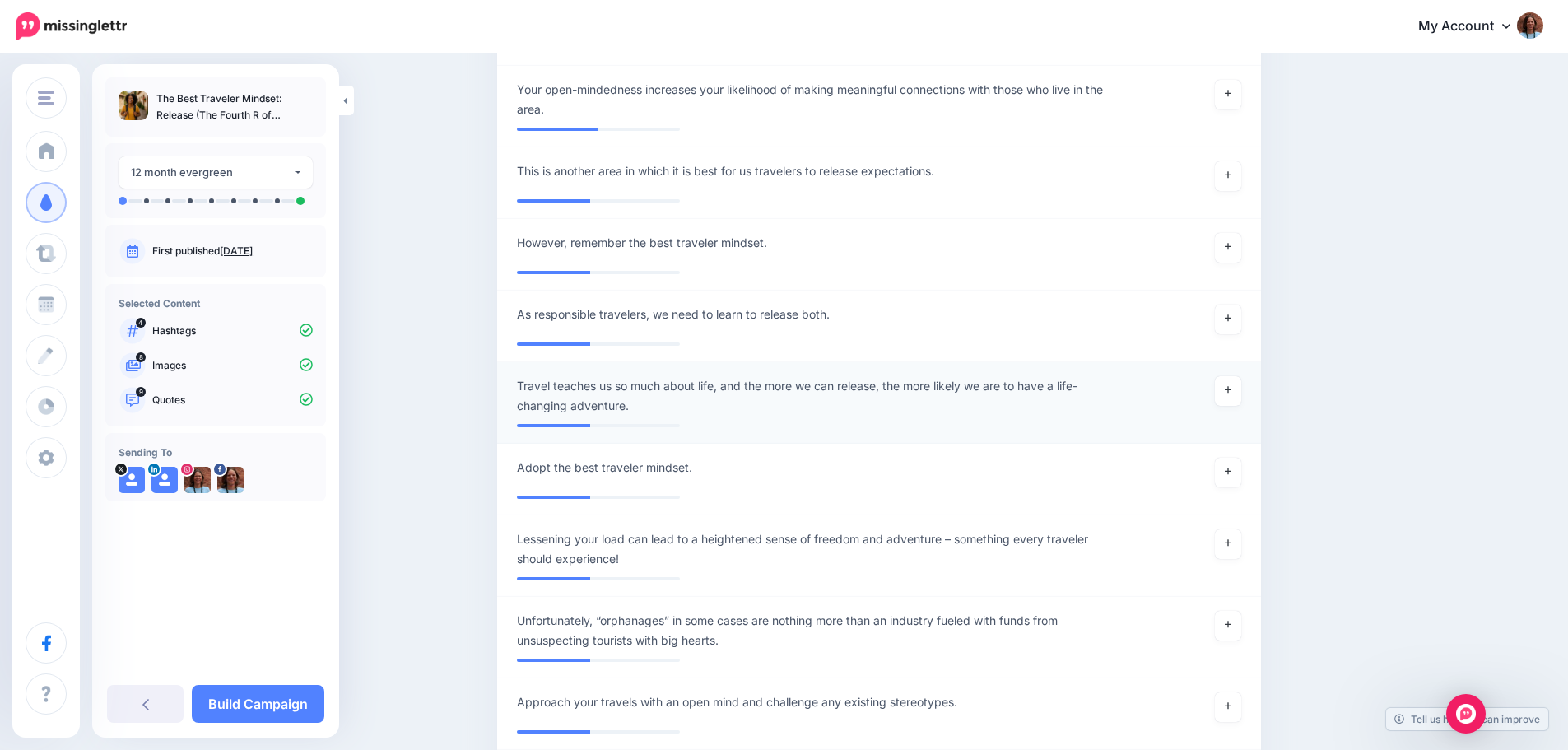
scroll to position [2912, 0]
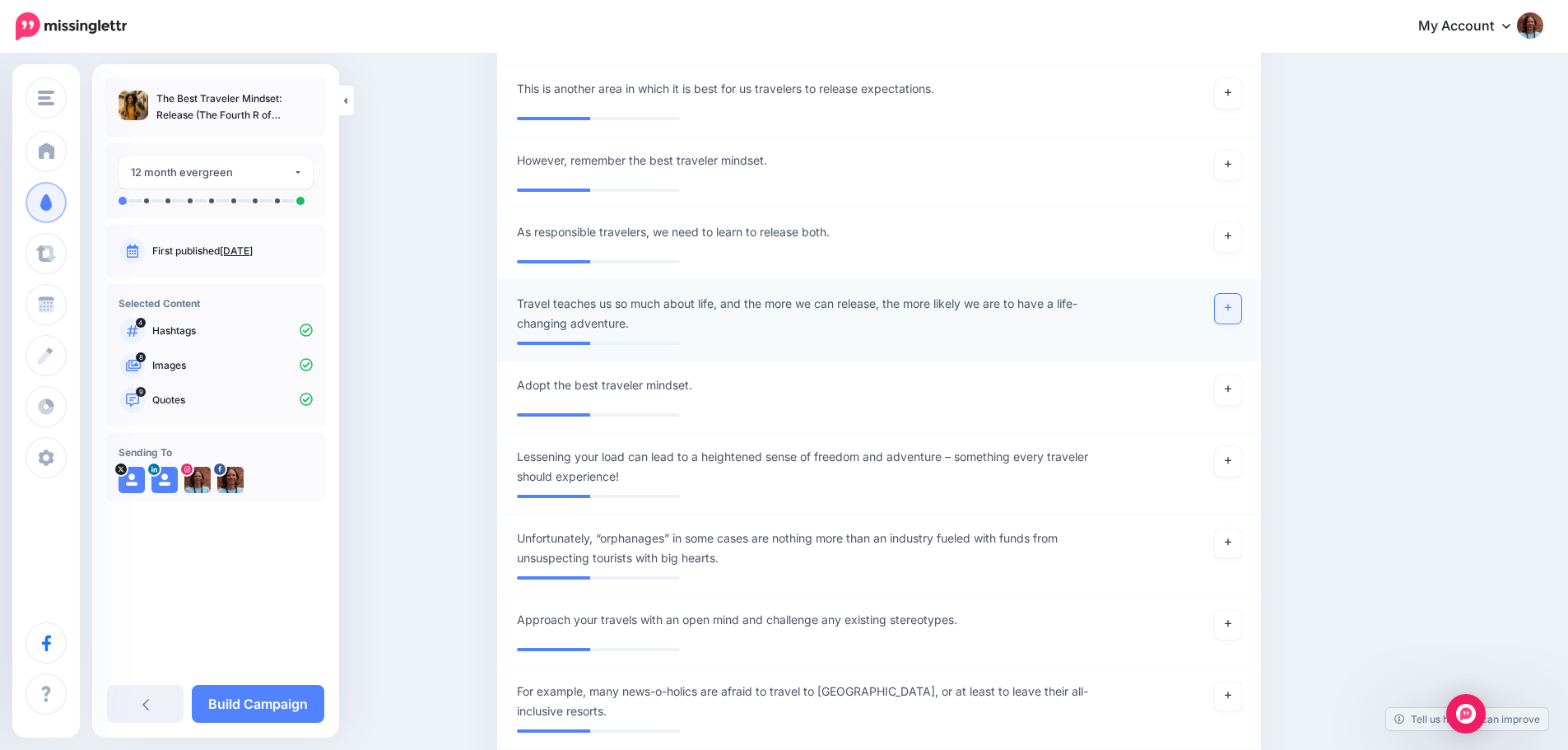
click at [1224, 310] on link at bounding box center [1228, 309] width 27 height 30
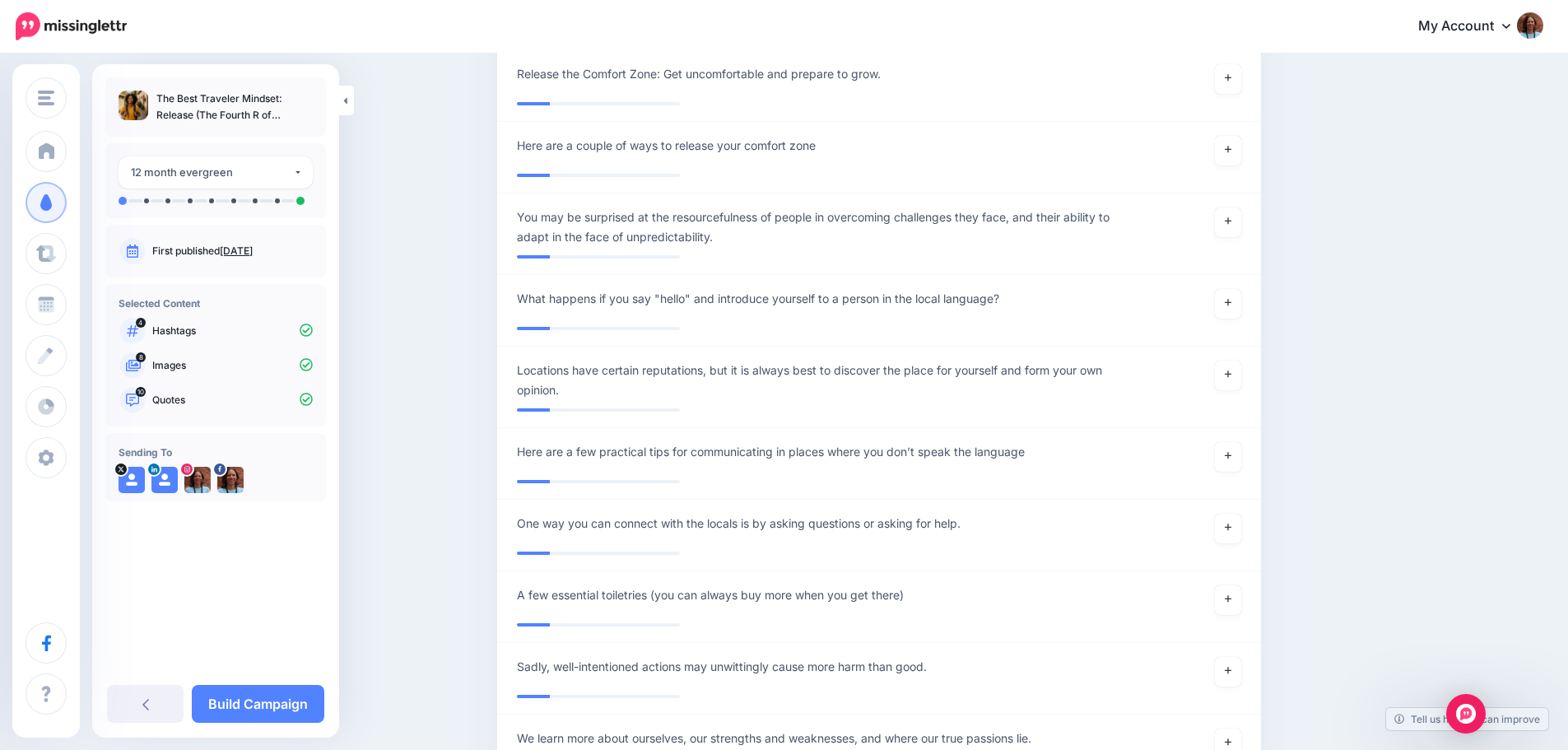
scroll to position [7851, 0]
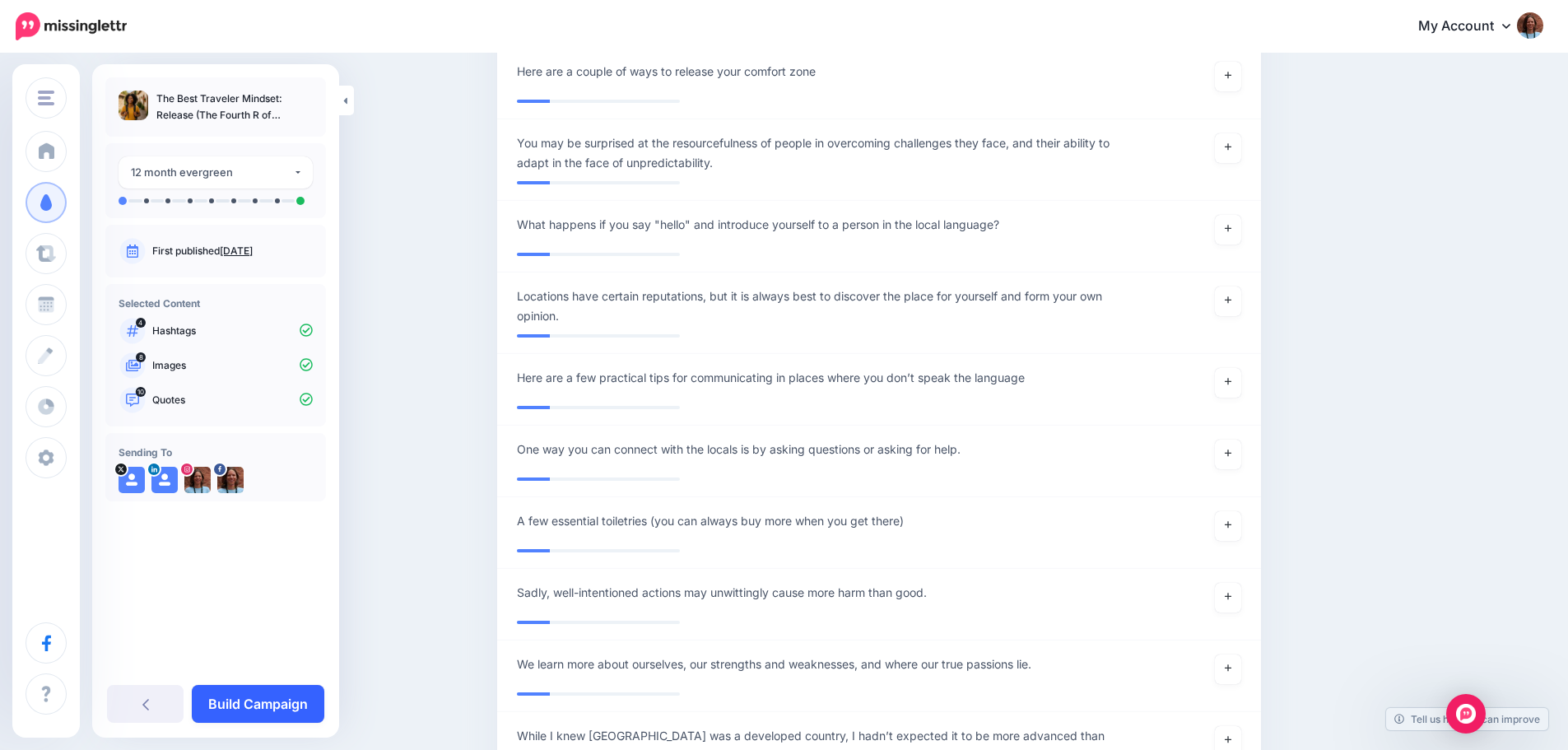
click at [226, 700] on link "Build Campaign" at bounding box center [258, 703] width 133 height 38
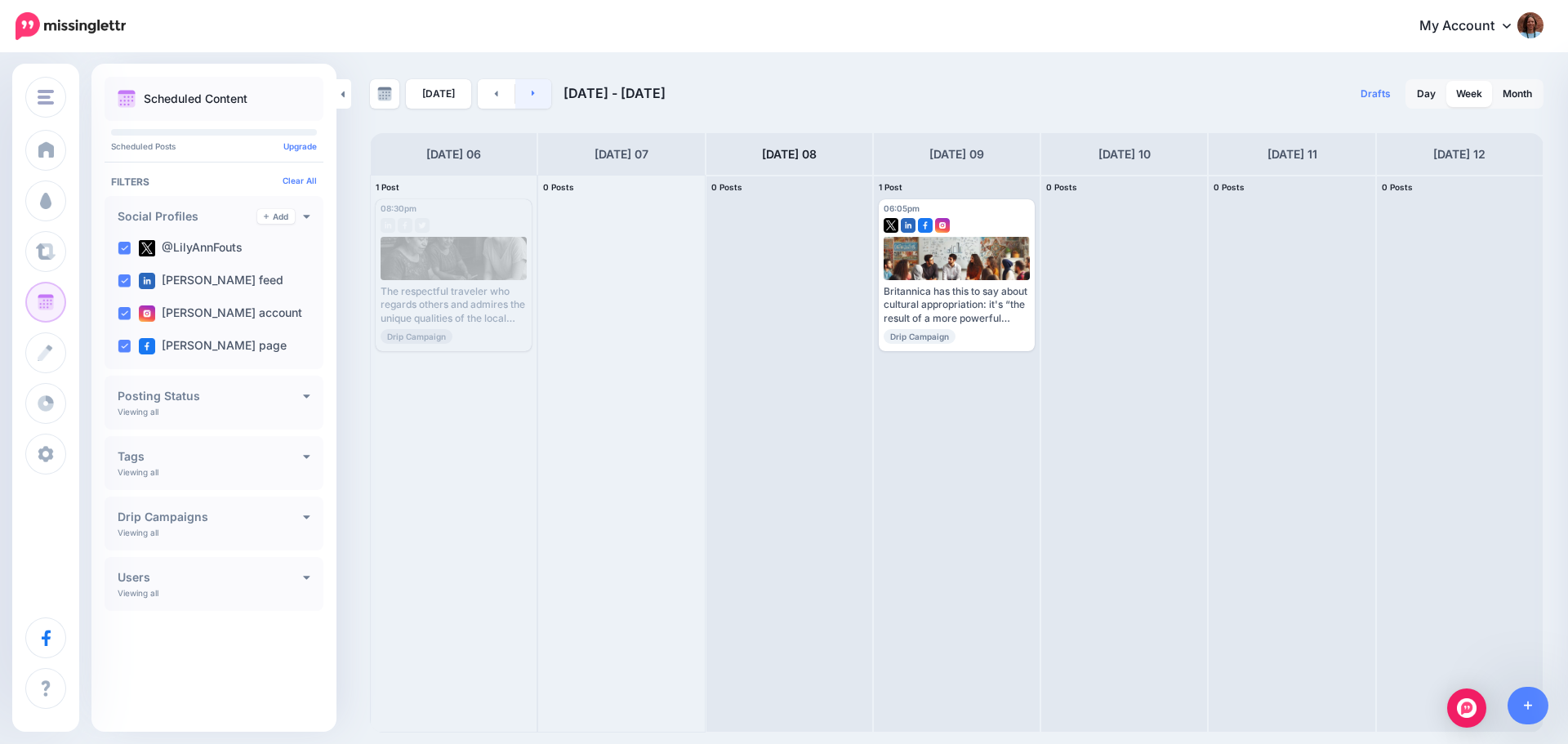
click at [523, 99] on link at bounding box center [533, 94] width 37 height 30
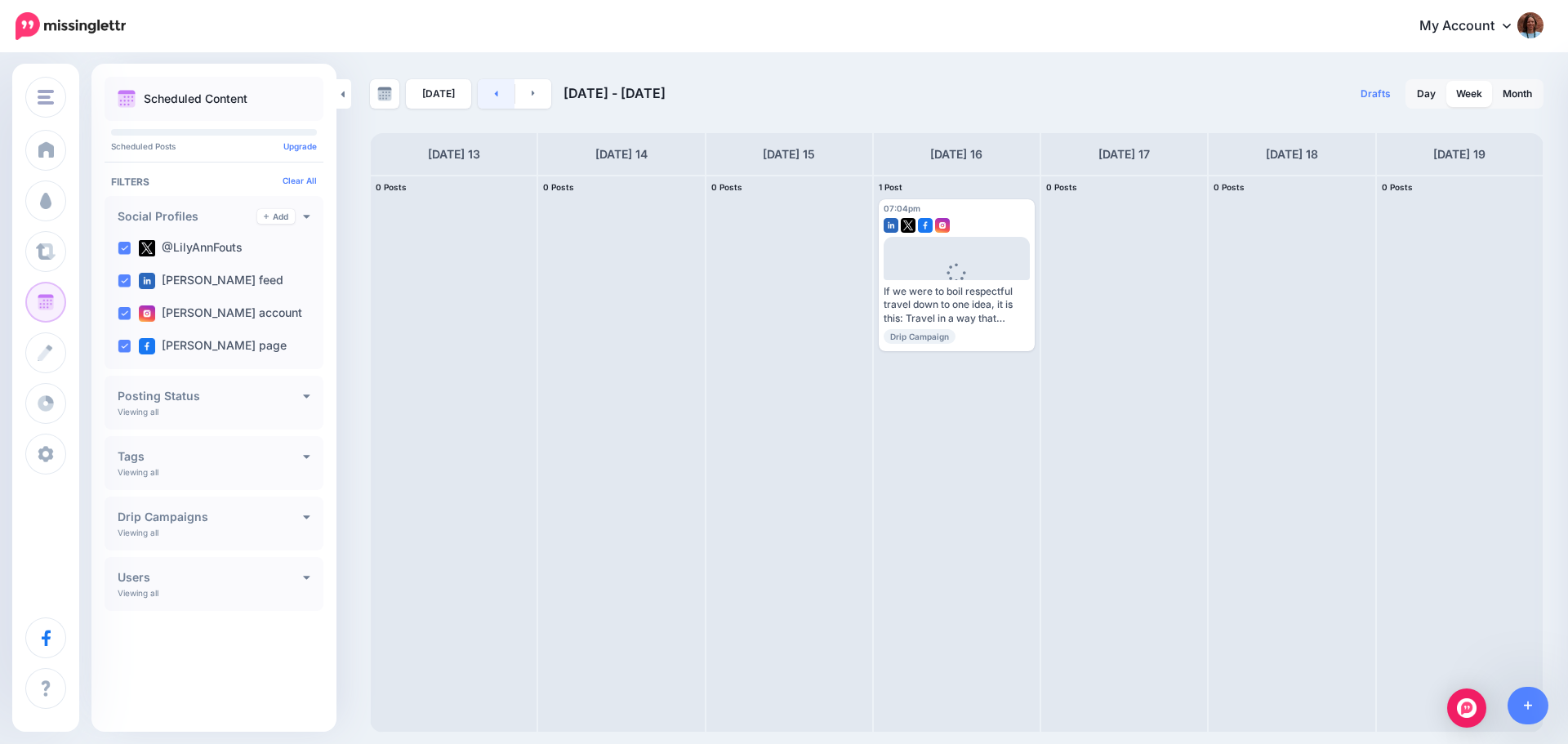
click at [486, 95] on link at bounding box center [496, 94] width 37 height 30
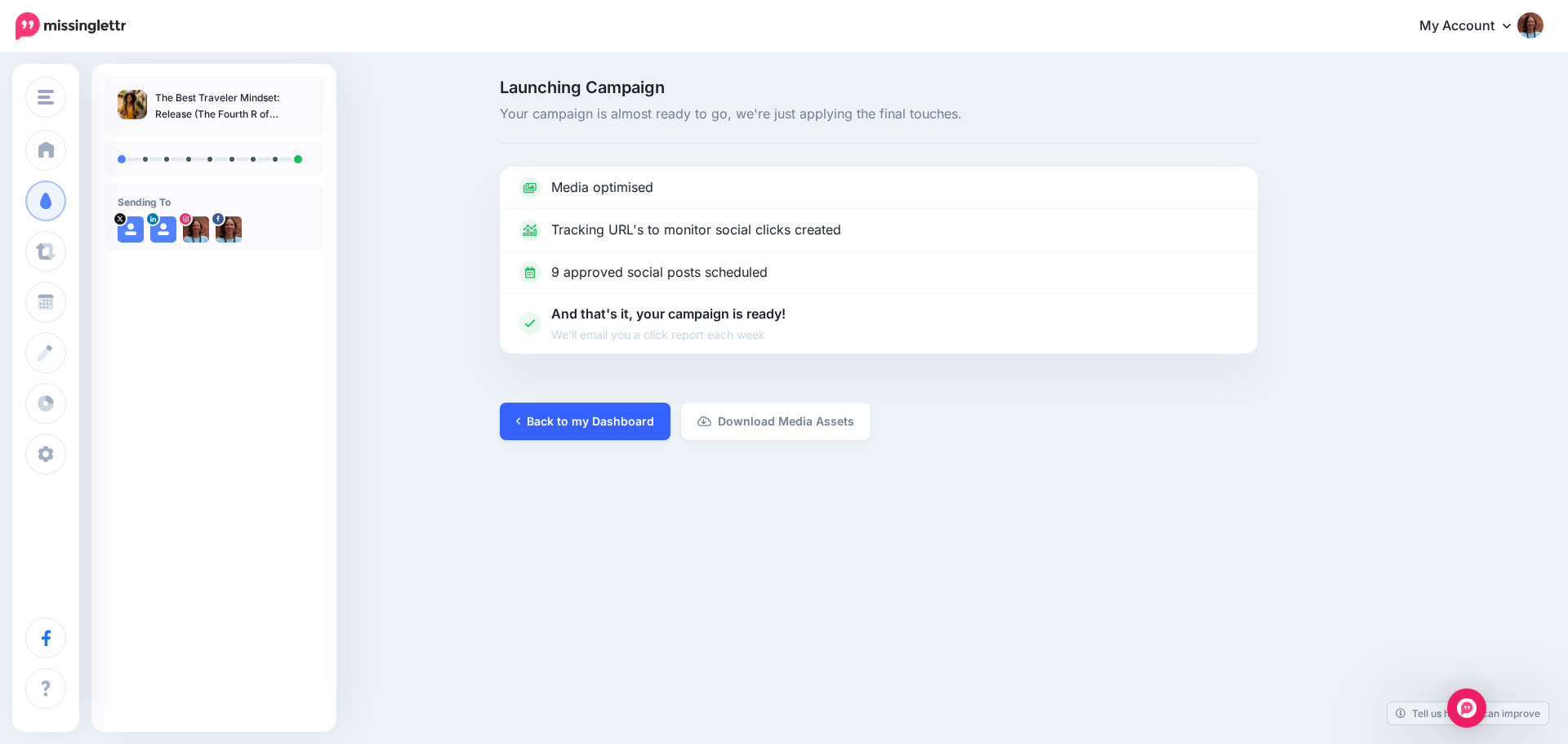
click at [601, 430] on link "Back to my Dashboard" at bounding box center [585, 421] width 171 height 38
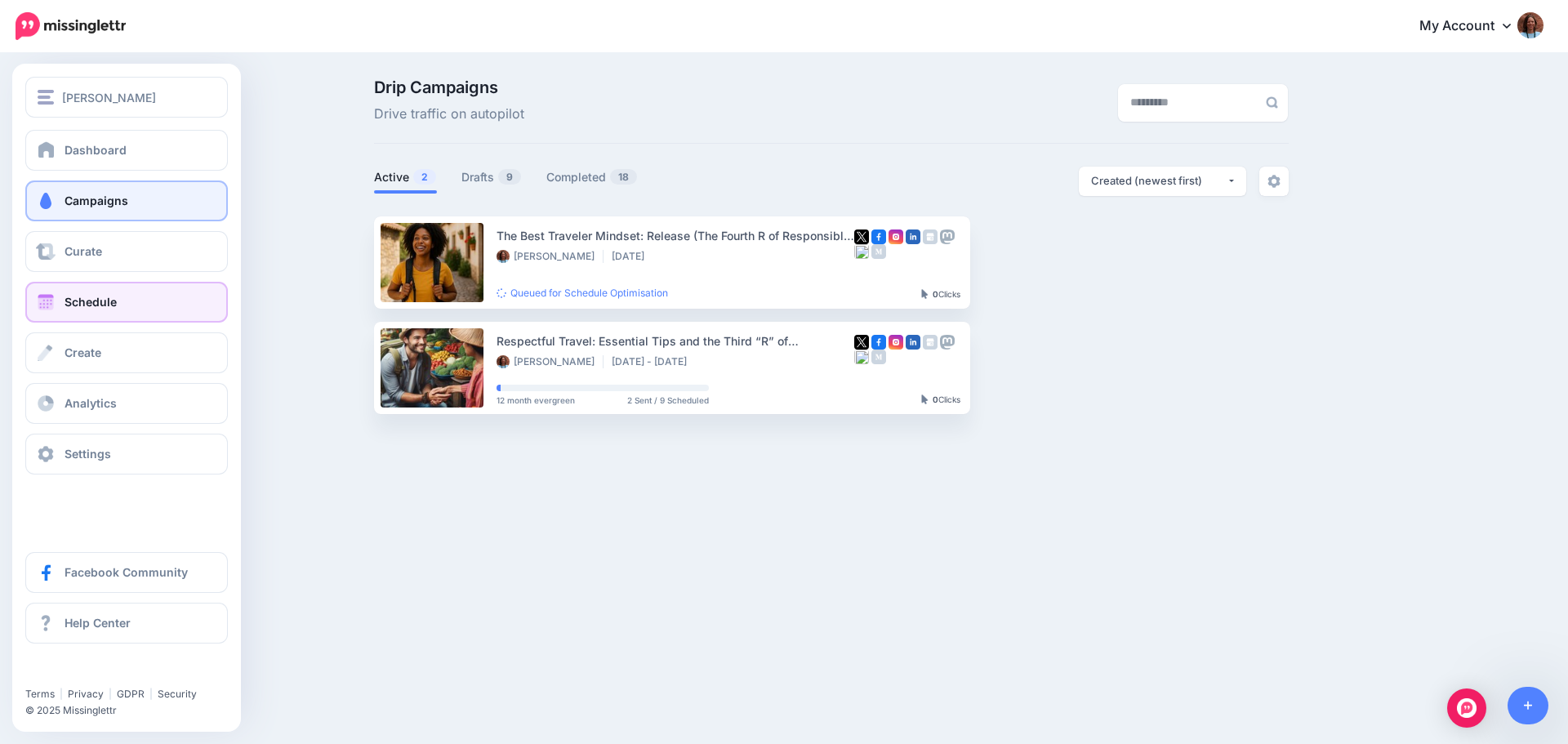
click at [71, 308] on span "Schedule" at bounding box center [91, 302] width 53 height 14
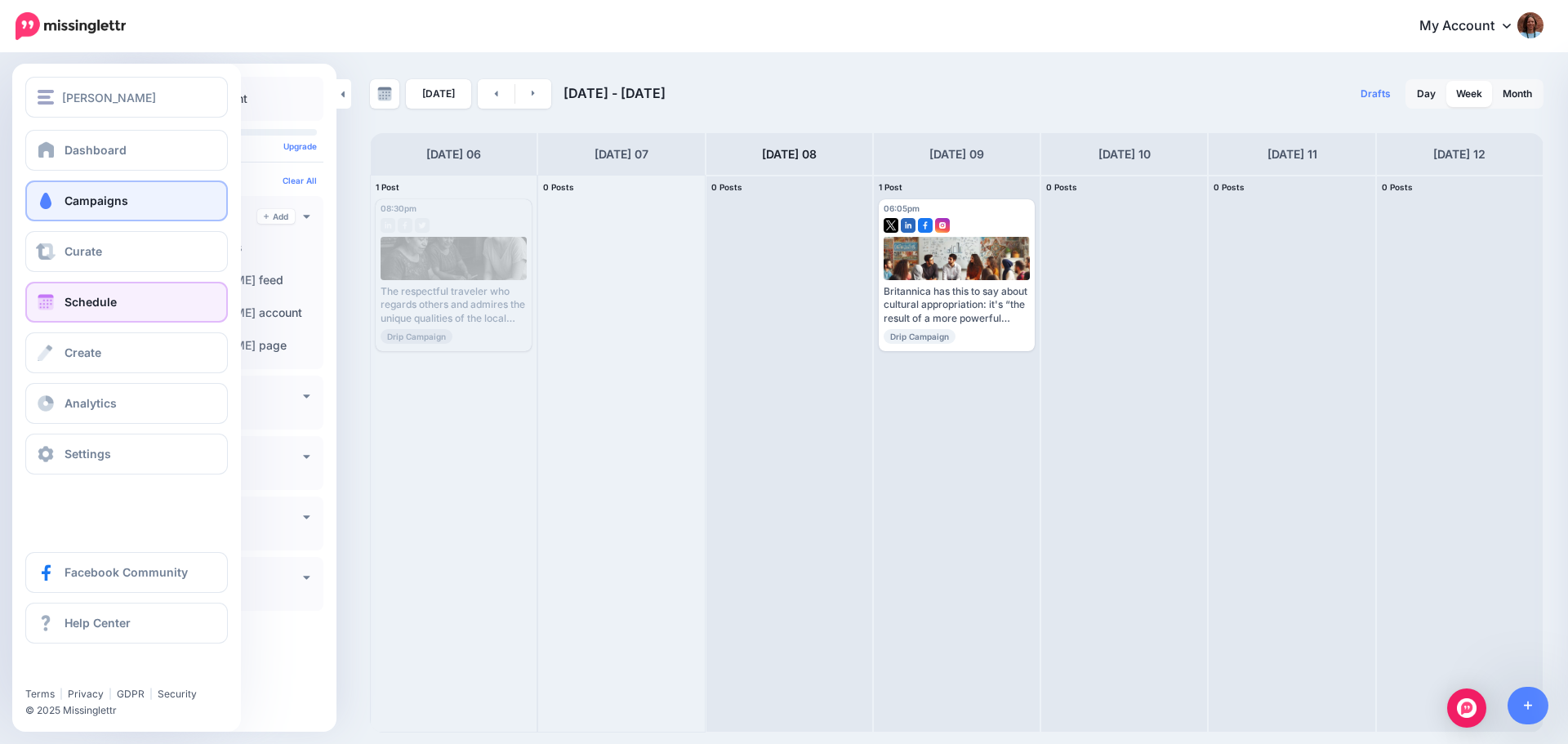
click at [64, 209] on link "Campaigns" at bounding box center [126, 201] width 203 height 41
